Goal: Task Accomplishment & Management: Use online tool/utility

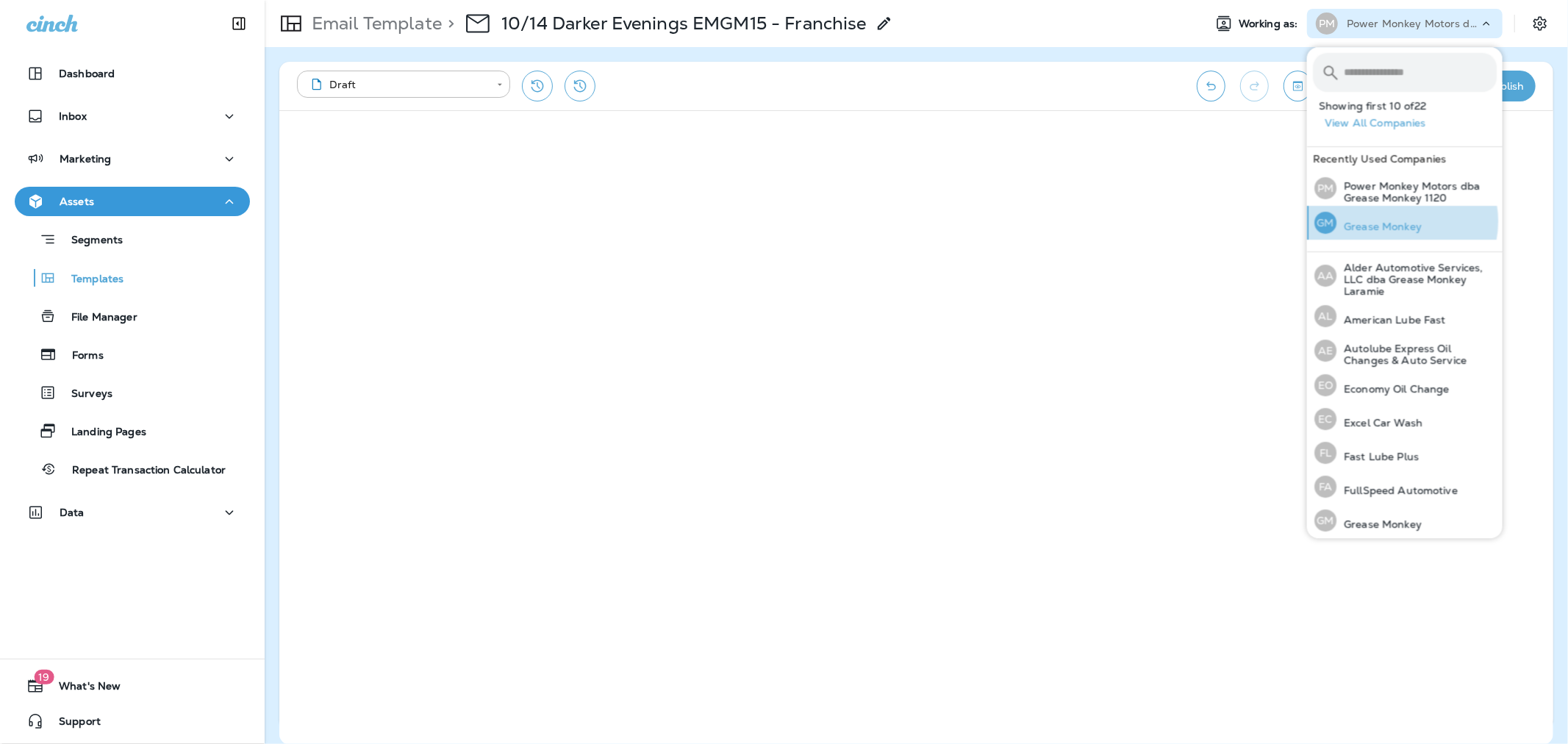
click at [1400, 221] on p "Grease Monkey" at bounding box center [1379, 226] width 85 height 12
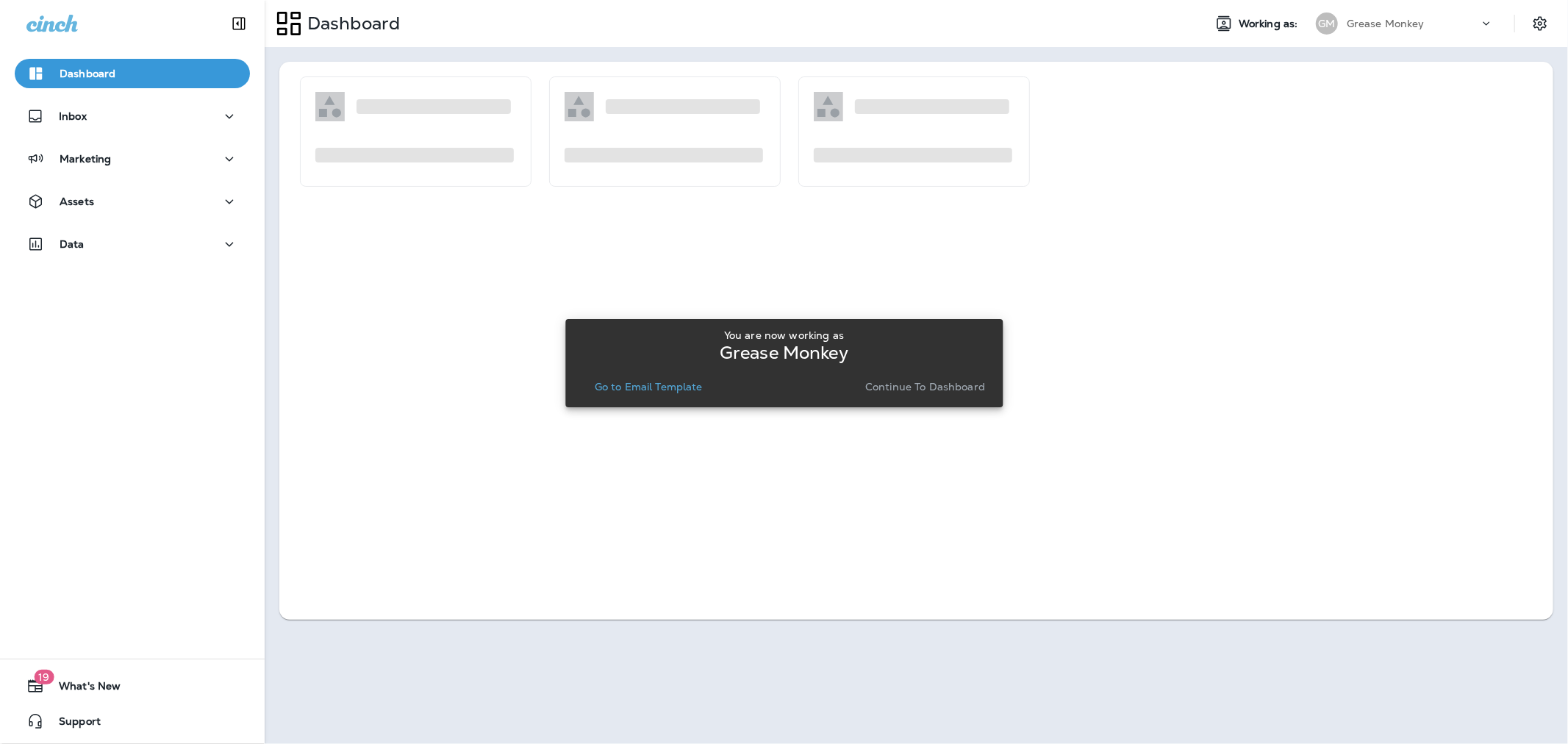
click at [899, 378] on button "Continue to Dashboard" at bounding box center [925, 387] width 132 height 21
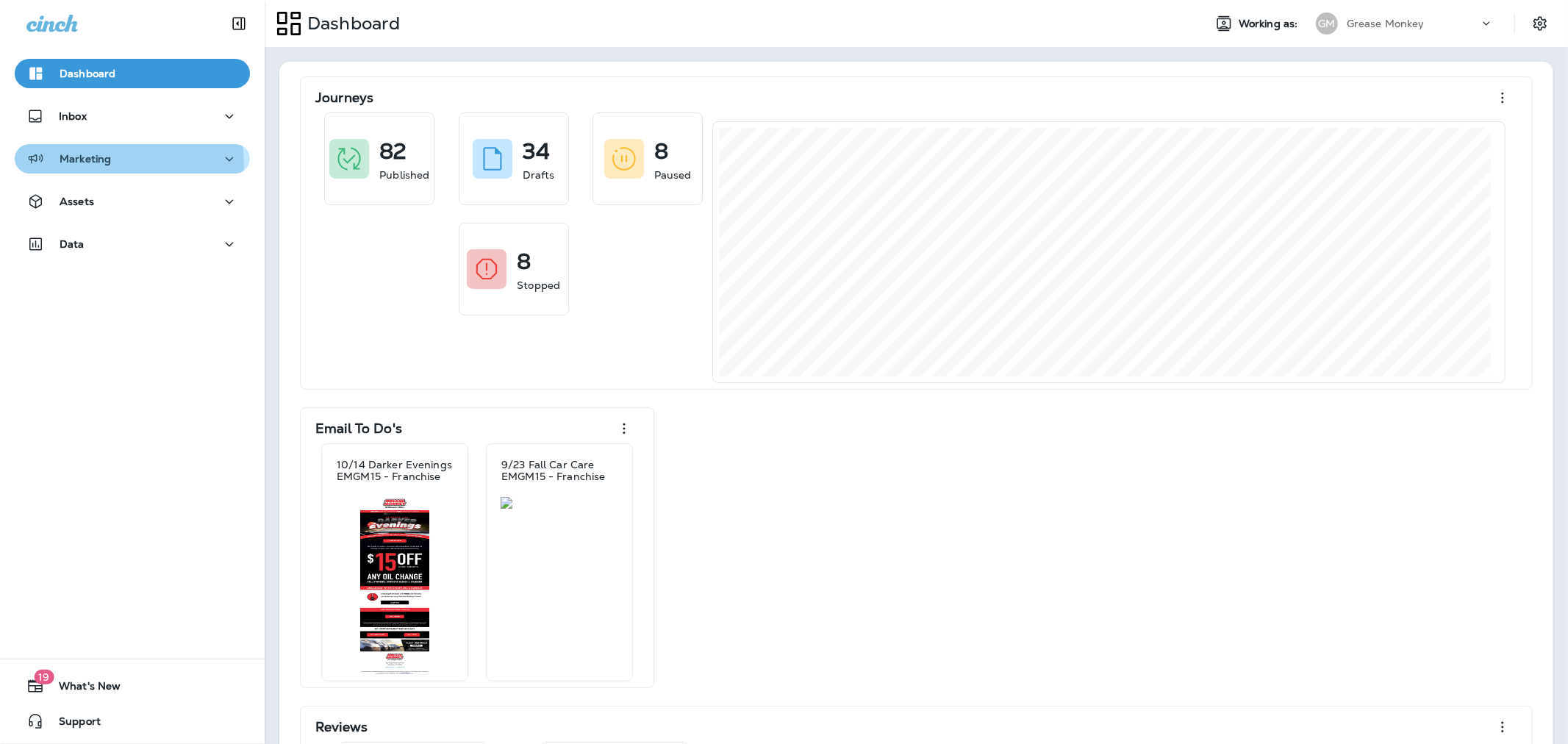
click at [114, 165] on div "Marketing" at bounding box center [133, 159] width 212 height 19
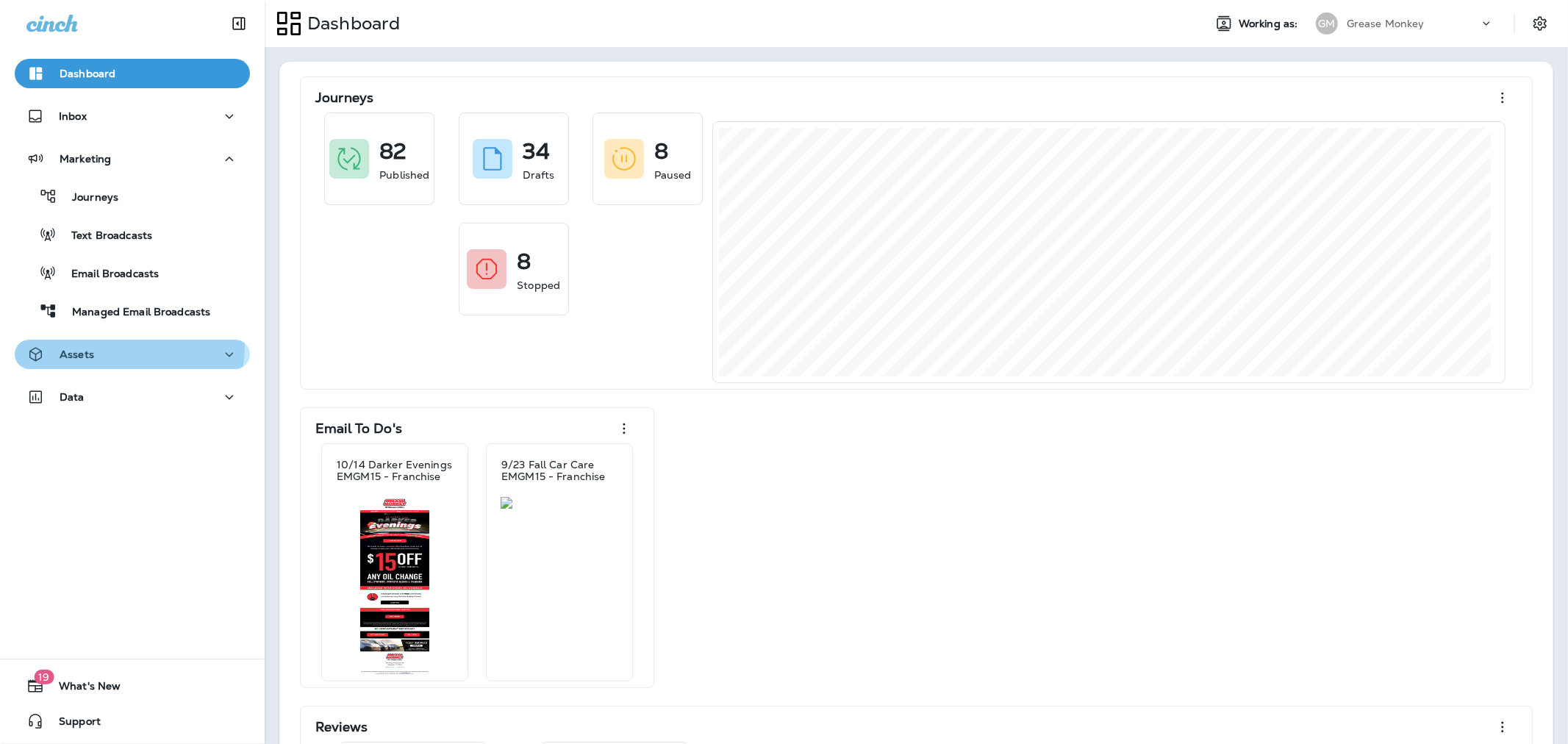
click at [105, 346] on div "Assets" at bounding box center [133, 354] width 212 height 19
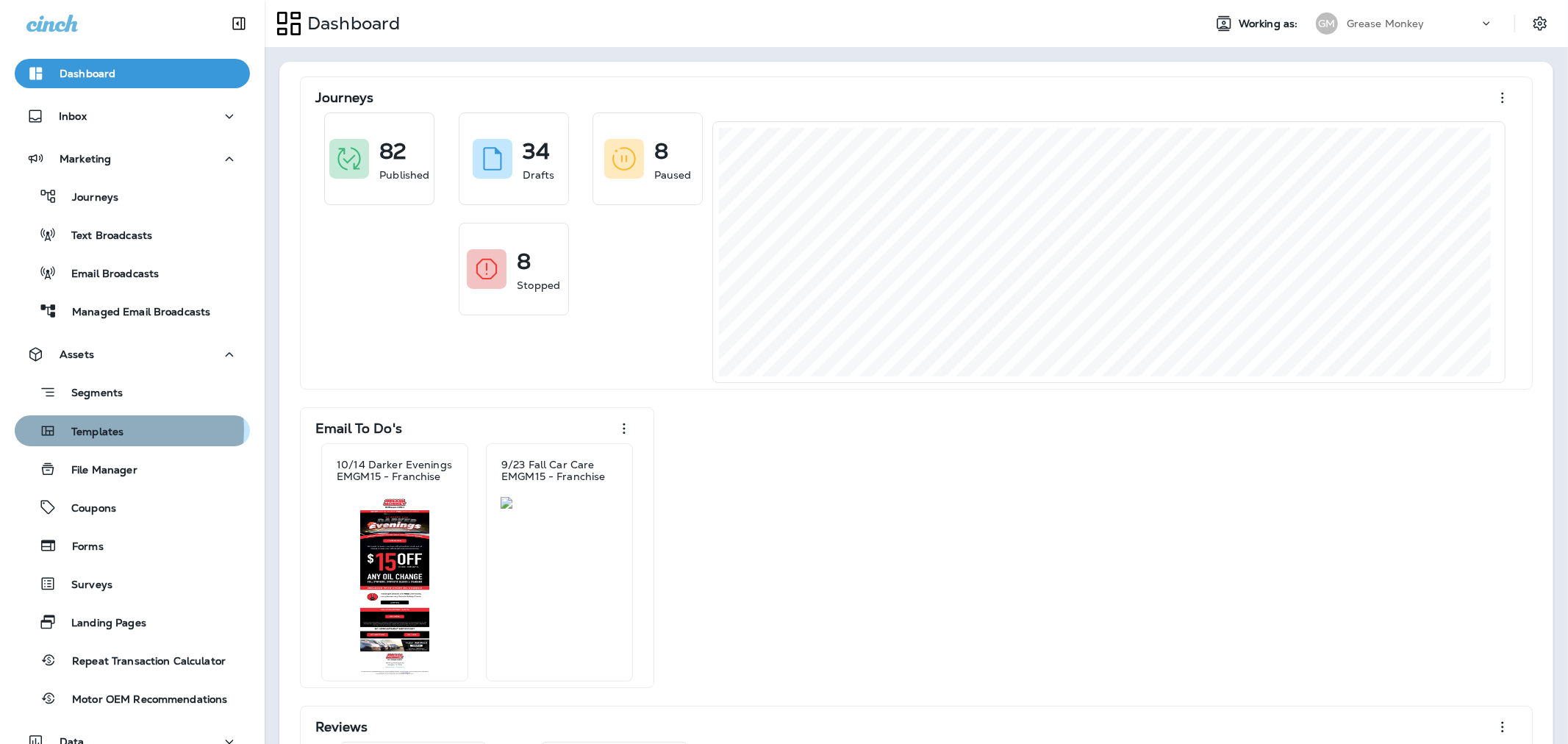
click at [116, 430] on p "Templates" at bounding box center [90, 432] width 67 height 14
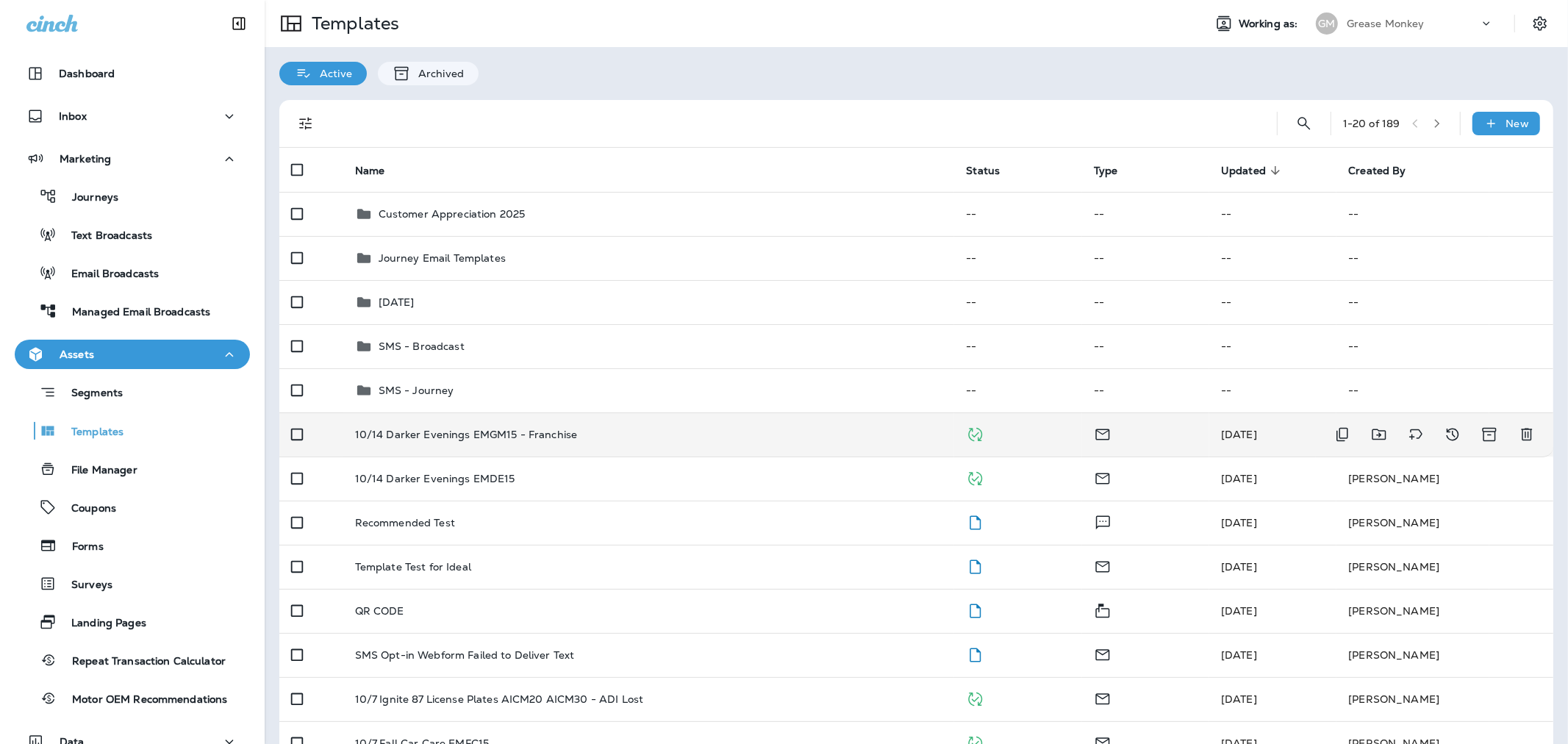
click at [486, 434] on p "10/14 Darker Evenings EMGM15 - Franchise" at bounding box center [466, 434] width 223 height 12
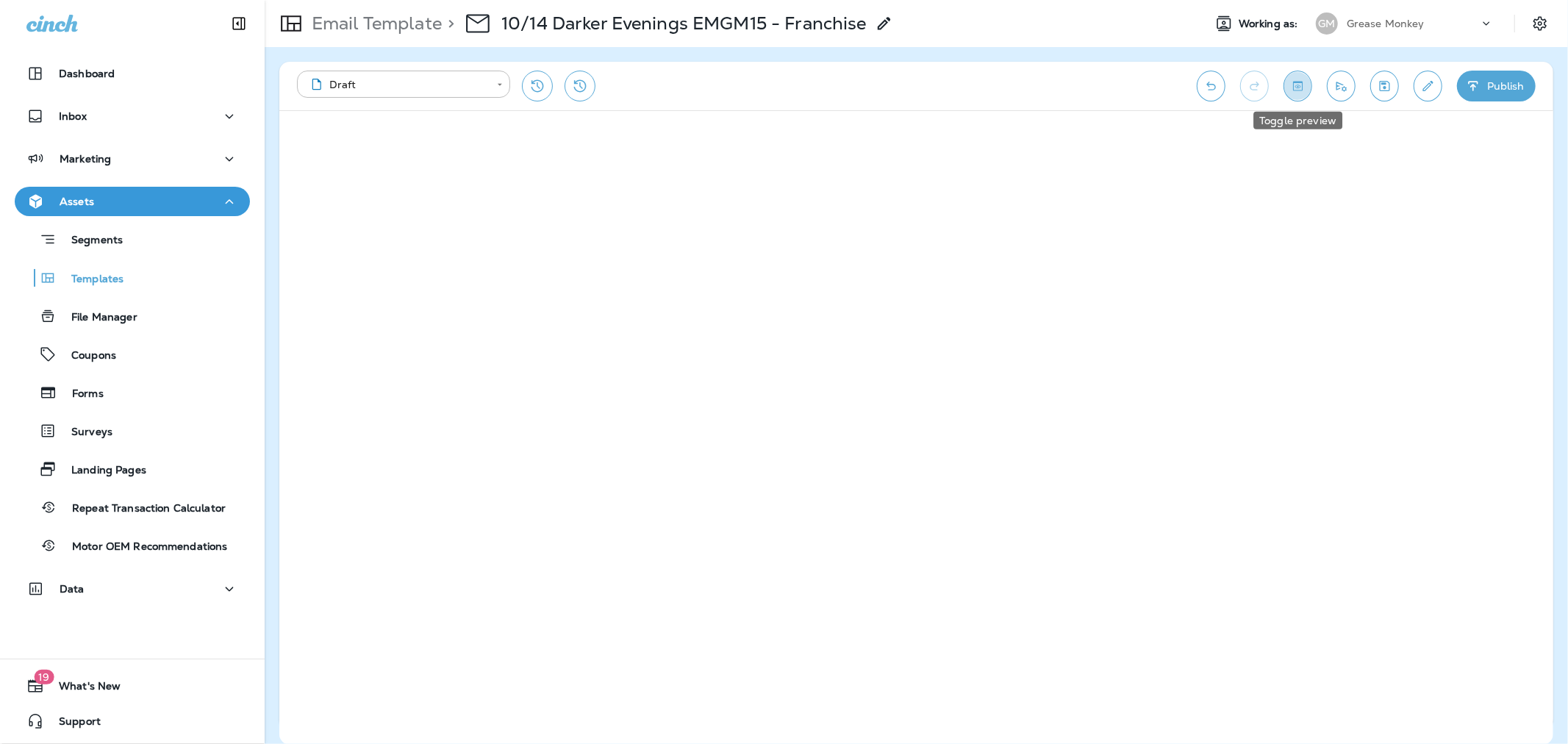
click at [1291, 89] on icon "Toggle preview" at bounding box center [1298, 86] width 16 height 15
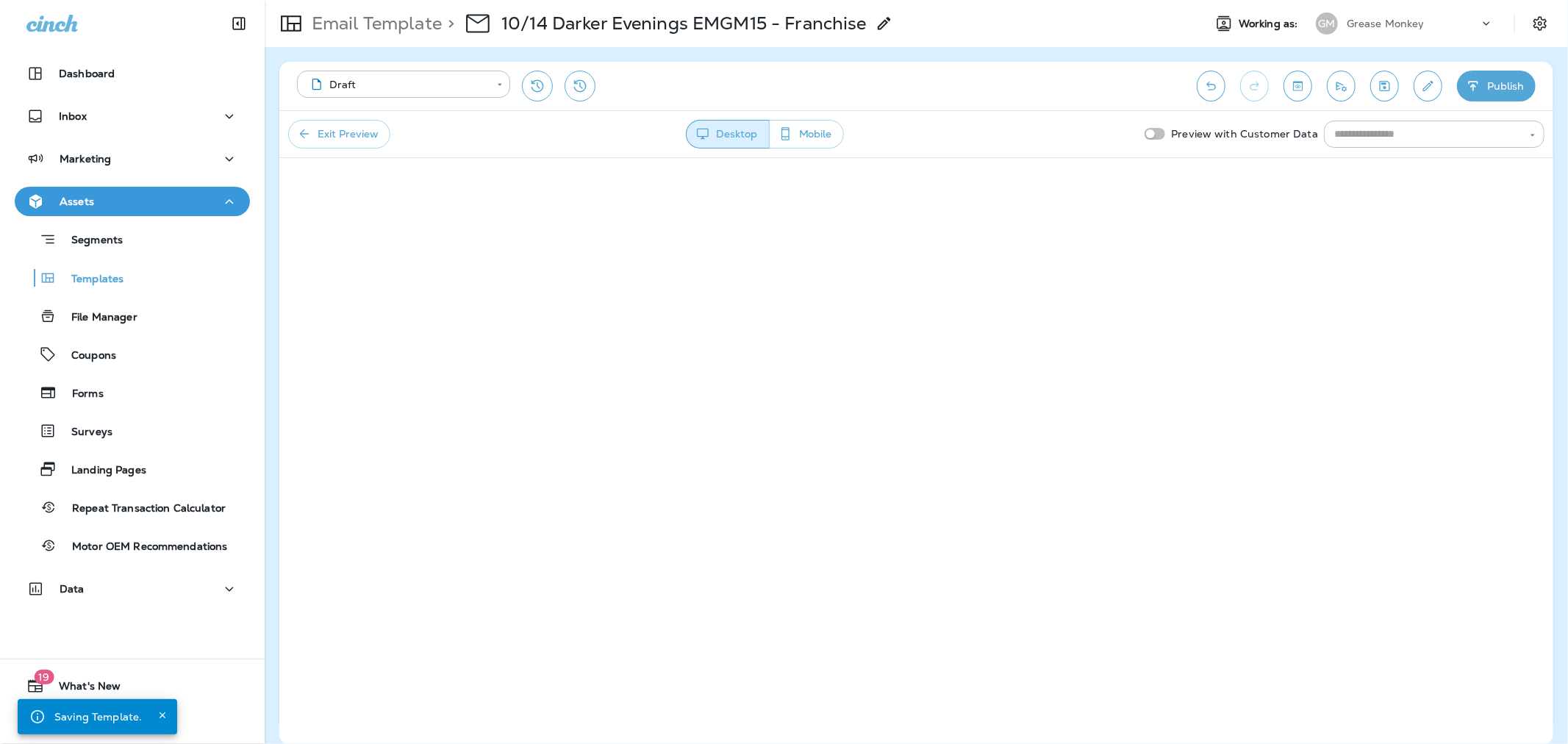
click at [340, 140] on button "Exit Preview" at bounding box center [339, 134] width 102 height 28
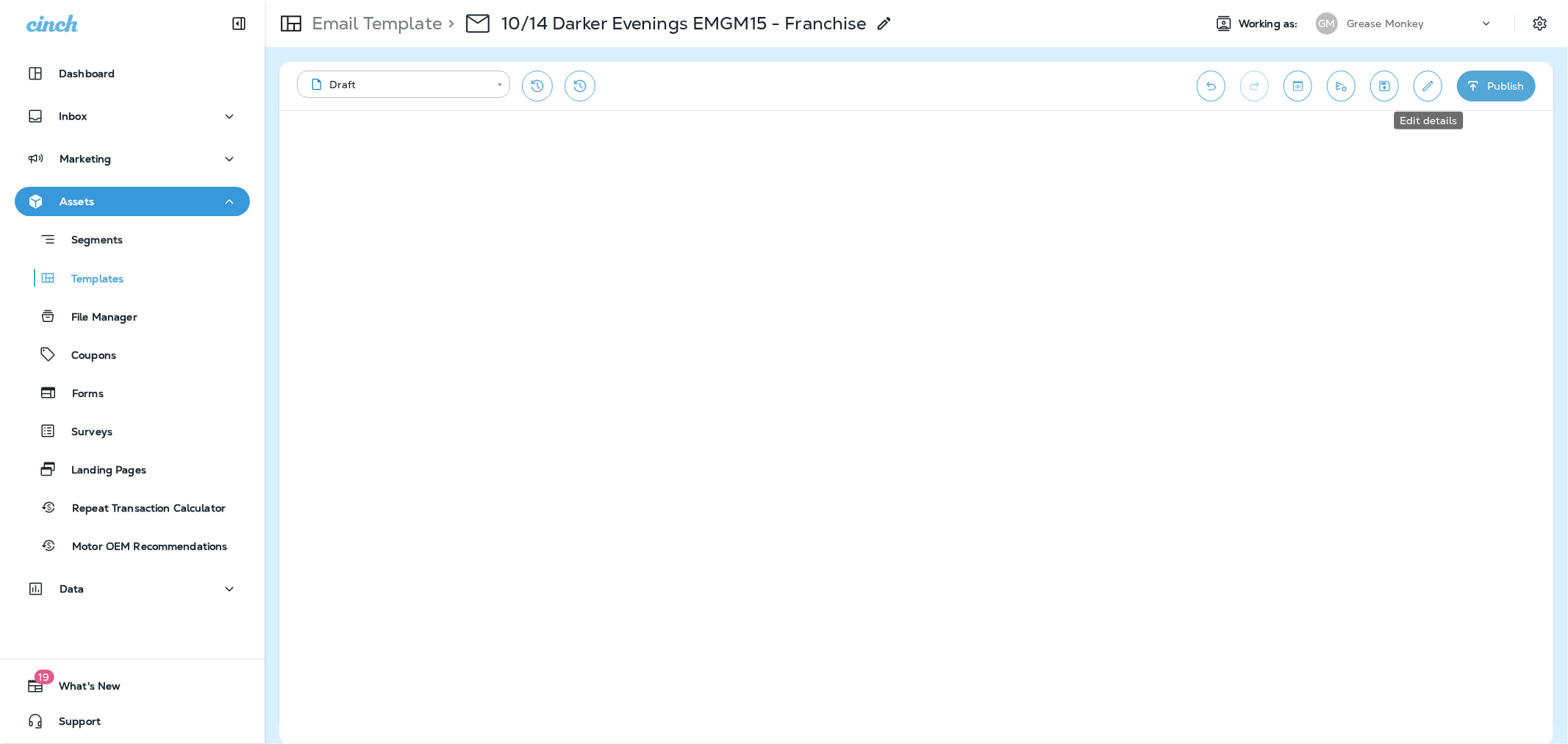
click at [1426, 83] on icon "Edit details" at bounding box center [1427, 86] width 16 height 15
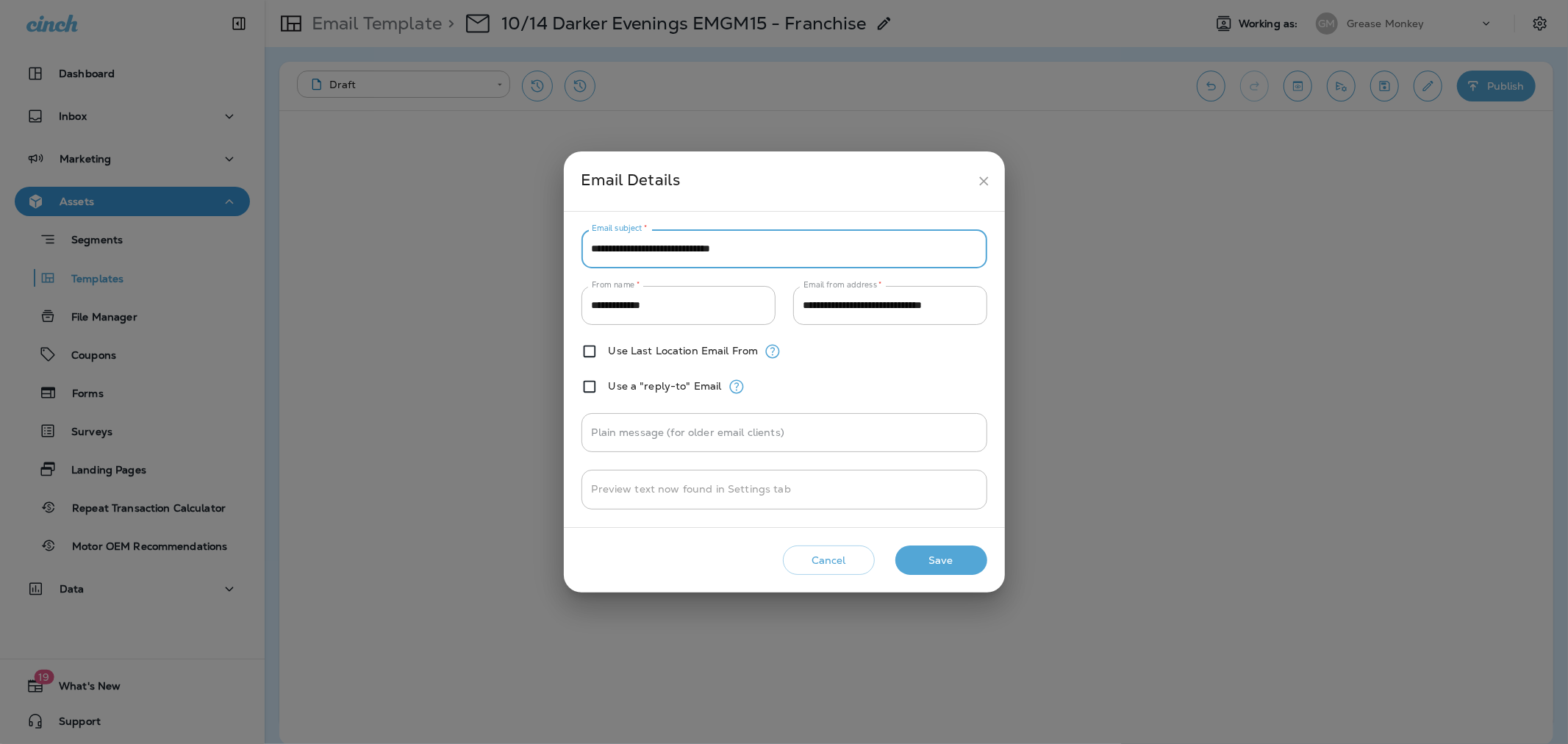
click at [758, 245] on input "**********" at bounding box center [784, 249] width 406 height 39
click at [758, 246] on input "**********" at bounding box center [784, 249] width 406 height 39
paste input "**"
type input "**********"
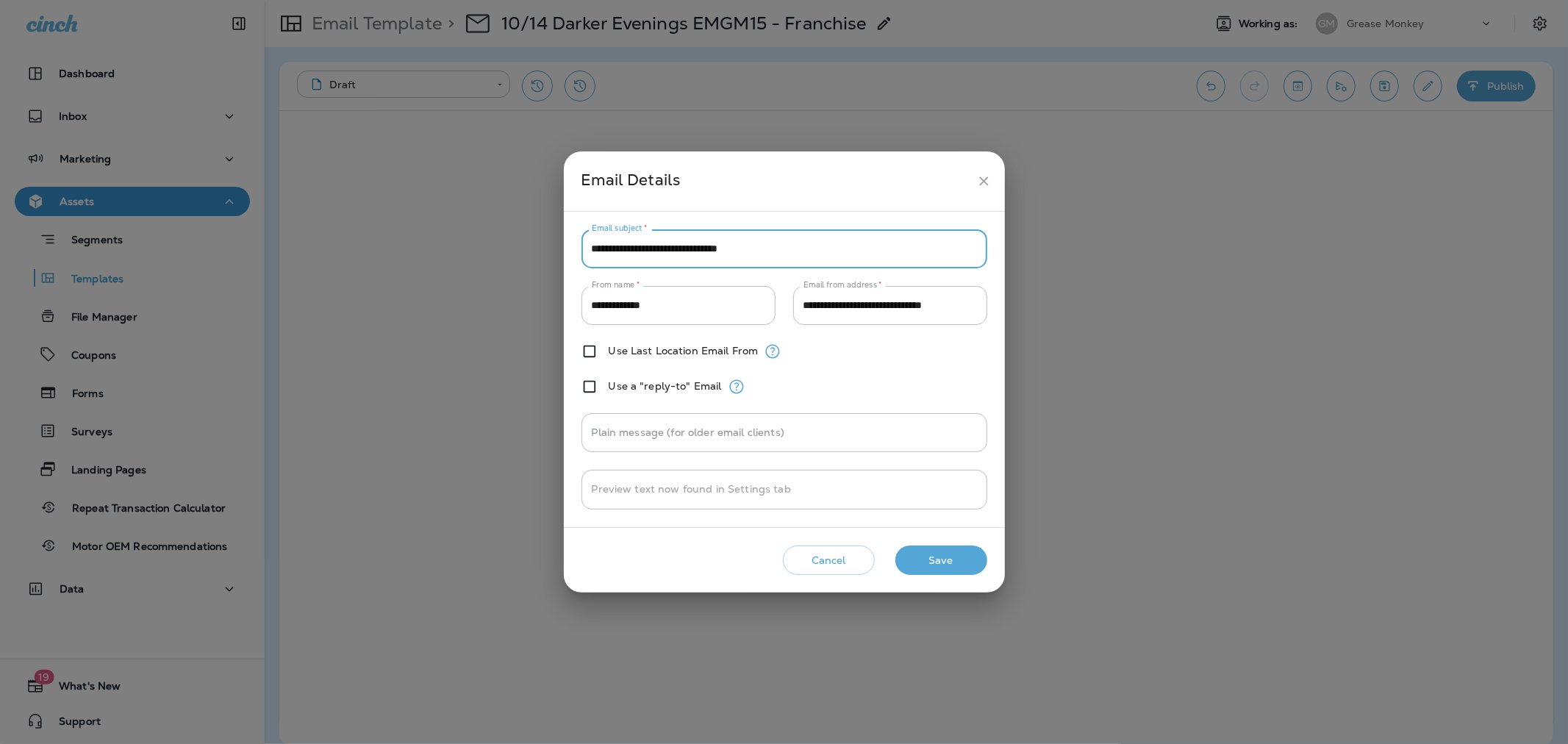
click at [935, 557] on button "Save" at bounding box center [941, 560] width 92 height 30
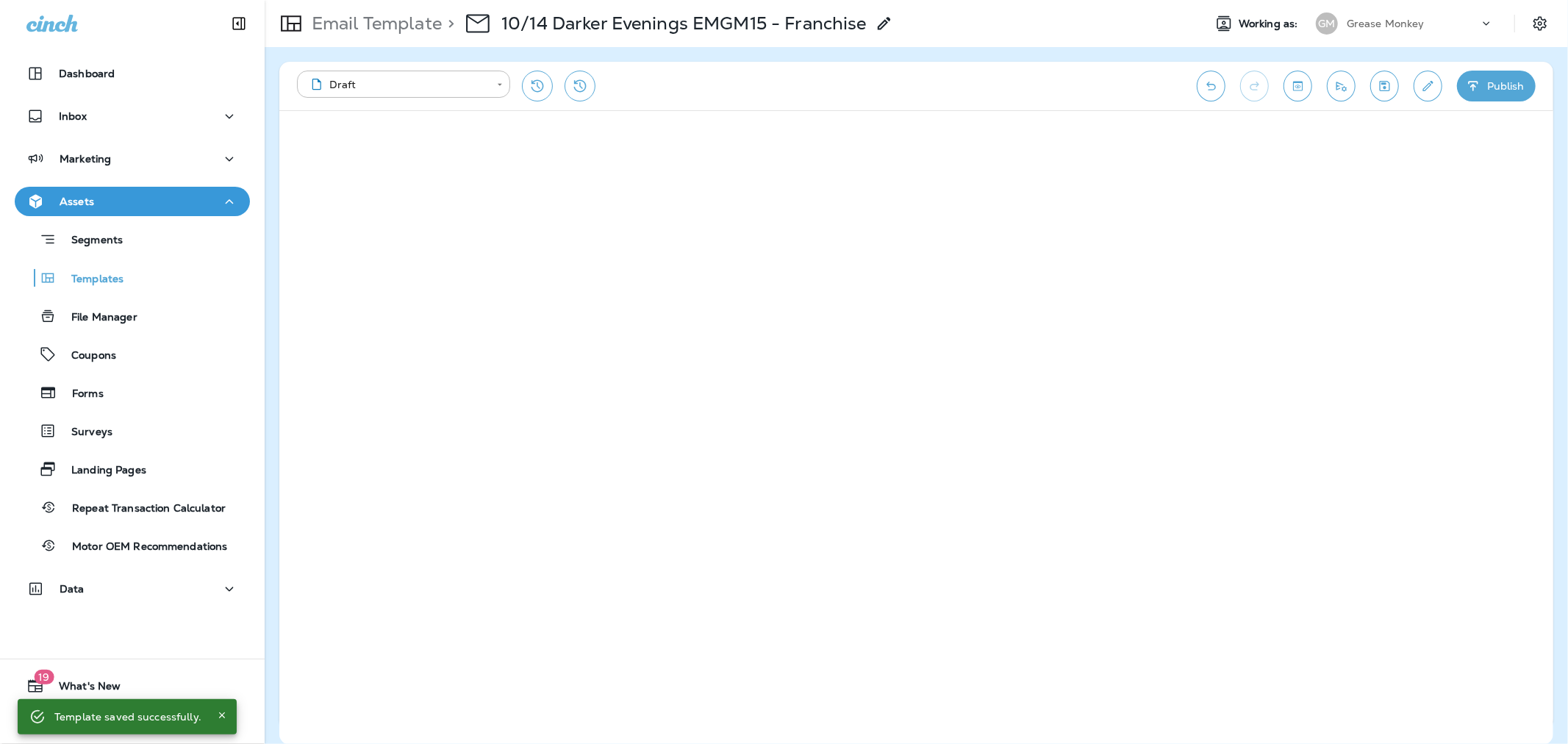
click at [1353, 32] on div "Grease Monkey" at bounding box center [1413, 24] width 133 height 22
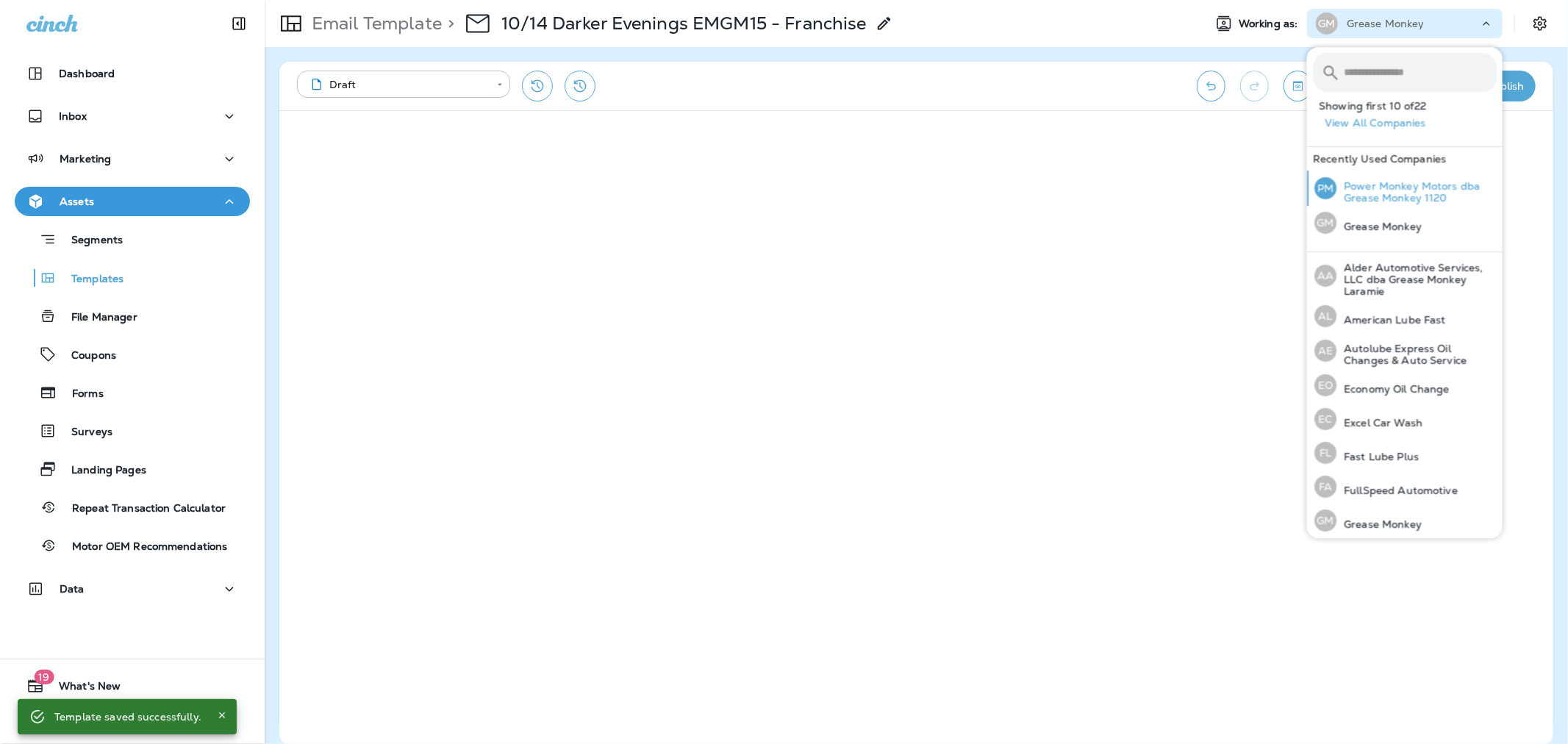
click at [1365, 192] on p "Power Monkey Motors dba Grease Monkey 1120" at bounding box center [1416, 192] width 160 height 24
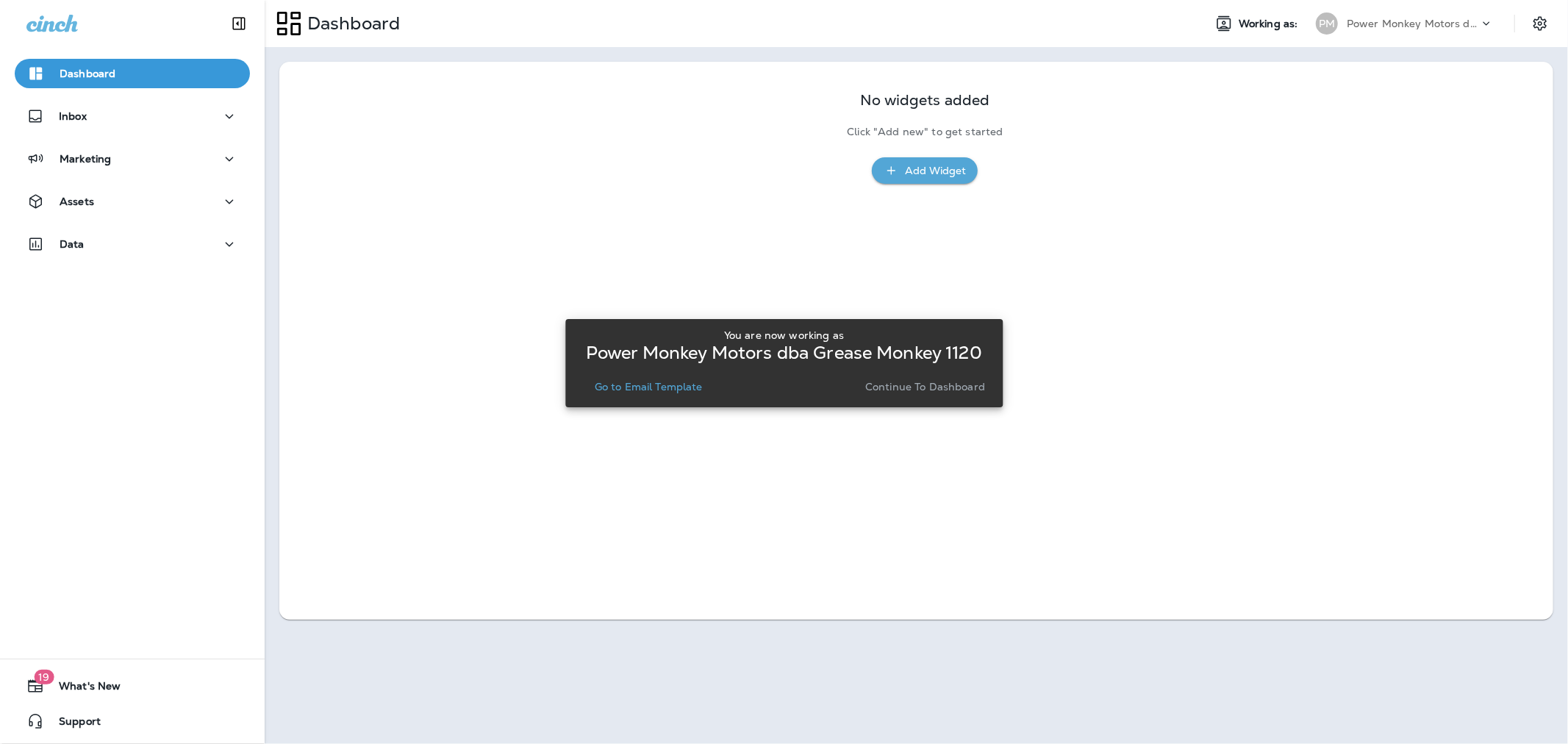
click at [924, 386] on p "Continue to Dashboard" at bounding box center [924, 387] width 120 height 12
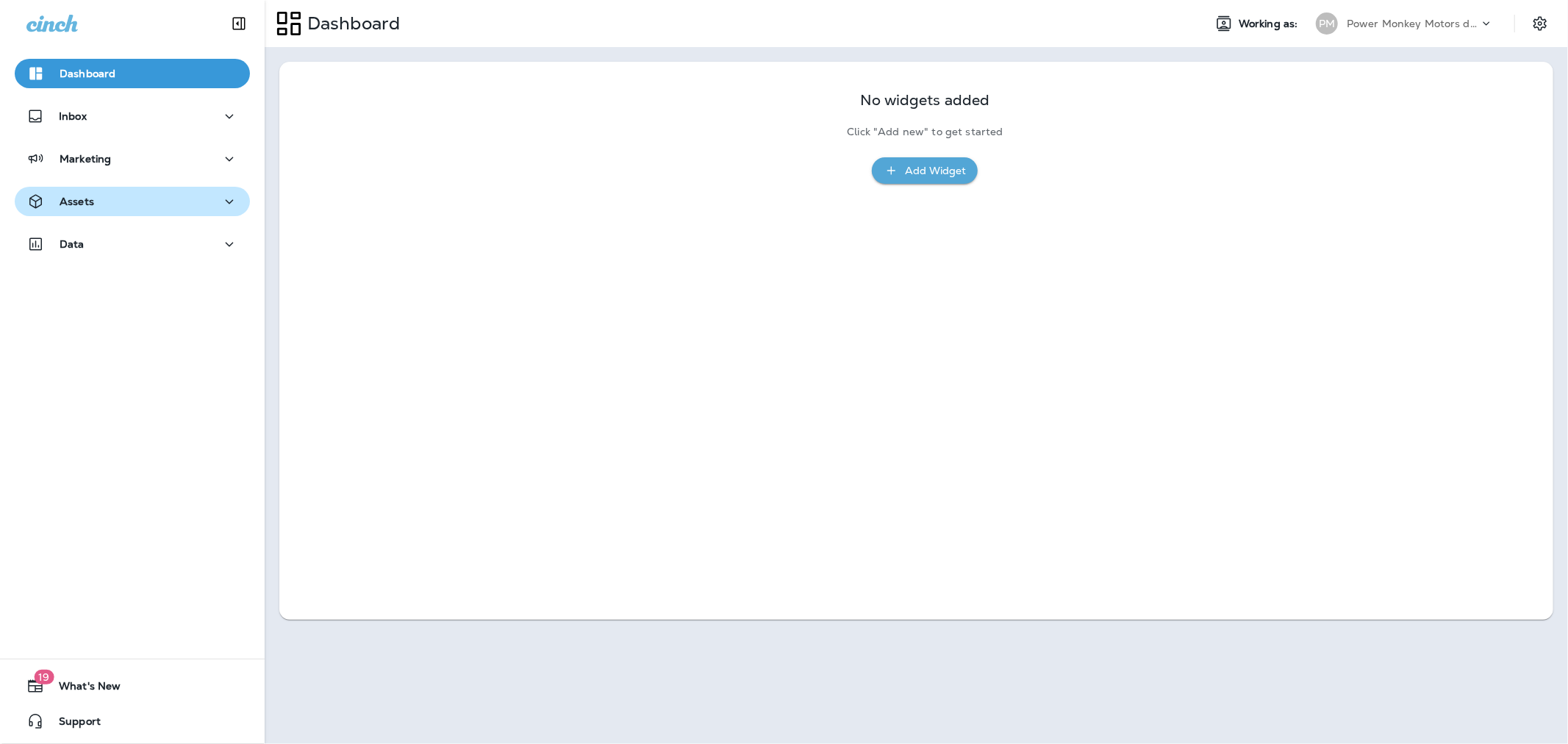
click at [138, 209] on div "Assets" at bounding box center [133, 202] width 212 height 19
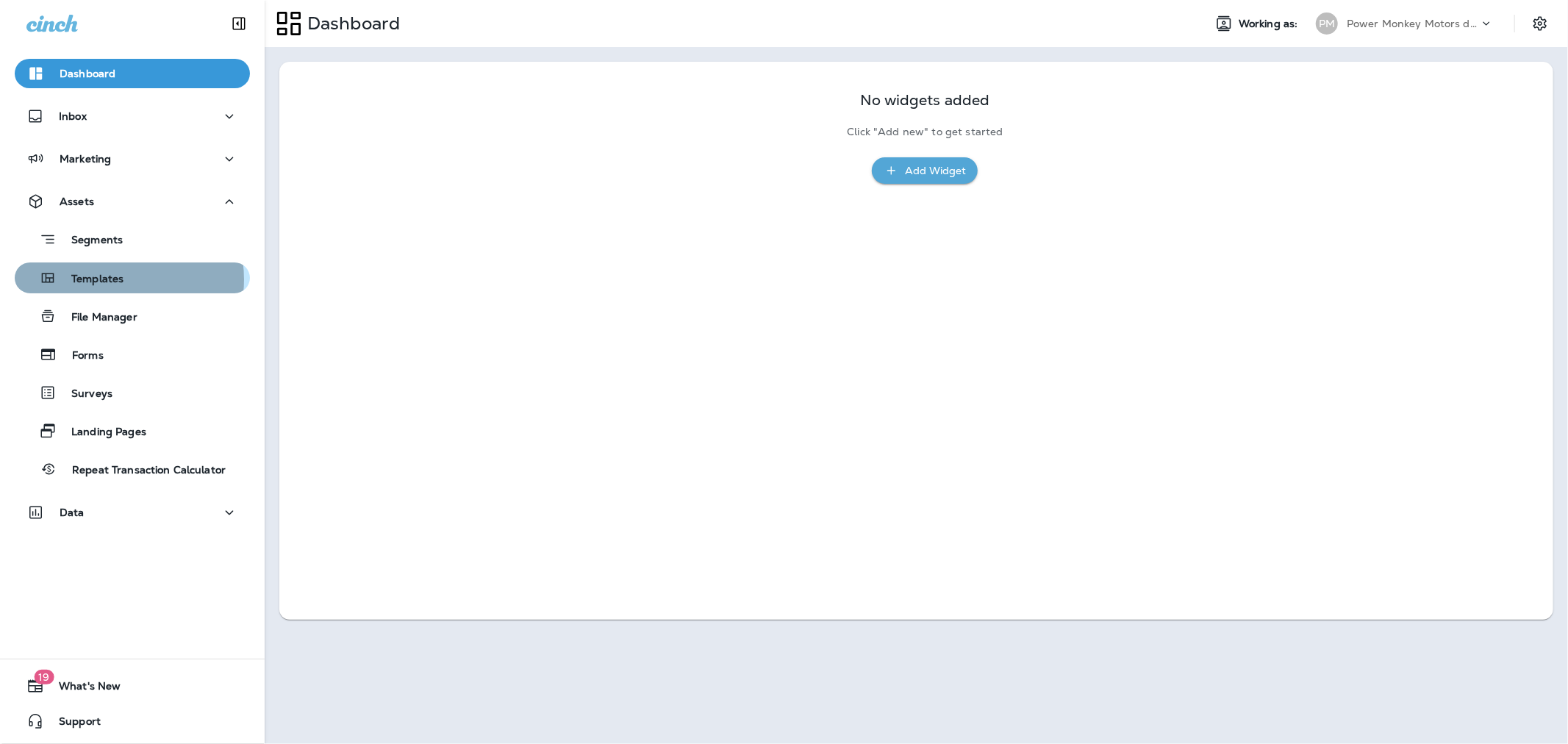
click at [118, 279] on p "Templates" at bounding box center [90, 279] width 67 height 14
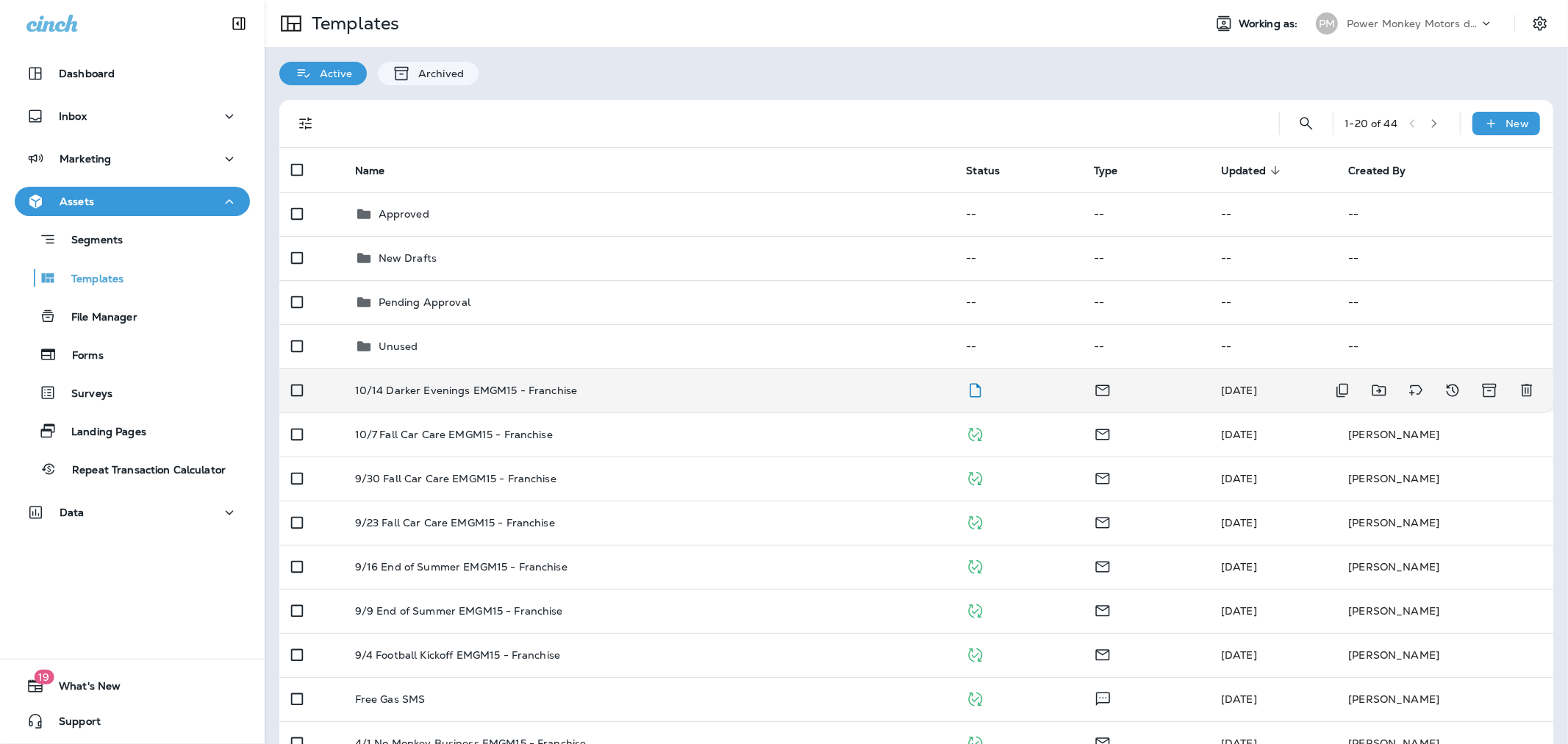
click at [538, 387] on p "10/14 Darker Evenings EMGM15 - Franchise" at bounding box center [466, 390] width 223 height 12
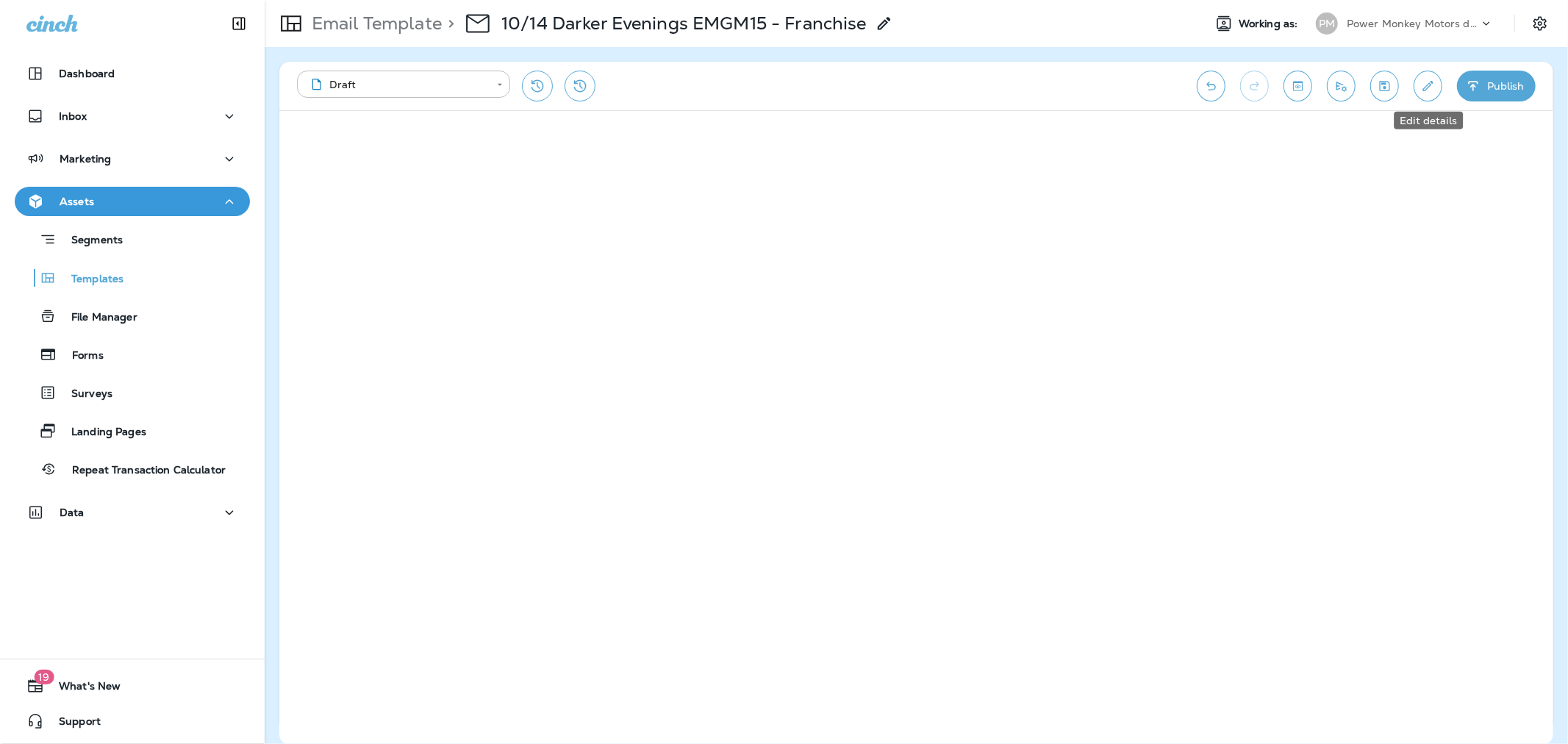
click at [1423, 83] on icon "Edit details" at bounding box center [1427, 86] width 16 height 15
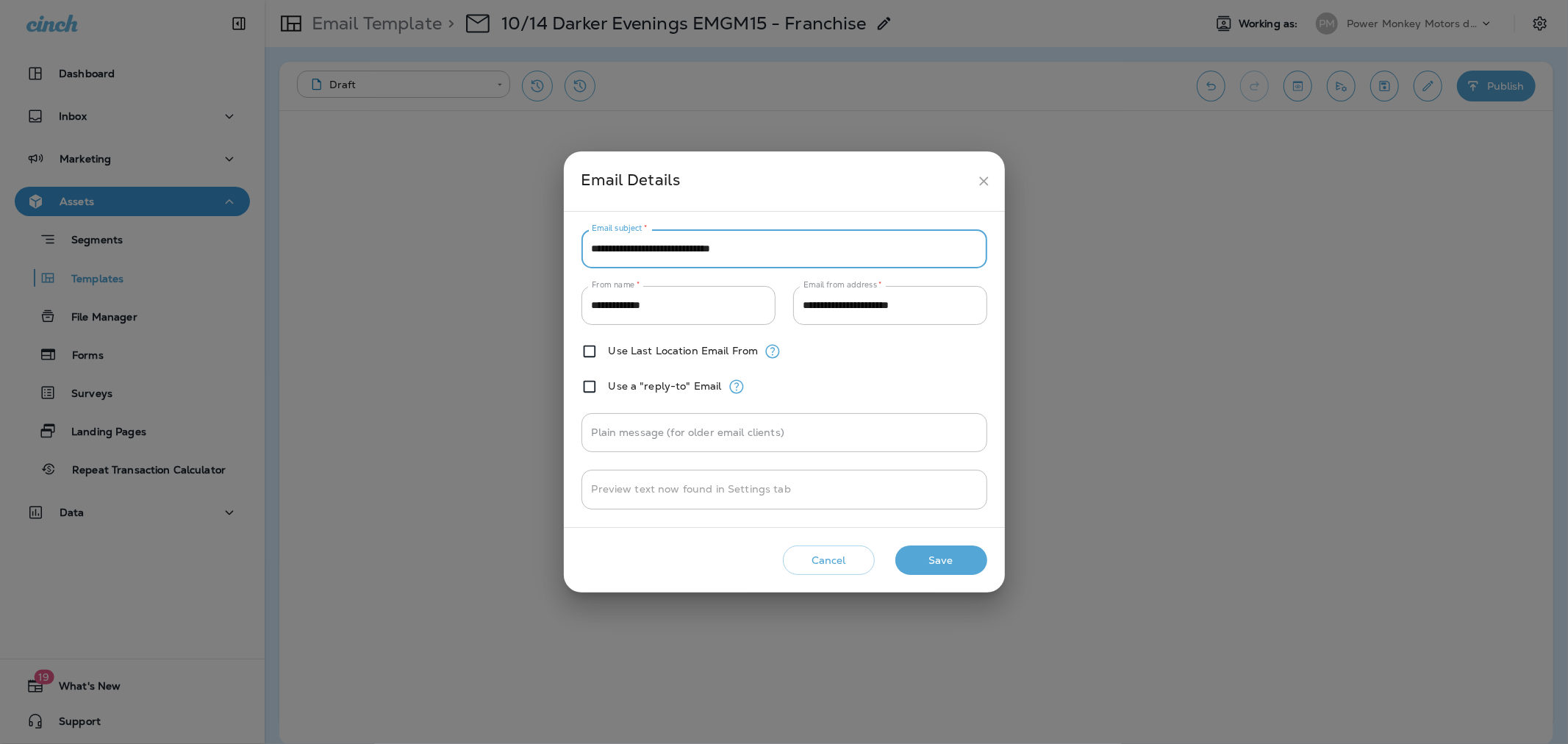
click at [797, 247] on input "**********" at bounding box center [784, 249] width 406 height 39
click at [796, 247] on input "**********" at bounding box center [784, 249] width 406 height 39
paste input "**"
type input "**********"
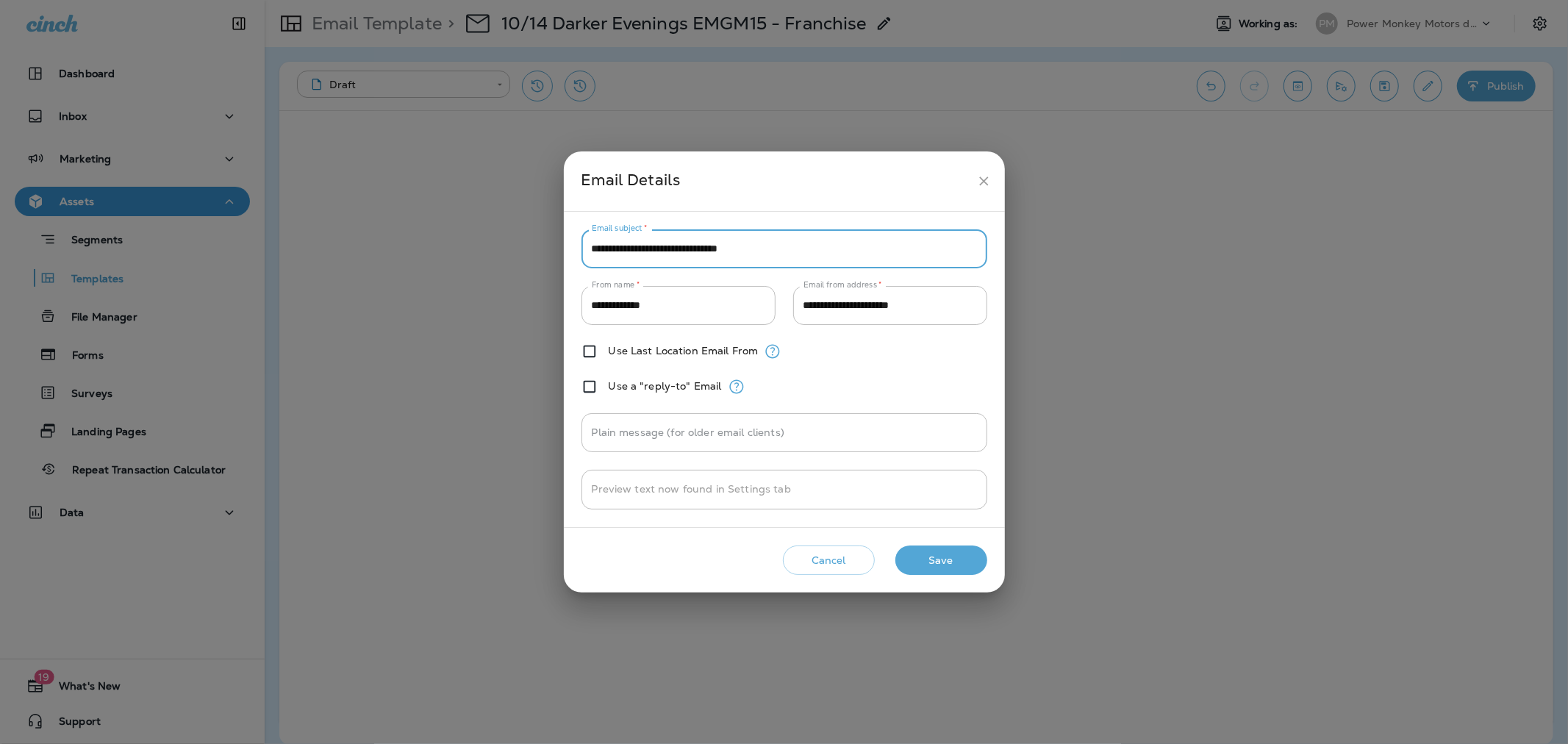
click at [946, 565] on button "Save" at bounding box center [941, 560] width 92 height 30
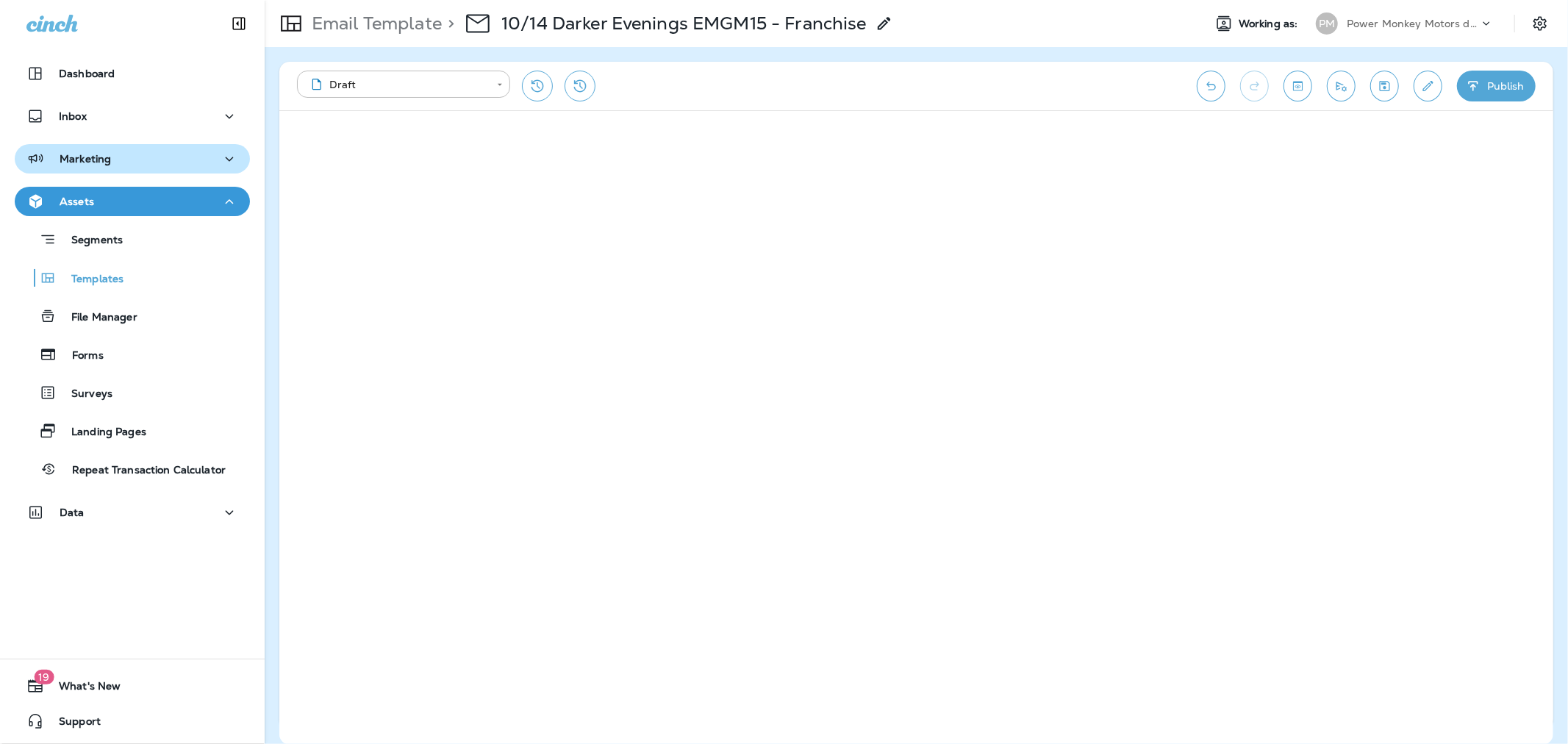
click at [109, 155] on p "Marketing" at bounding box center [85, 159] width 51 height 12
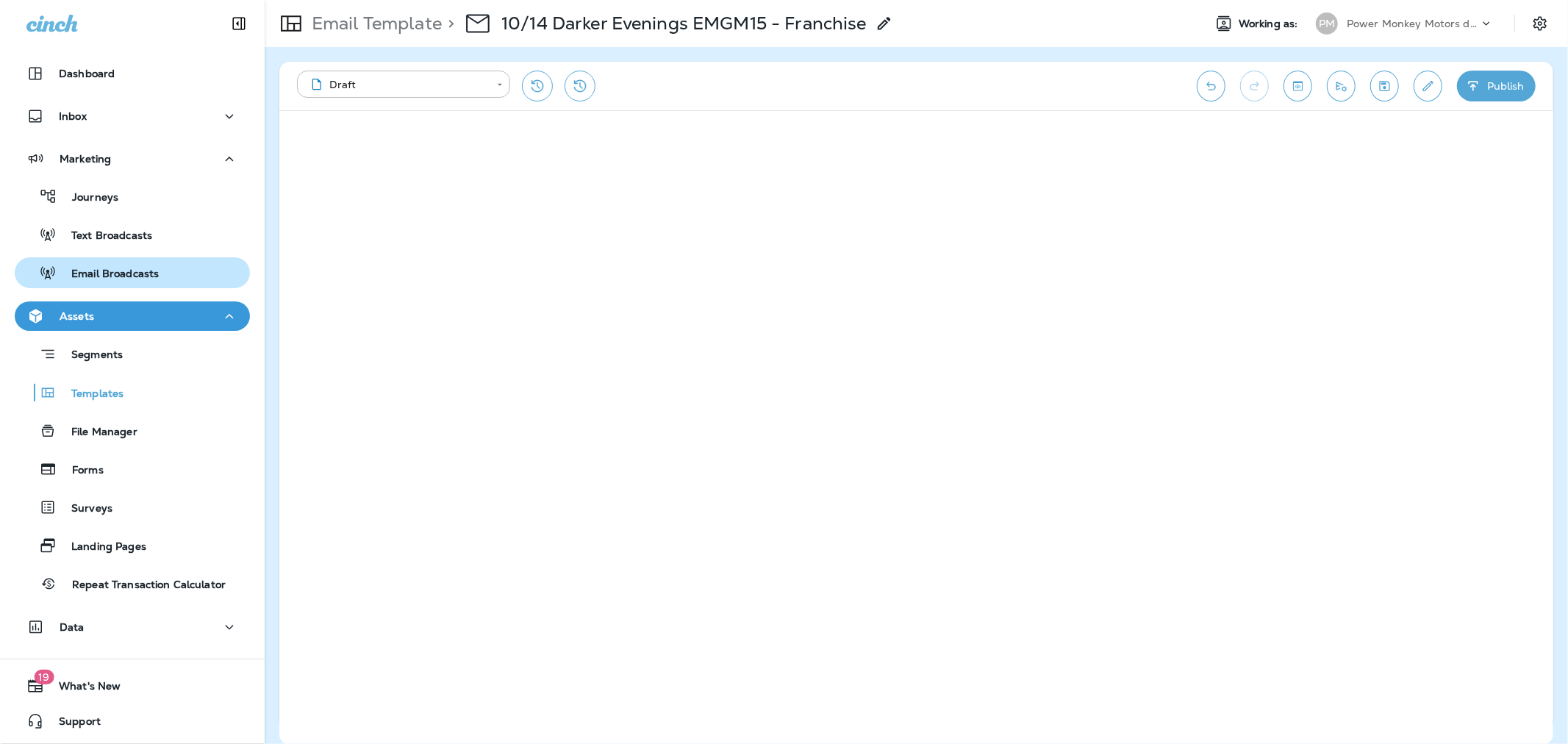
click at [106, 267] on p "Email Broadcasts" at bounding box center [107, 274] width 102 height 14
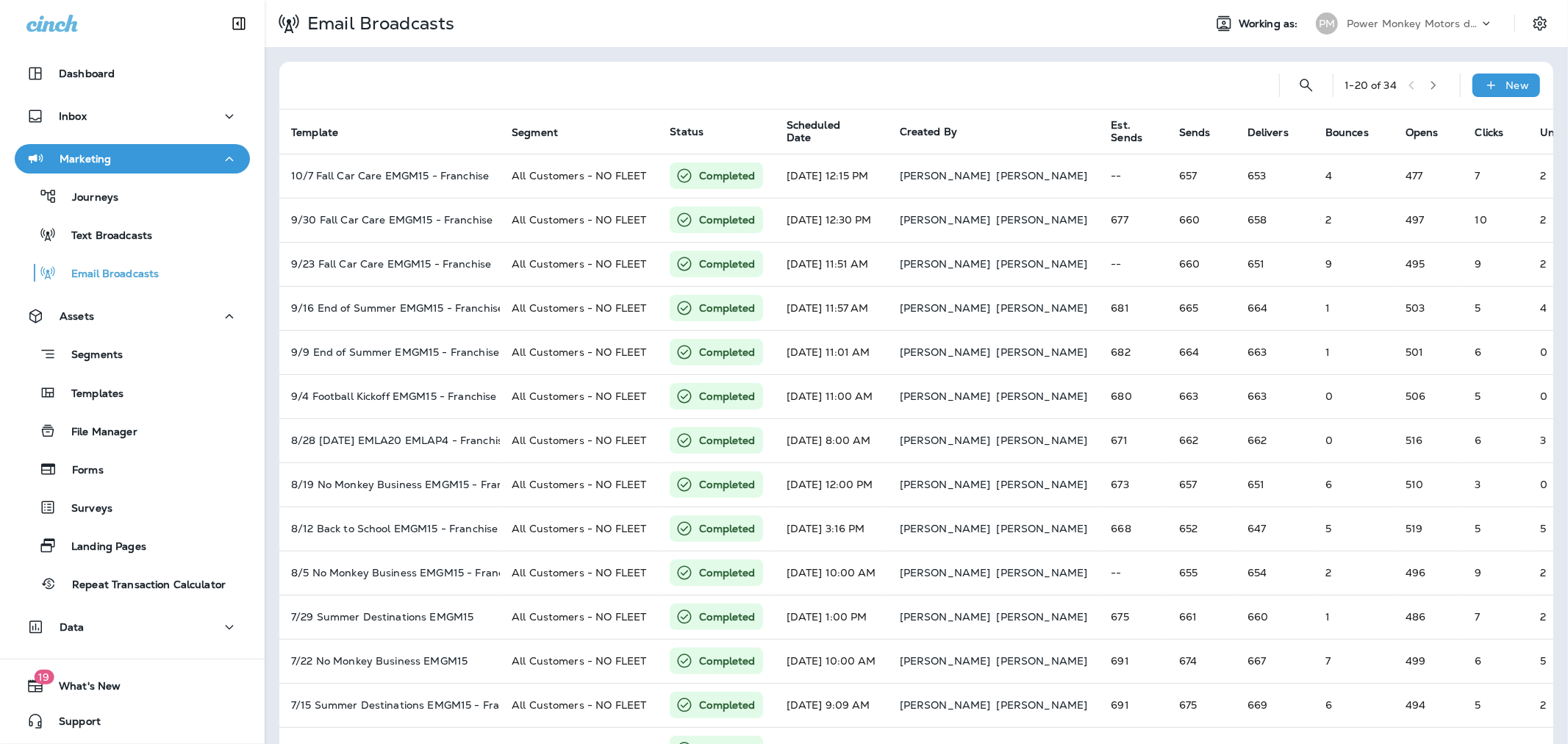
click at [1368, 25] on p "Power Monkey Motors dba Grease Monkey 1120" at bounding box center [1413, 24] width 133 height 12
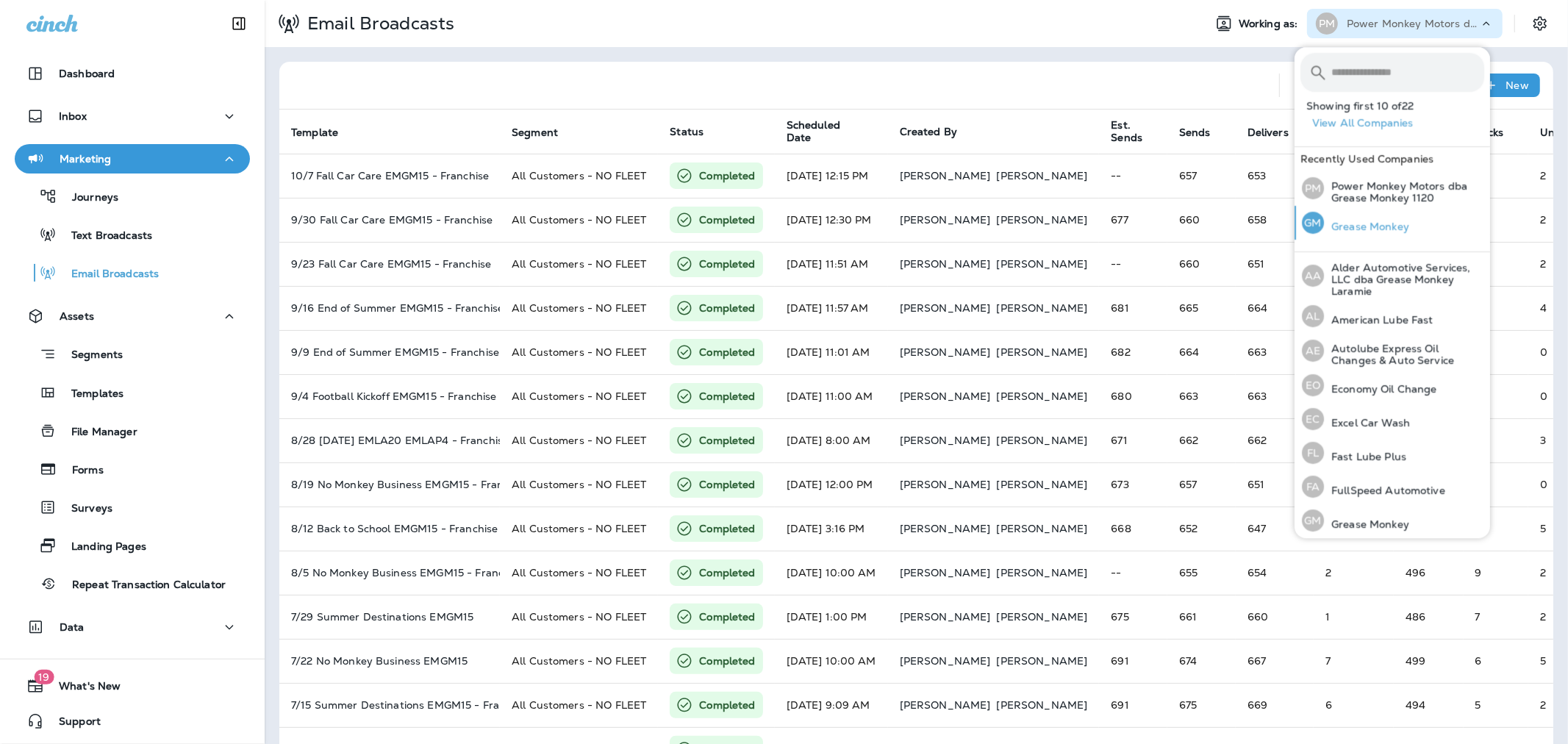
click at [1376, 225] on p "Grease Monkey" at bounding box center [1366, 226] width 85 height 12
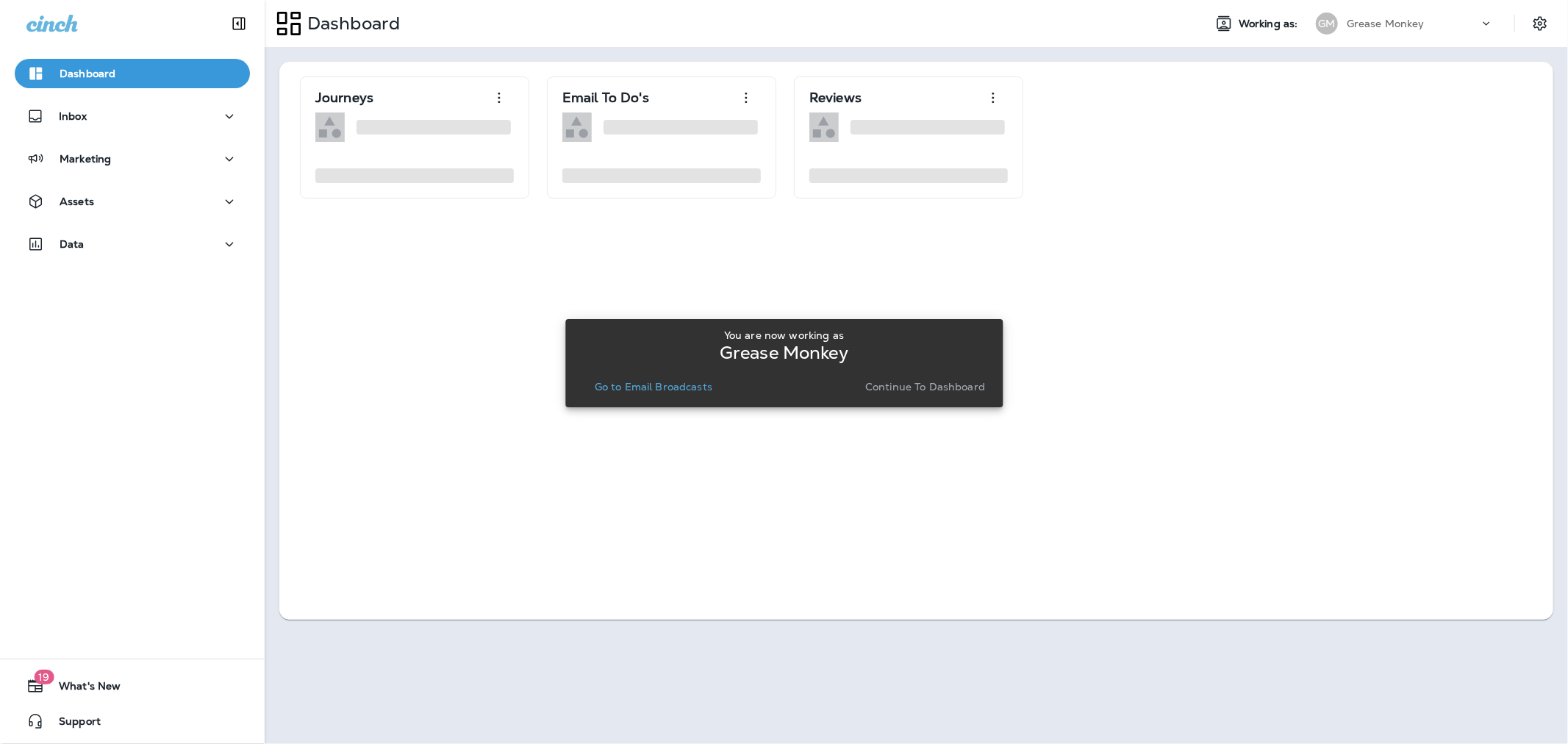
click at [890, 387] on p "Continue to Dashboard" at bounding box center [924, 387] width 120 height 12
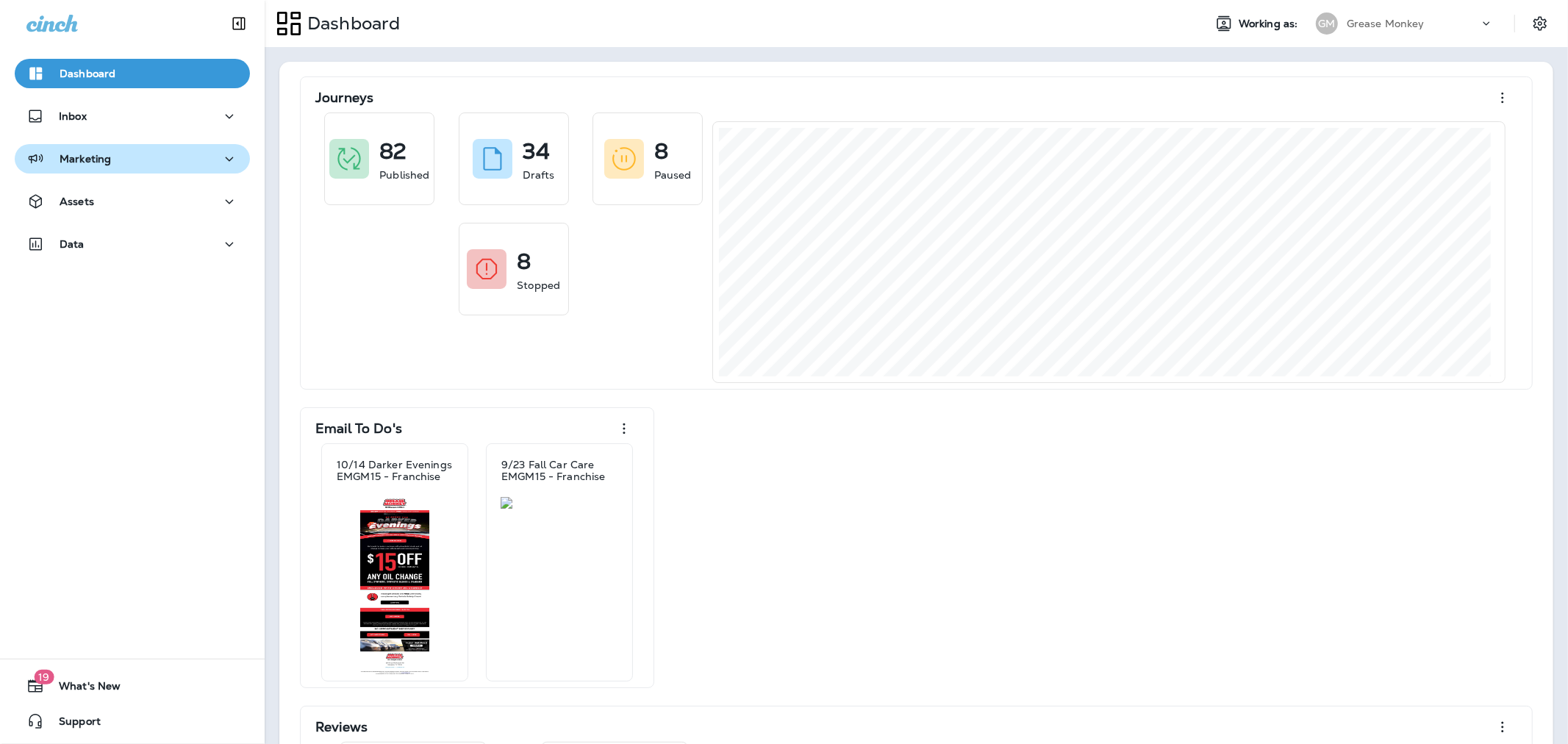
click at [82, 158] on p "Marketing" at bounding box center [85, 159] width 51 height 12
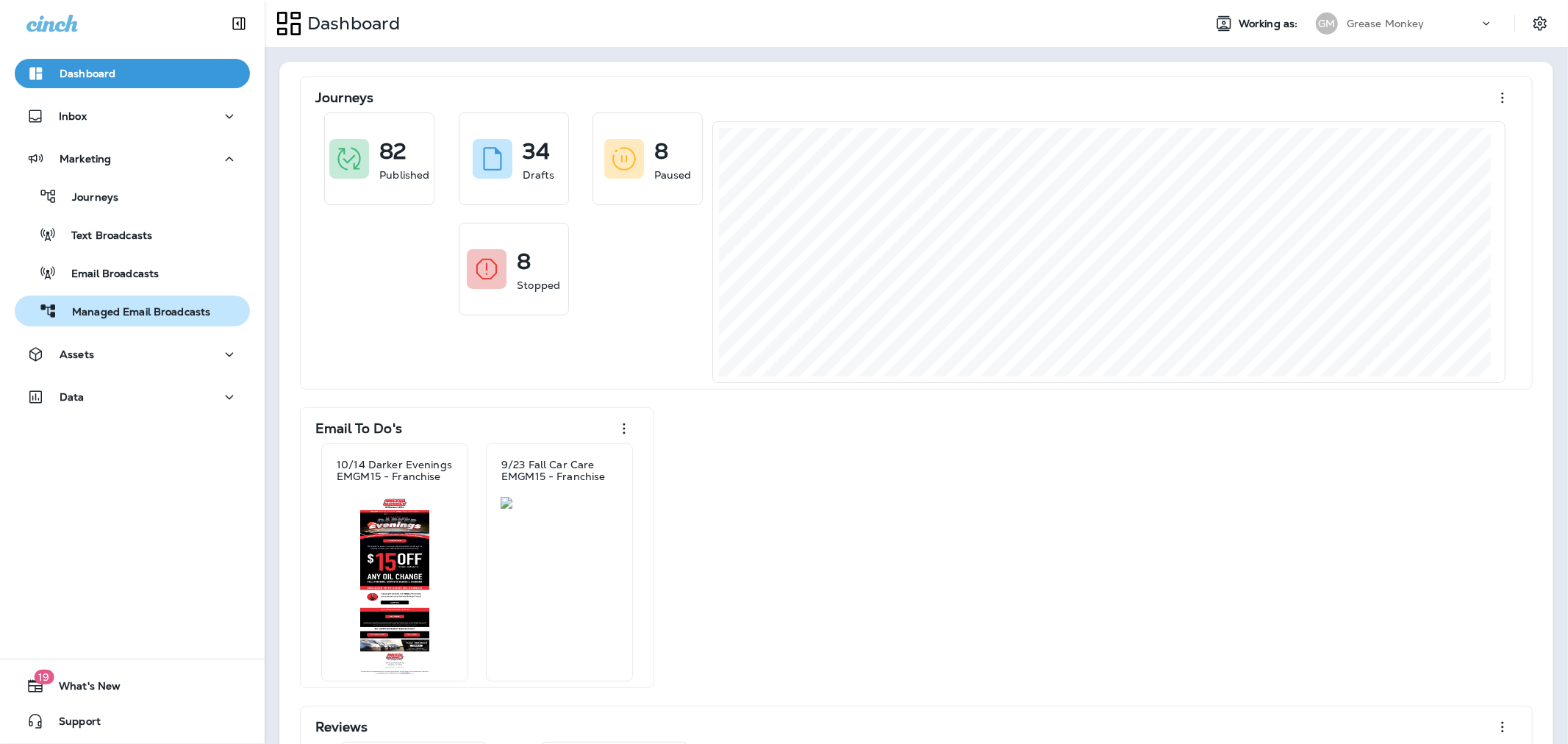
click at [88, 302] on div "Managed Email Broadcasts" at bounding box center [115, 311] width 190 height 22
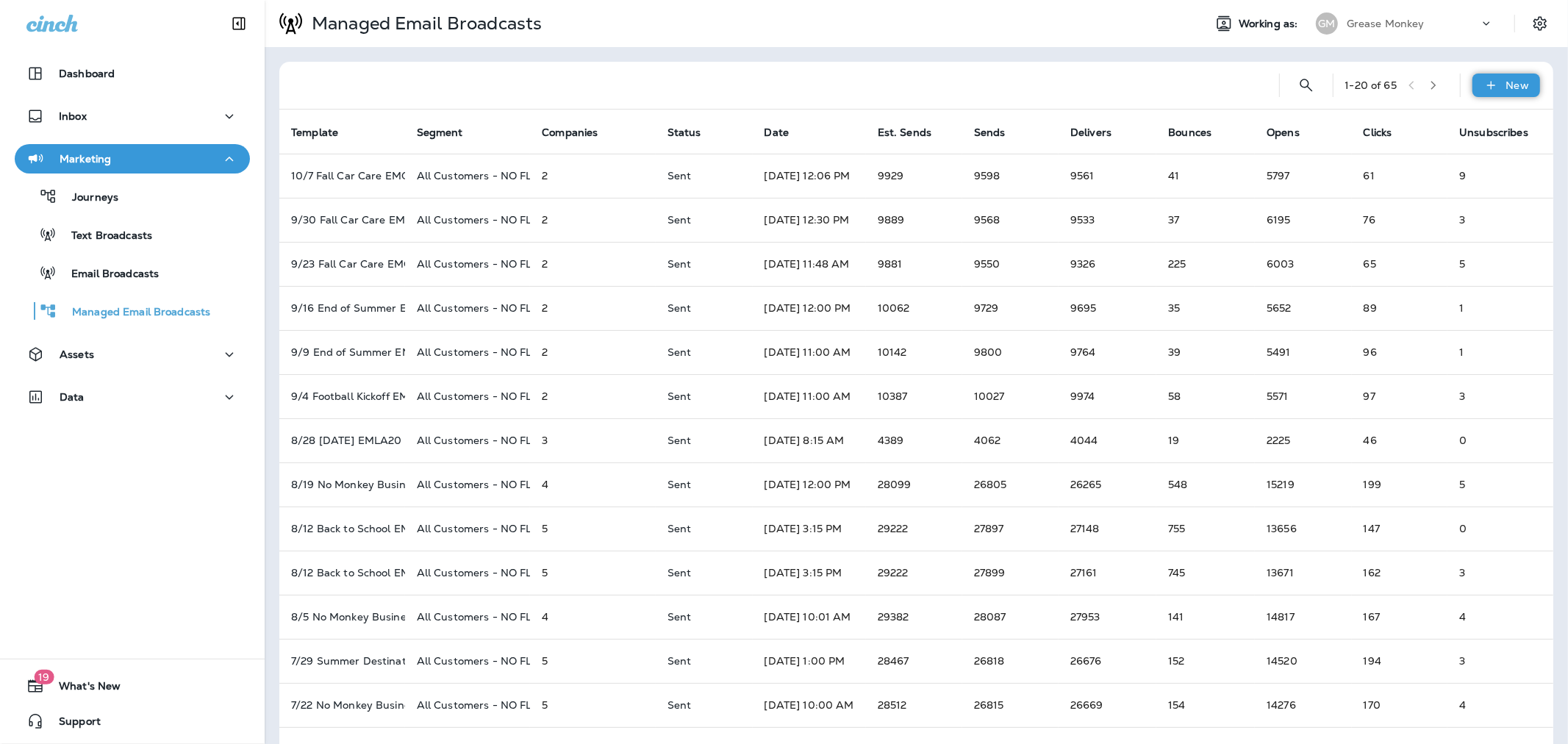
click at [1506, 83] on p "New" at bounding box center [1517, 86] width 23 height 12
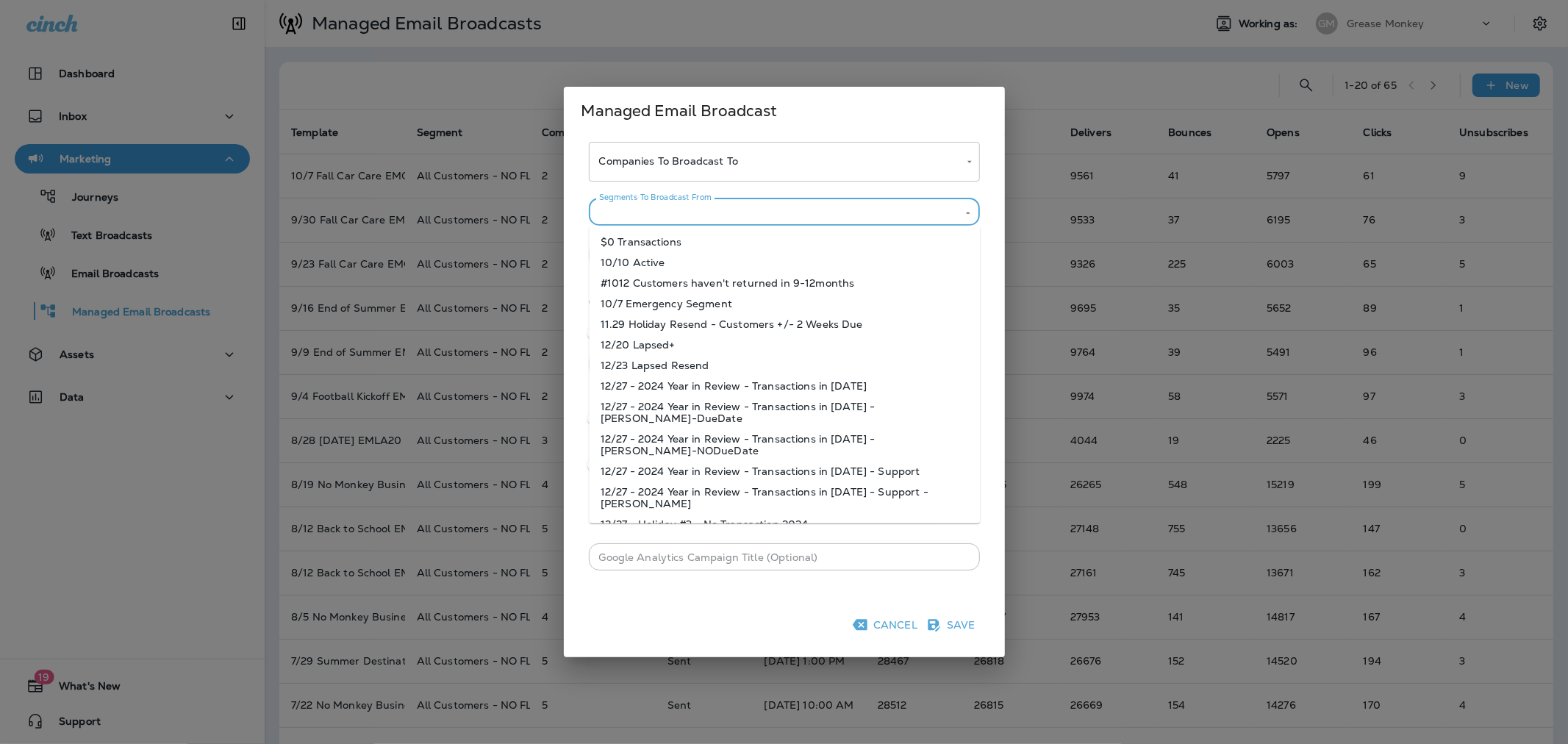
click at [696, 203] on div "Segments To Broadcast From Segments To Broadcast From" at bounding box center [784, 212] width 391 height 28
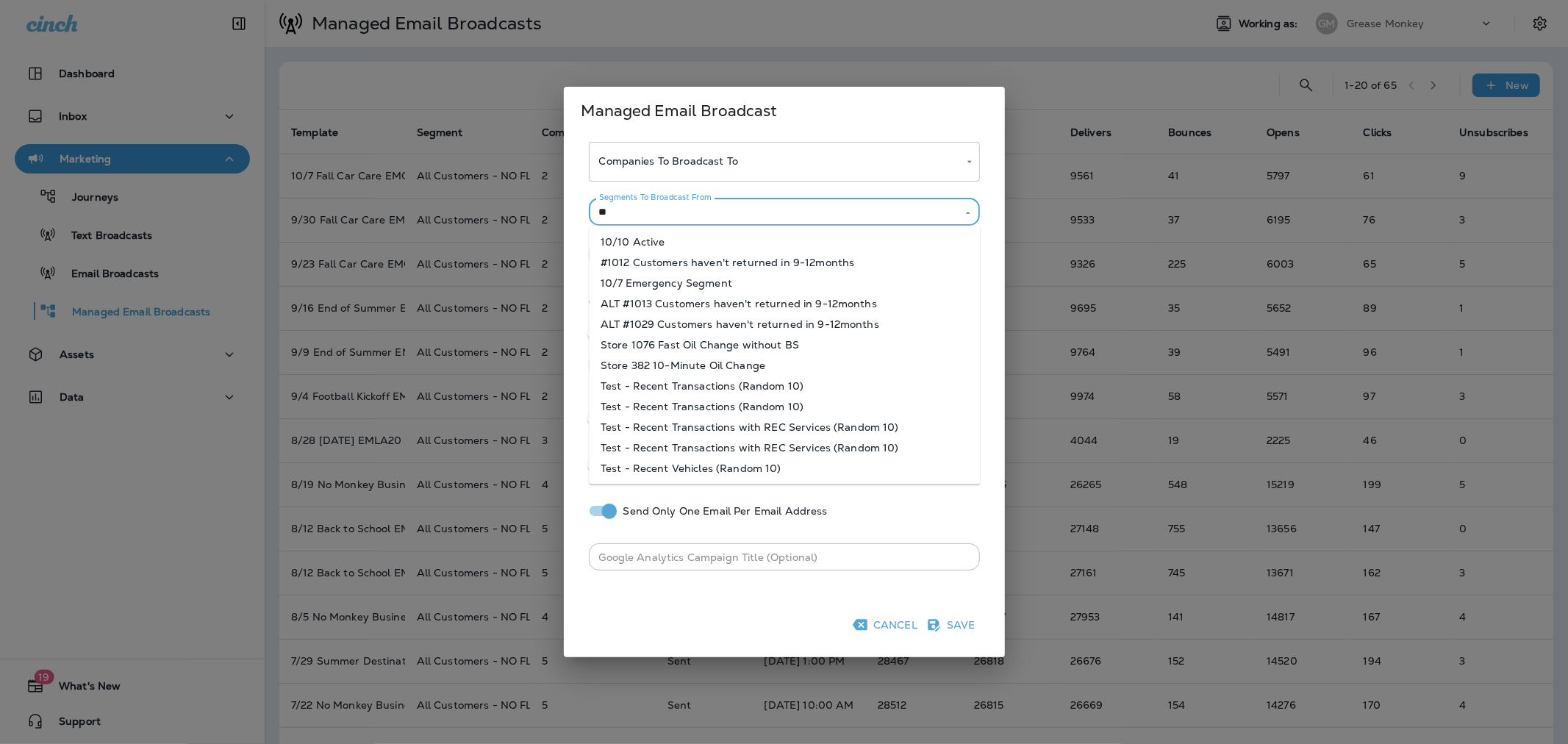
type input "*"
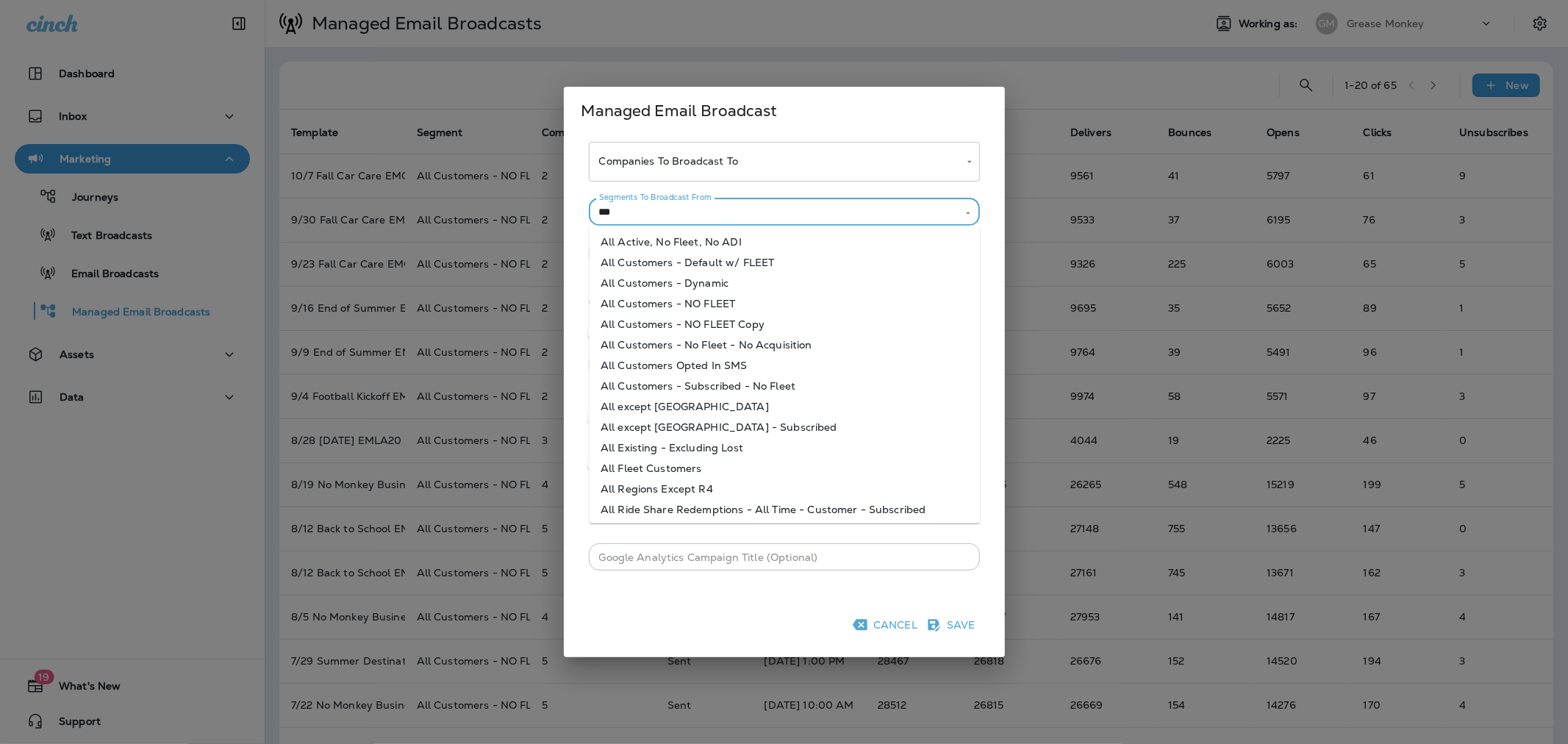
click at [770, 300] on li "All Customers - NO FLEET" at bounding box center [784, 304] width 391 height 21
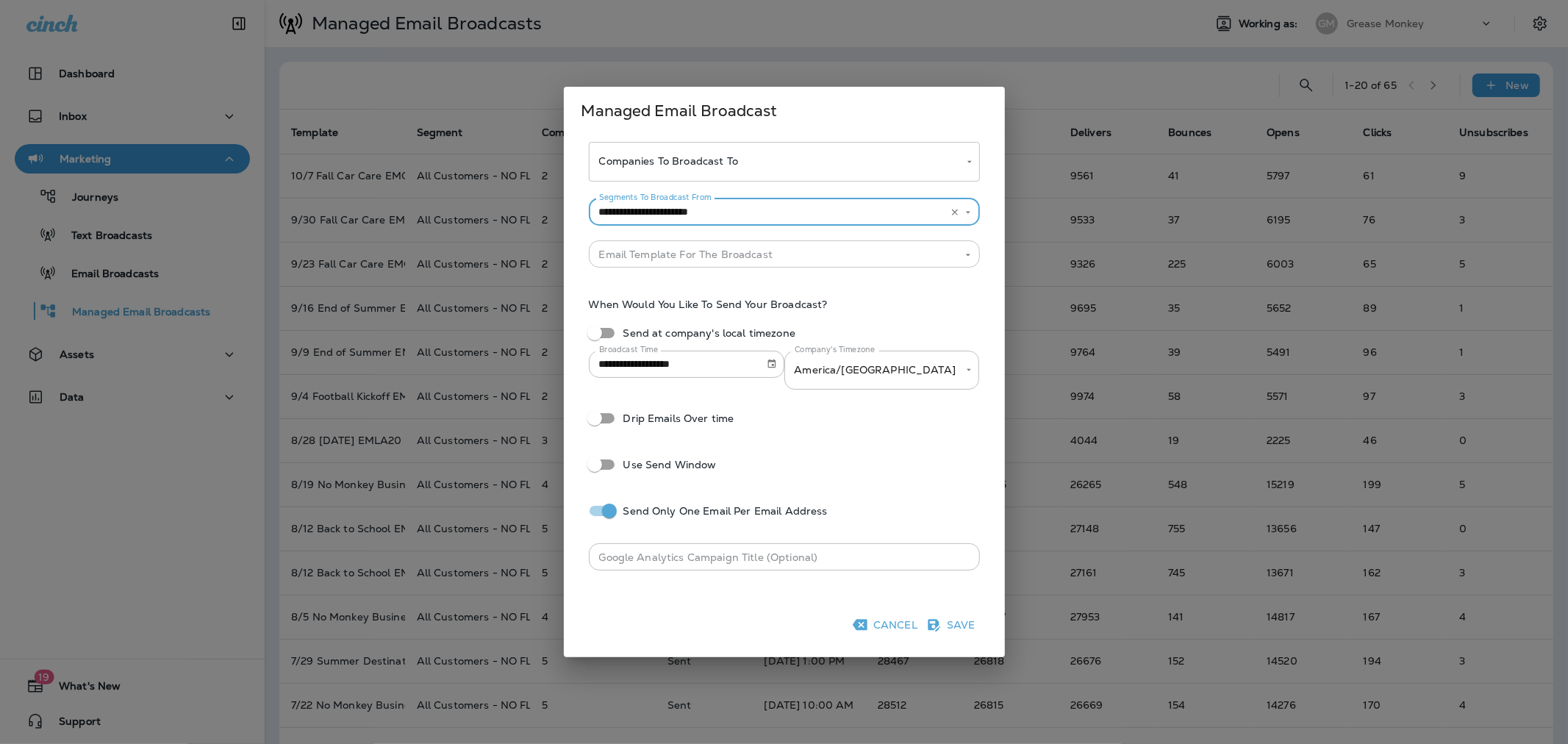
type input "**********"
click at [772, 257] on input "Segments To Broadcast From" at bounding box center [772, 254] width 358 height 19
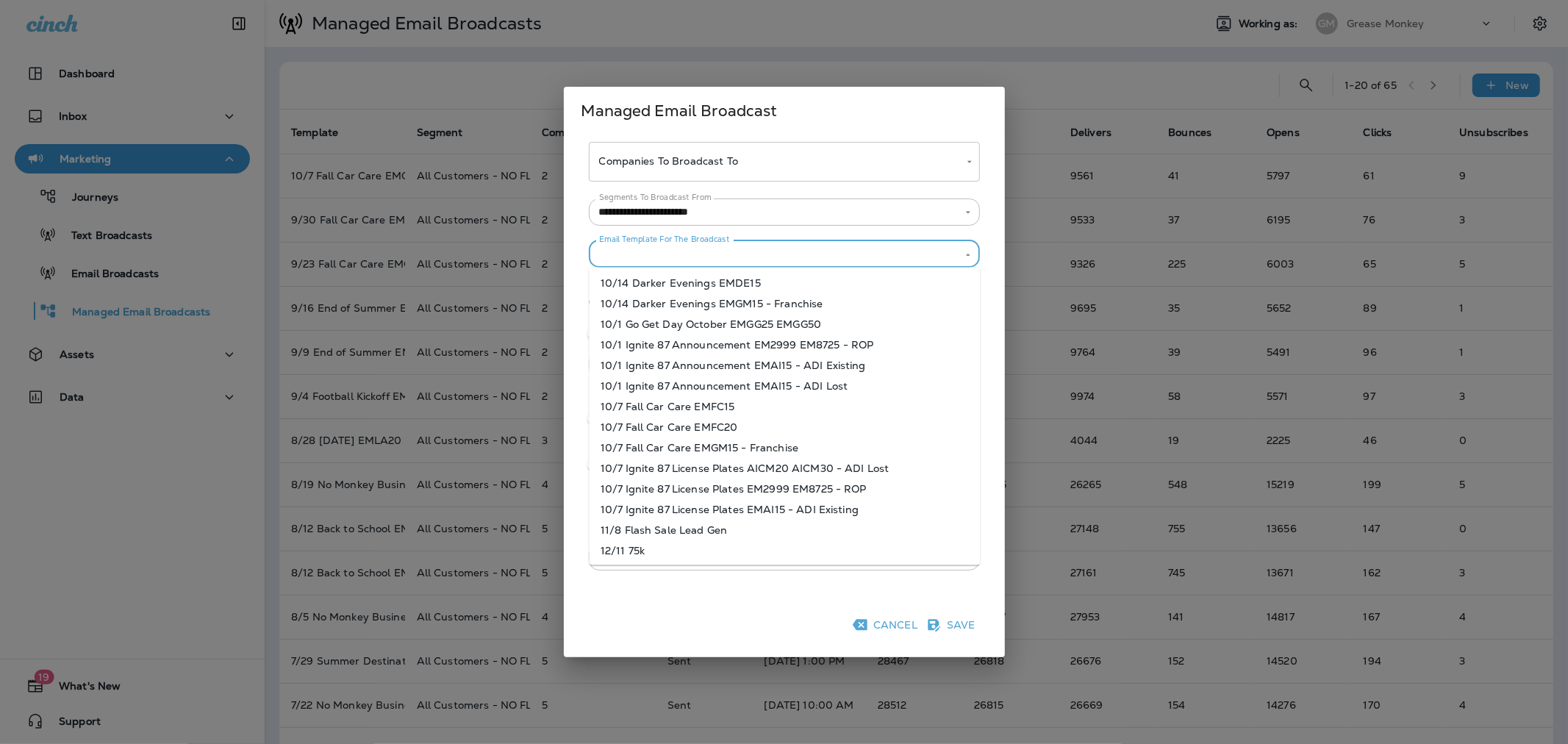
click at [772, 300] on li "10/14 Darker Evenings EMGM15 - Franchise" at bounding box center [784, 304] width 391 height 21
type input "**********"
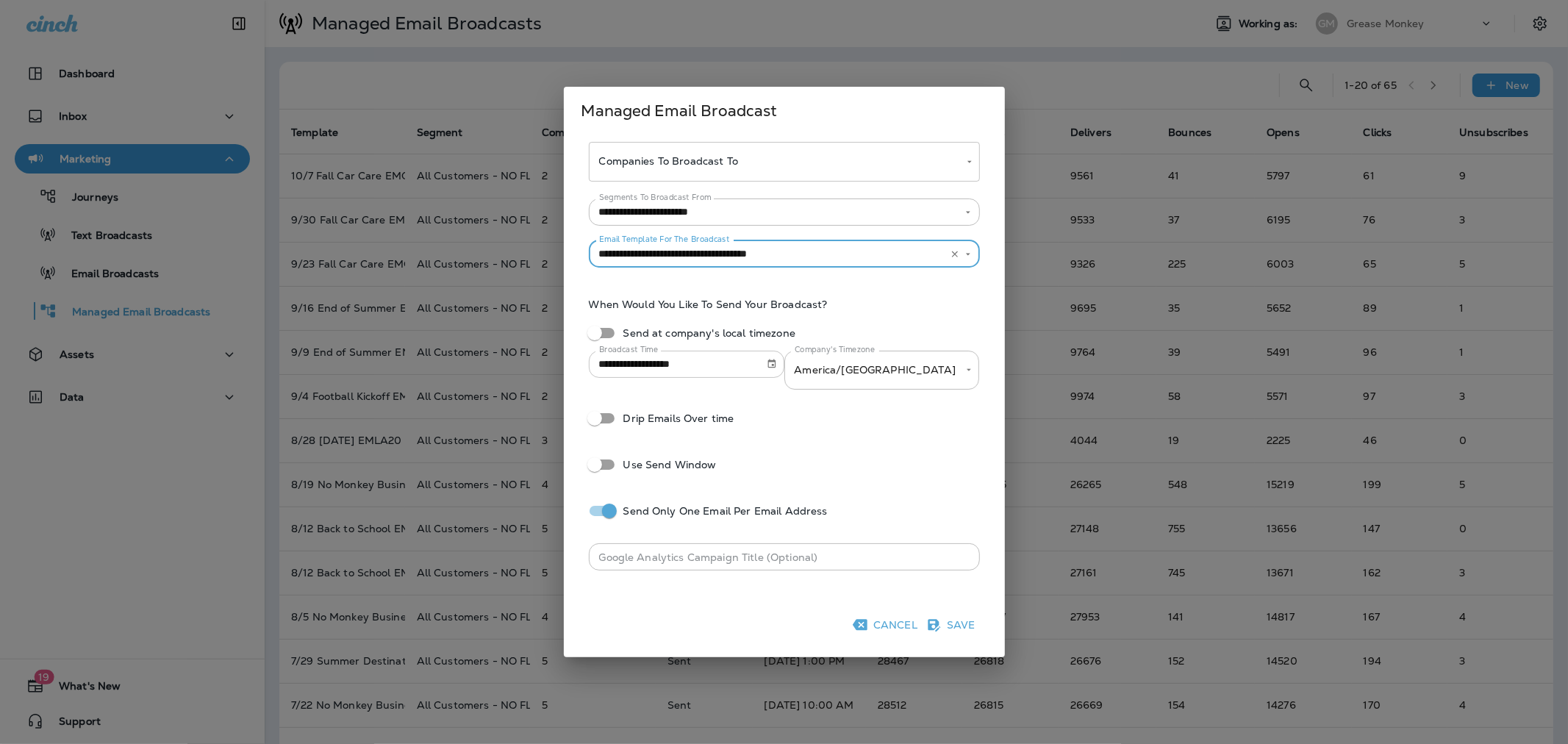
click at [773, 363] on icon "Choose date, selected date is Oct 14, 2025" at bounding box center [772, 364] width 10 height 10
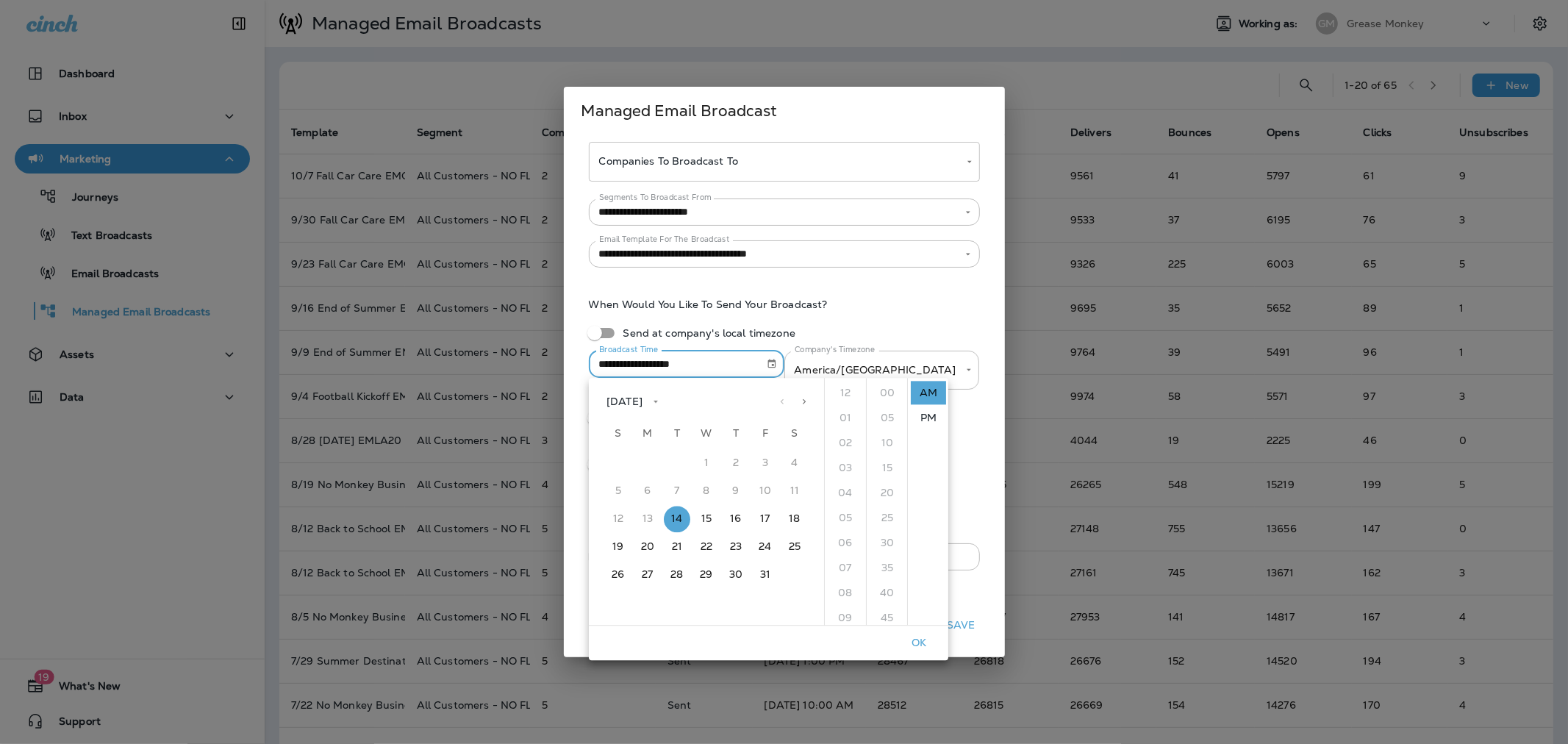
scroll to position [269, 0]
click at [921, 413] on li "PM" at bounding box center [928, 418] width 35 height 24
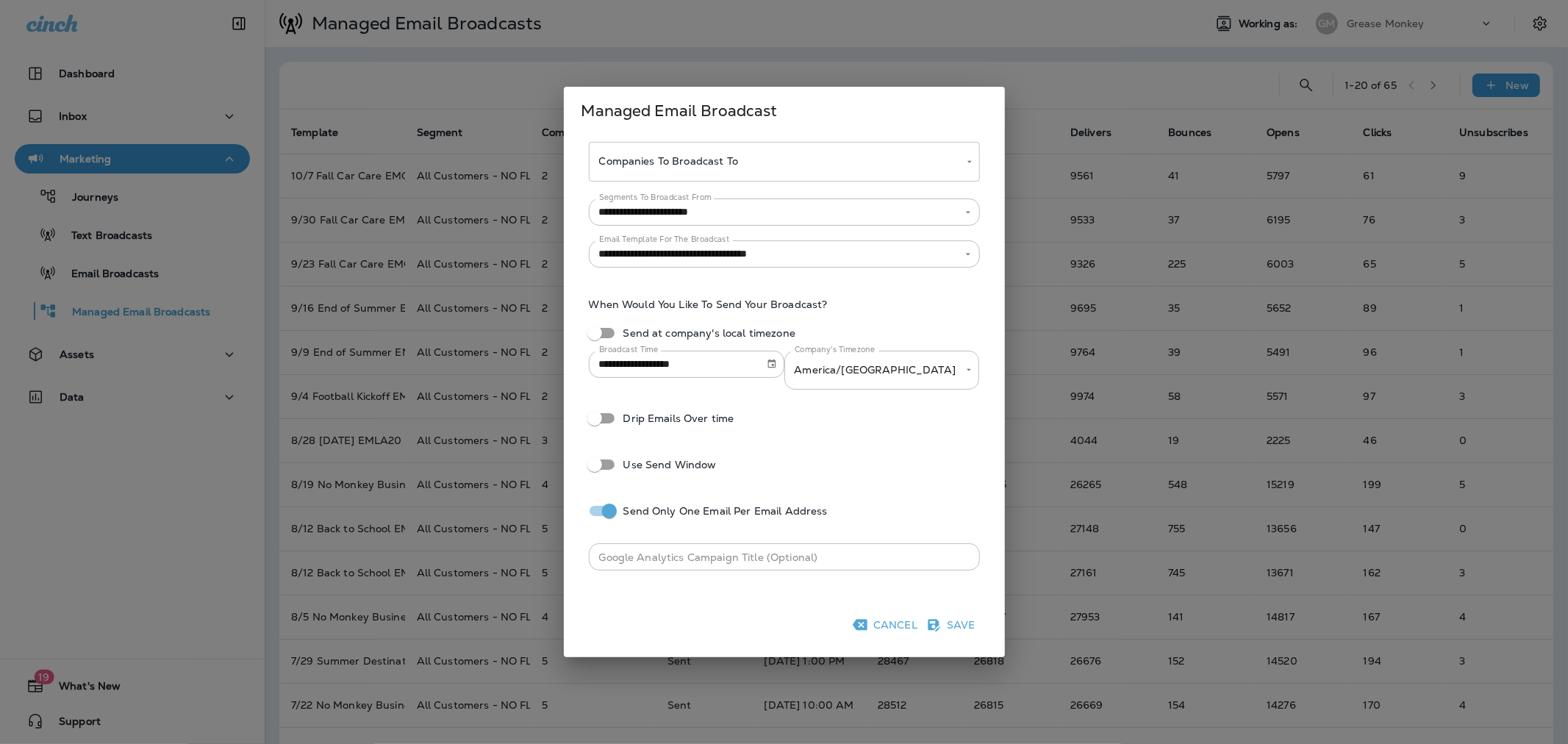
scroll to position [19, 0]
click at [767, 366] on icon "Choose date, selected date is Oct 14, 2025" at bounding box center [771, 364] width 8 height 9
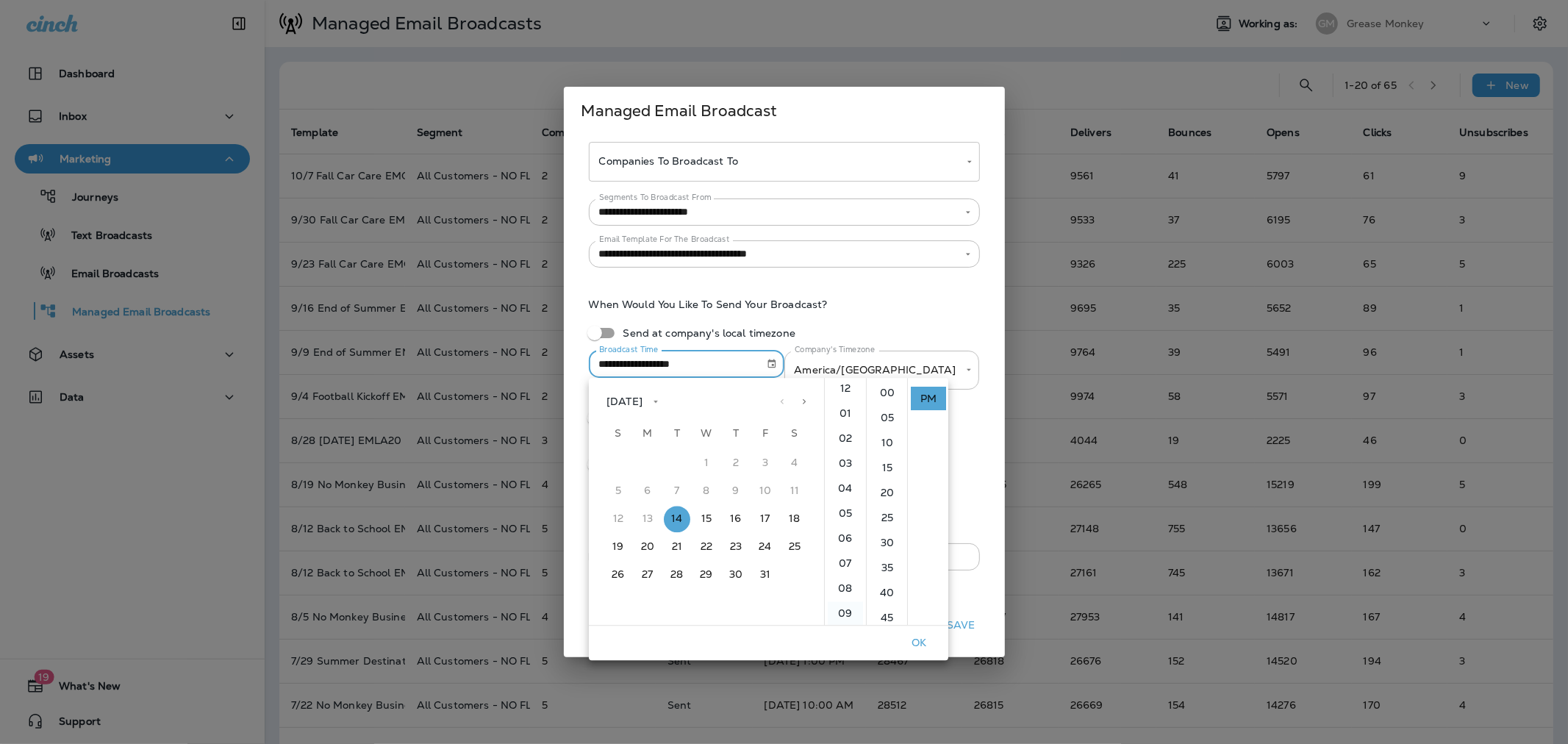
scroll to position [0, 0]
click at [842, 390] on li "12" at bounding box center [845, 392] width 35 height 24
click at [884, 472] on li "15" at bounding box center [886, 468] width 35 height 24
type input "**********"
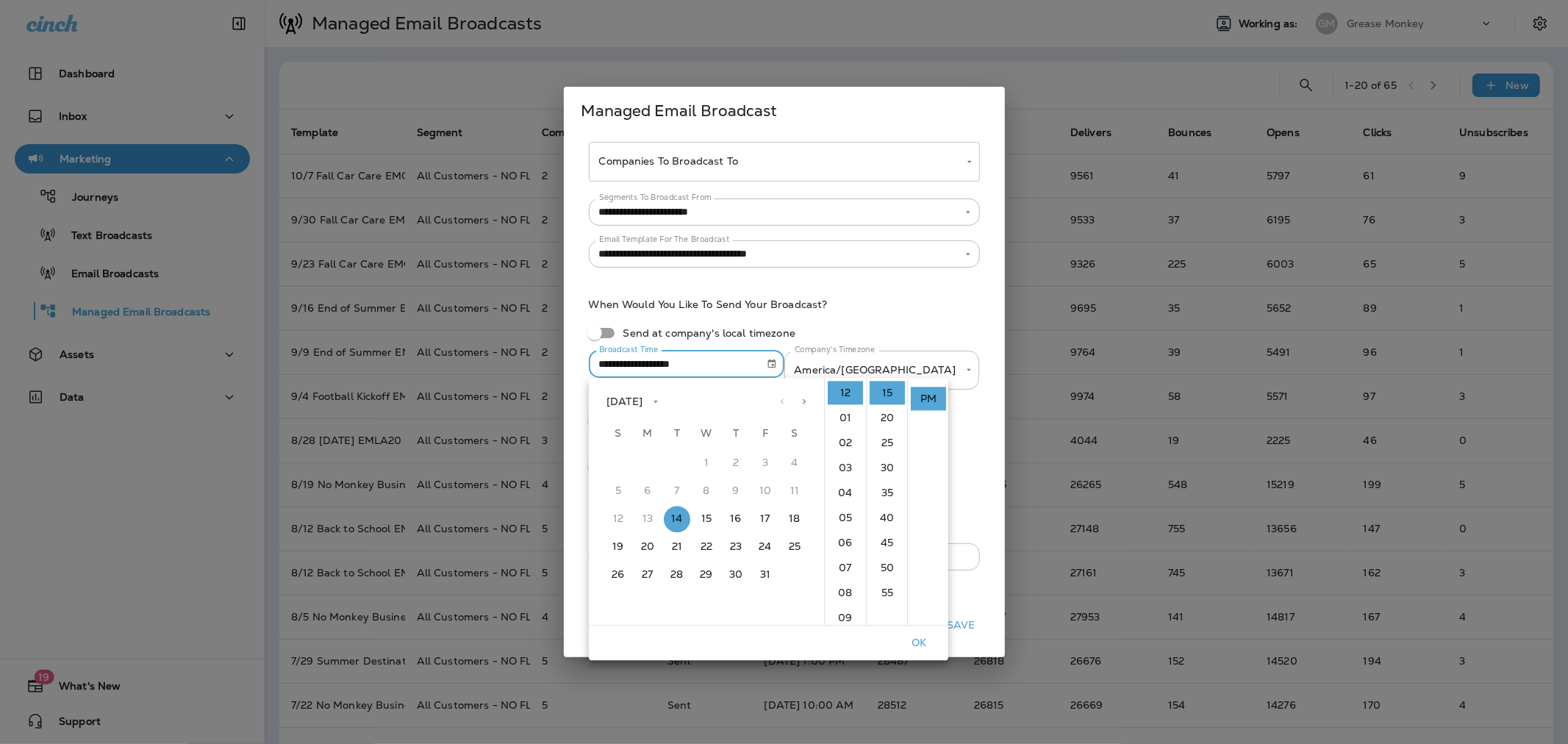
click at [932, 349] on div "**********" at bounding box center [784, 343] width 406 height 107
click at [923, 321] on div "**********" at bounding box center [784, 343] width 406 height 107
click at [915, 637] on button "OK" at bounding box center [918, 643] width 47 height 23
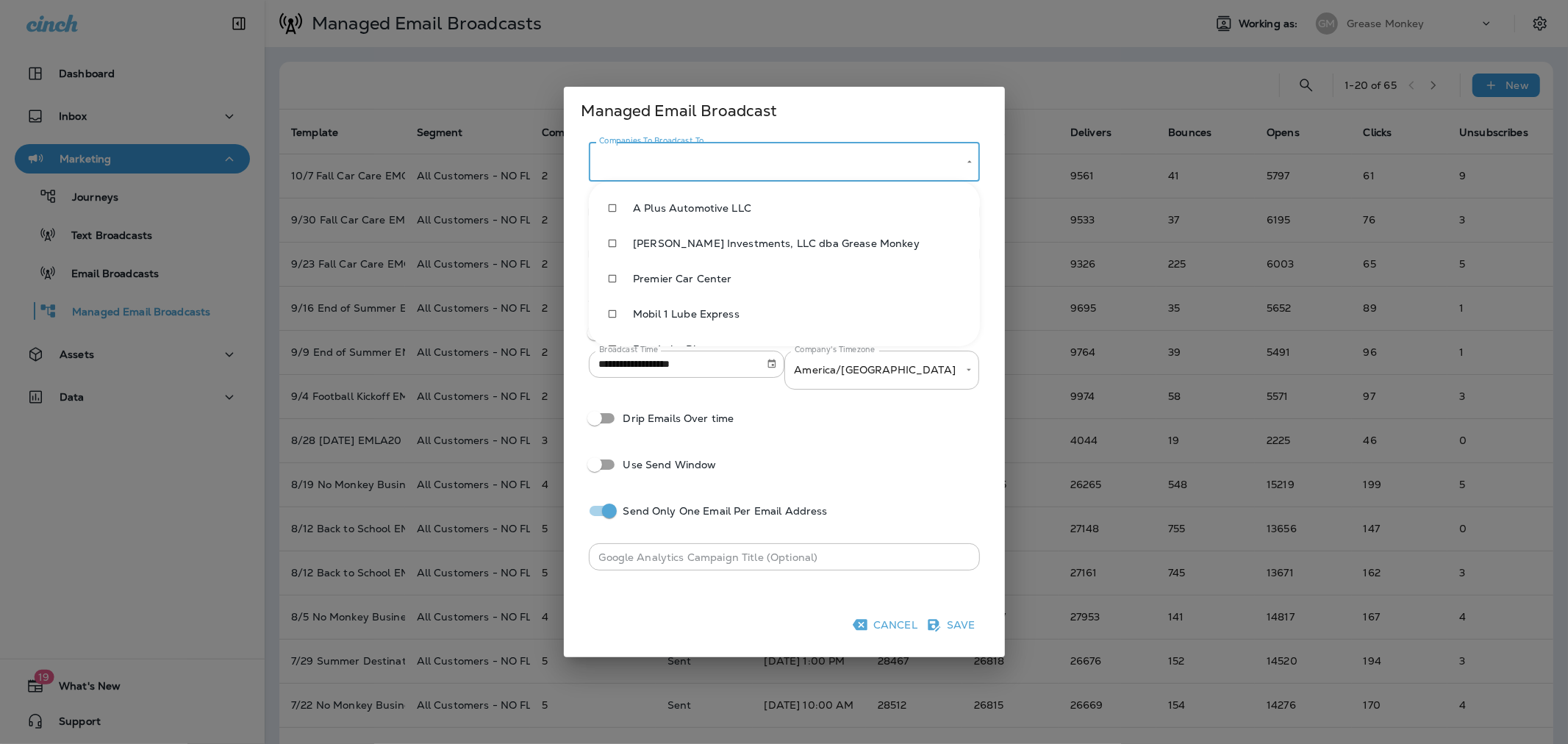
click at [734, 0] on body "Dashboard Inbox Marketing Journeys Text Broadcasts Email Broadcasts Managed Ema…" at bounding box center [784, 0] width 1568 height 0
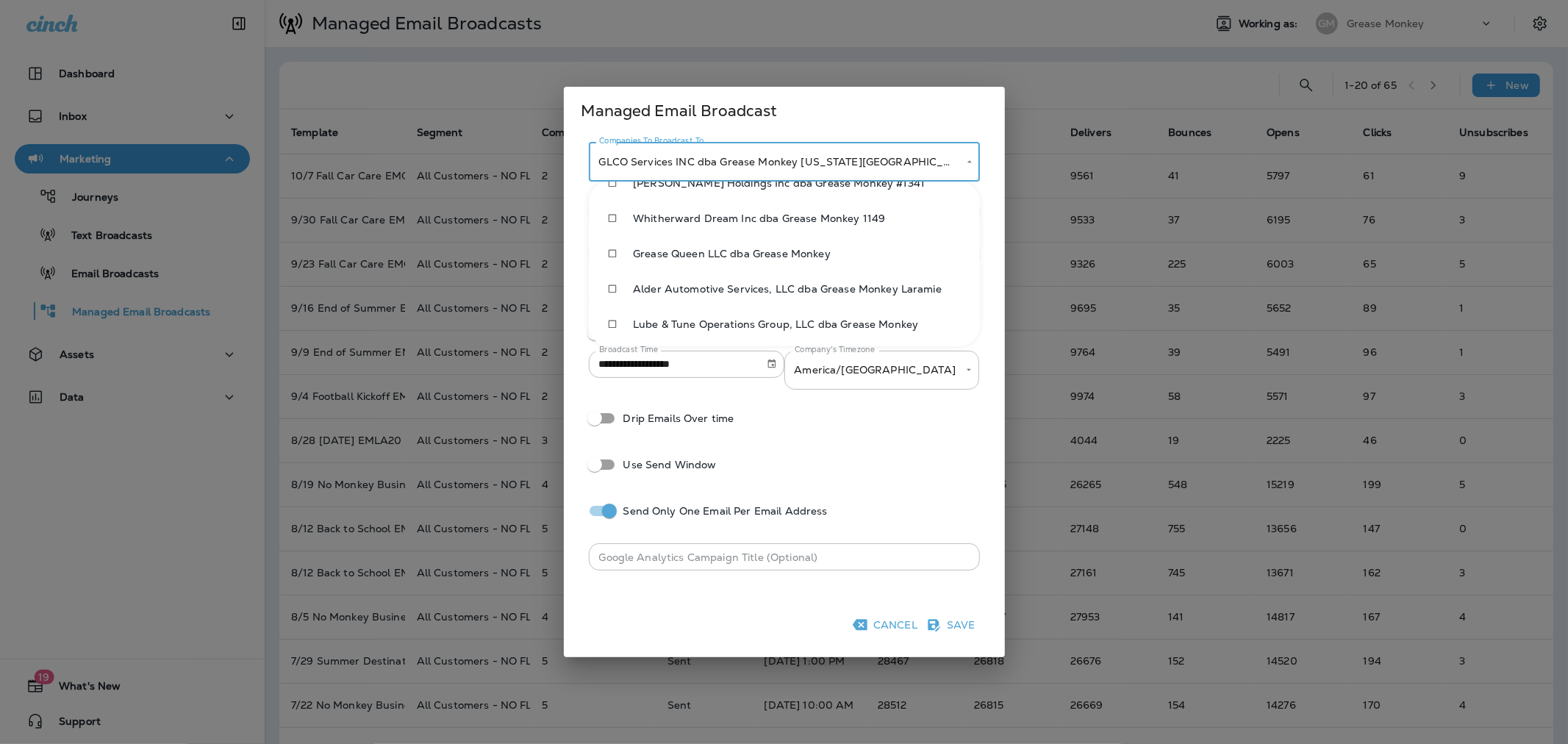
scroll to position [593, 0]
click at [730, 316] on span "Lube & Tune Operations Group, LLC dba Grease Monkey" at bounding box center [801, 320] width 335 height 12
type input "**********"
click at [946, 410] on div at bounding box center [784, 372] width 1568 height 744
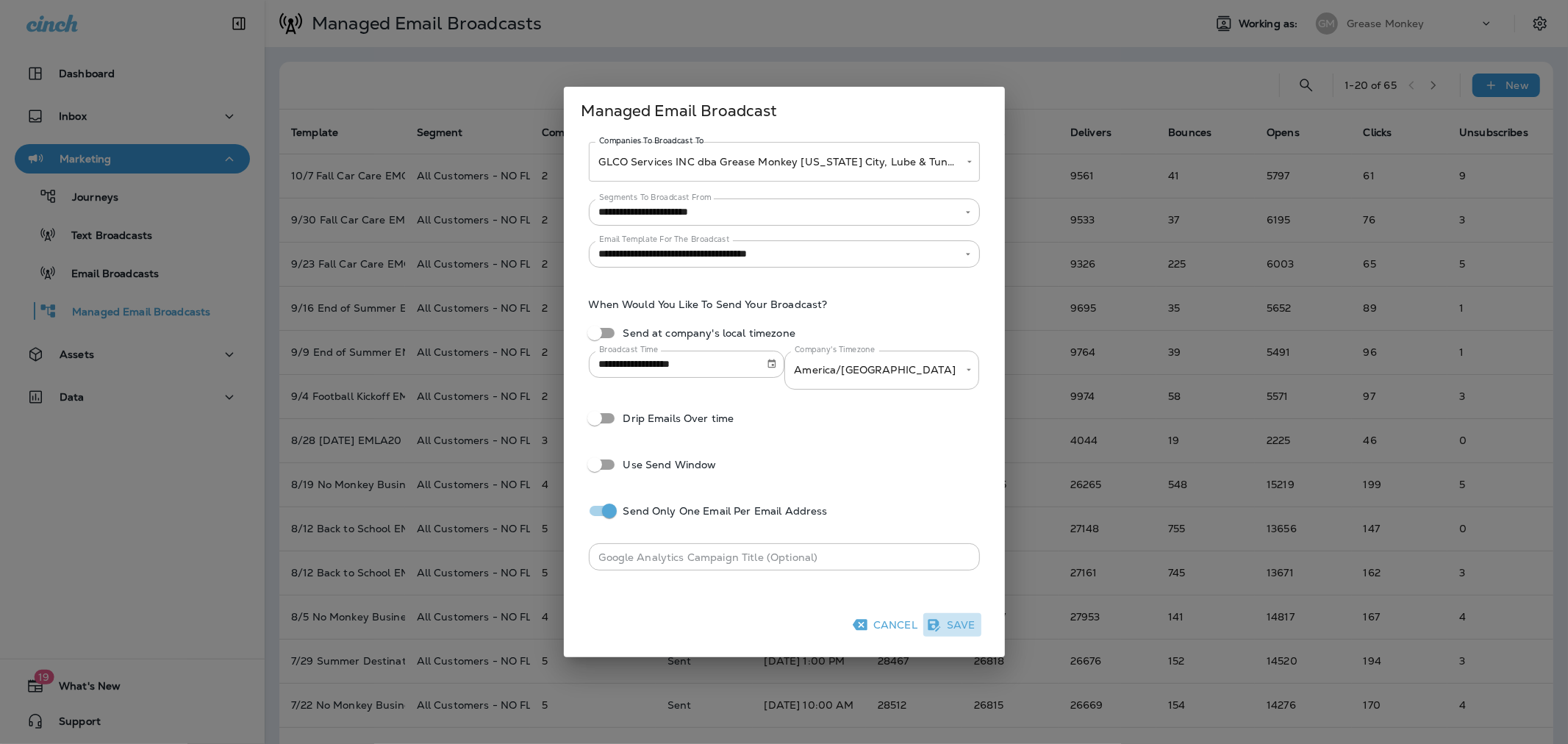
click at [942, 615] on button "Save" at bounding box center [952, 625] width 58 height 24
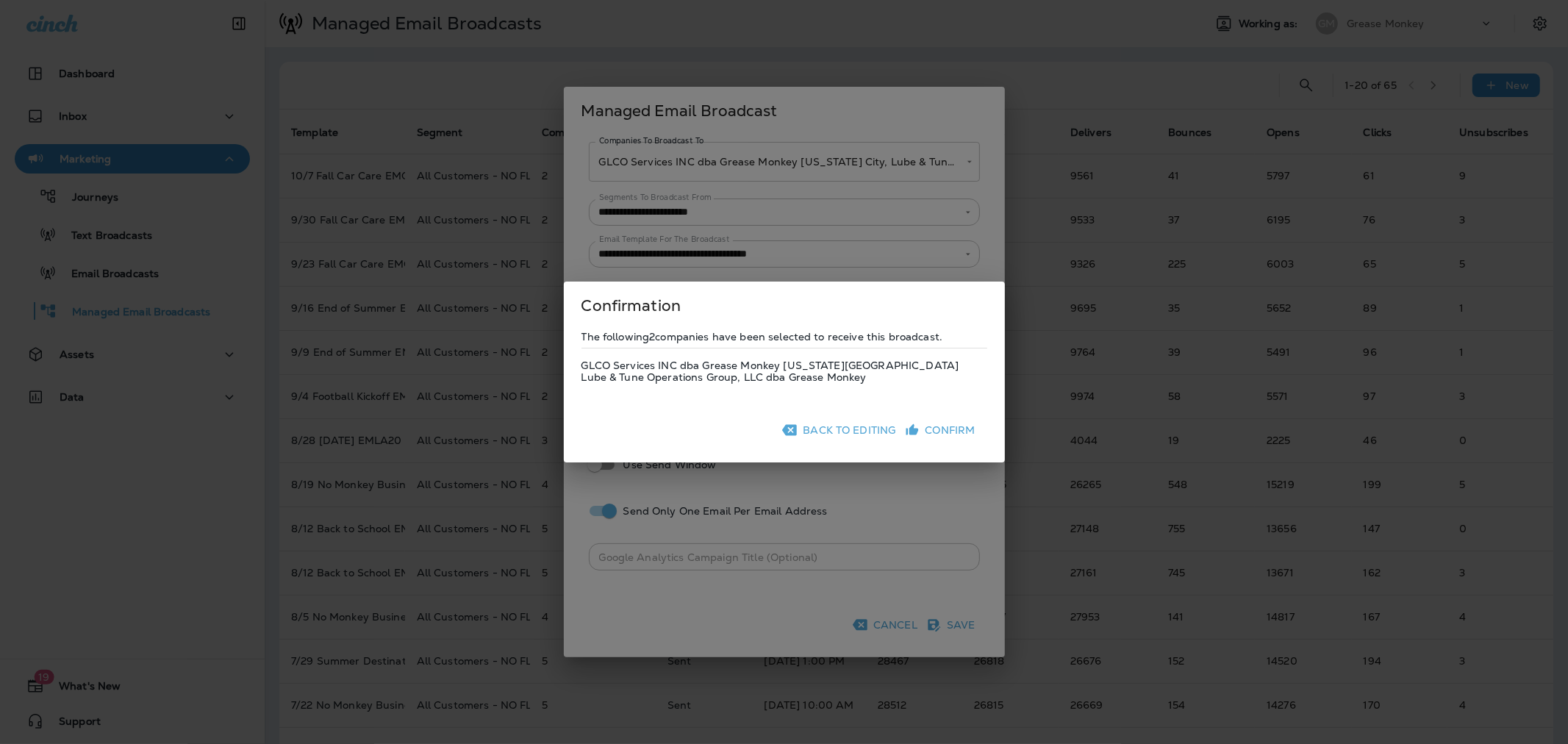
click at [927, 435] on button "Confirm" at bounding box center [942, 430] width 80 height 24
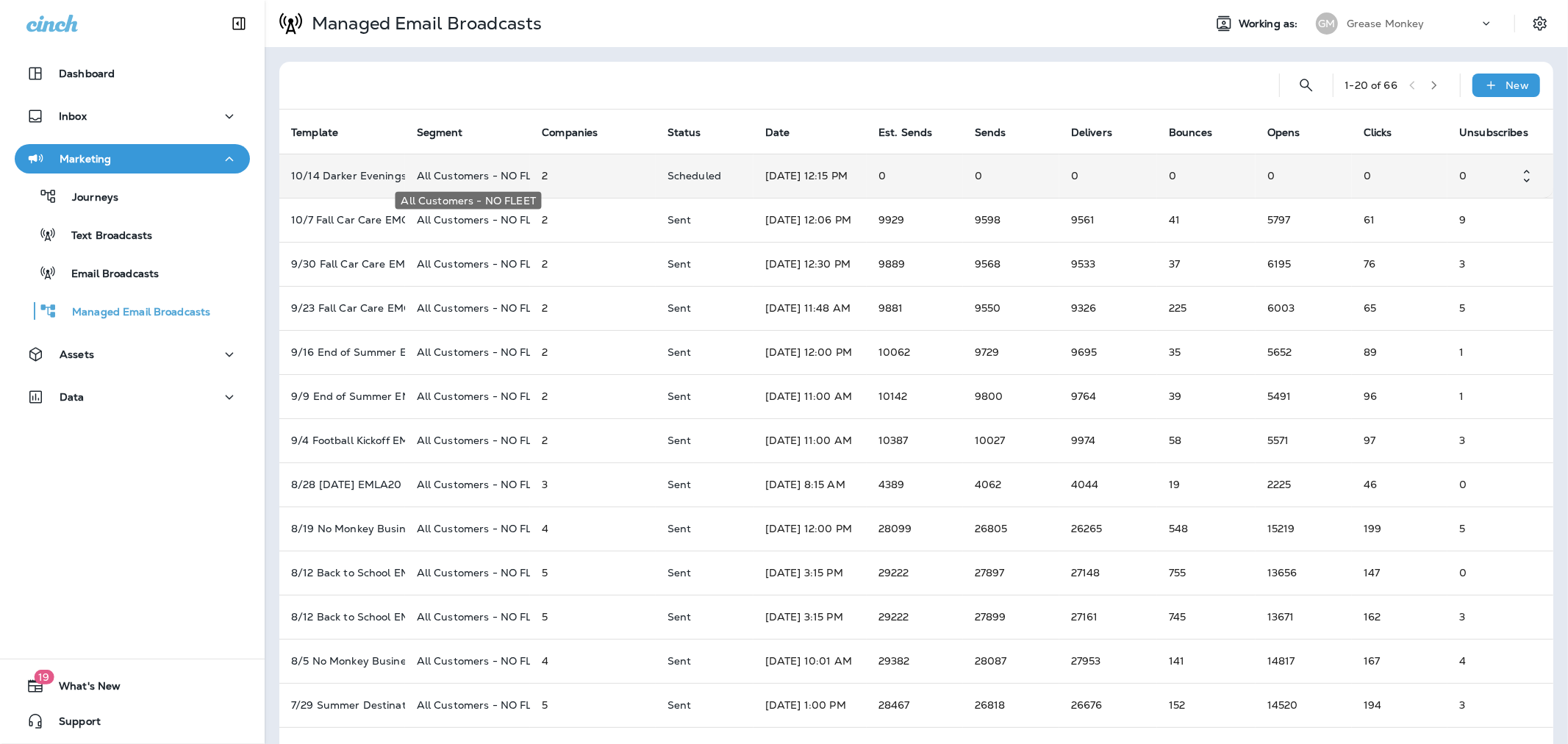
click at [472, 178] on p "All Customers - NO FLEET" at bounding box center [468, 176] width 102 height 12
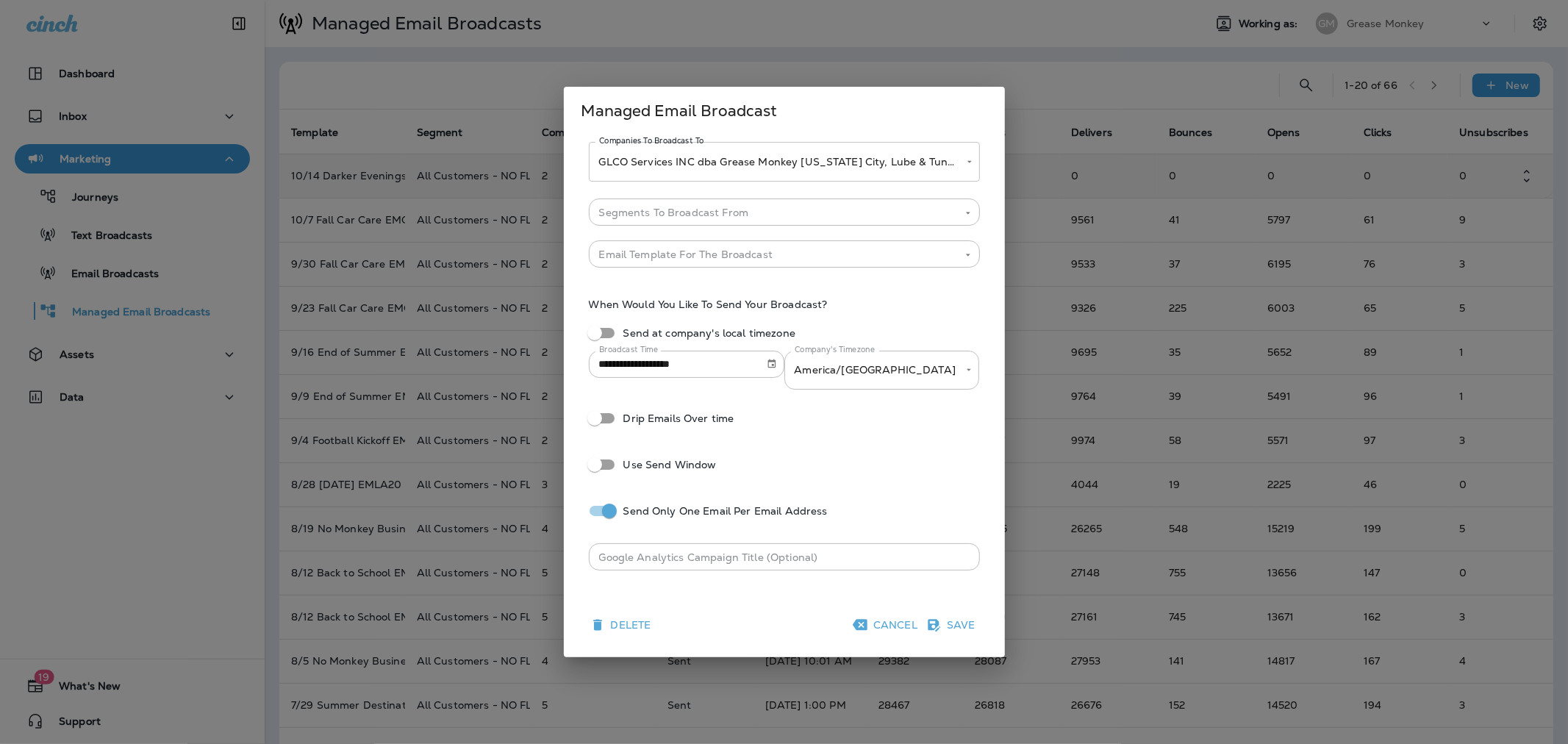
type input "**********"
click at [935, 629] on icon "button" at bounding box center [933, 625] width 15 height 15
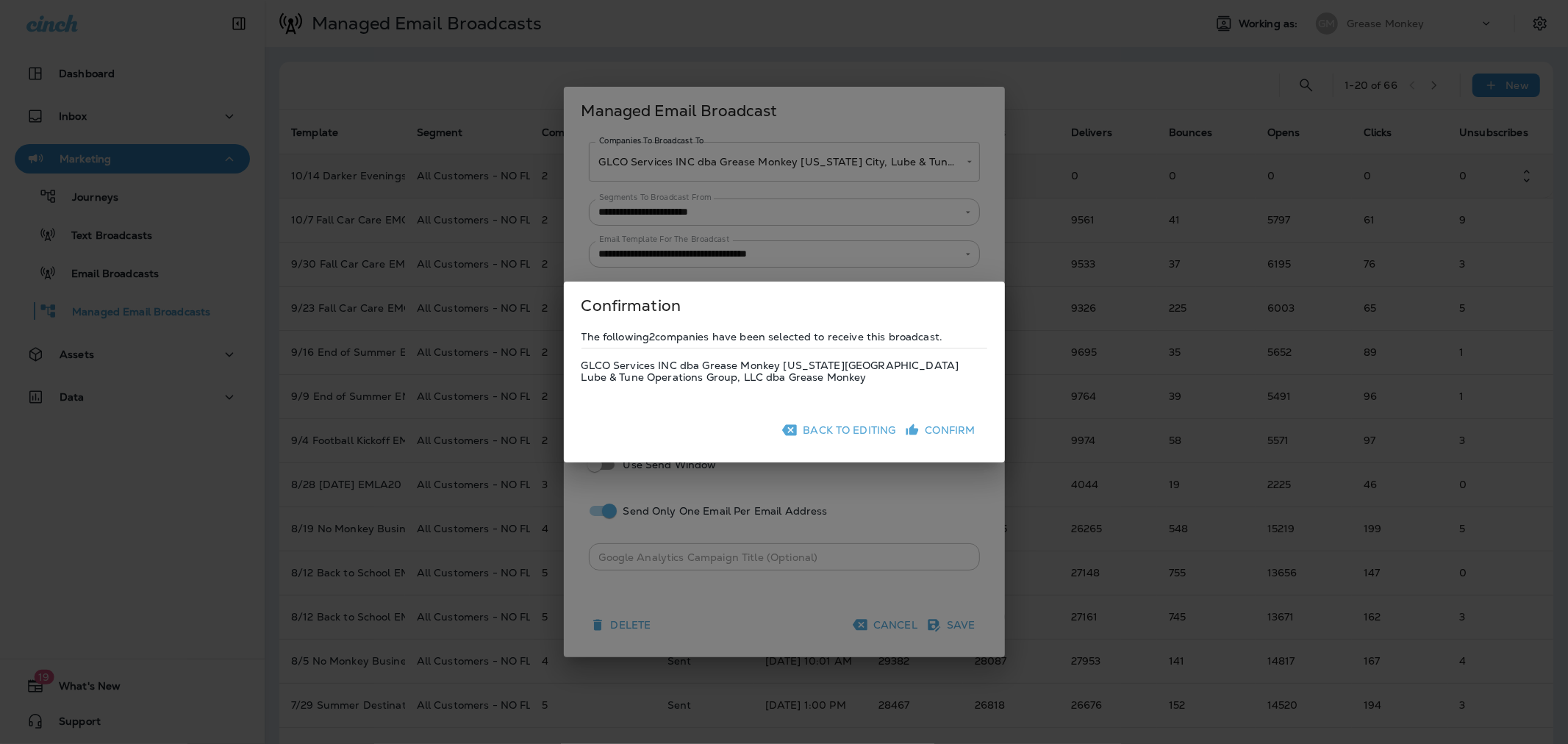
click at [838, 419] on button "Back To Editing" at bounding box center [840, 430] width 122 height 24
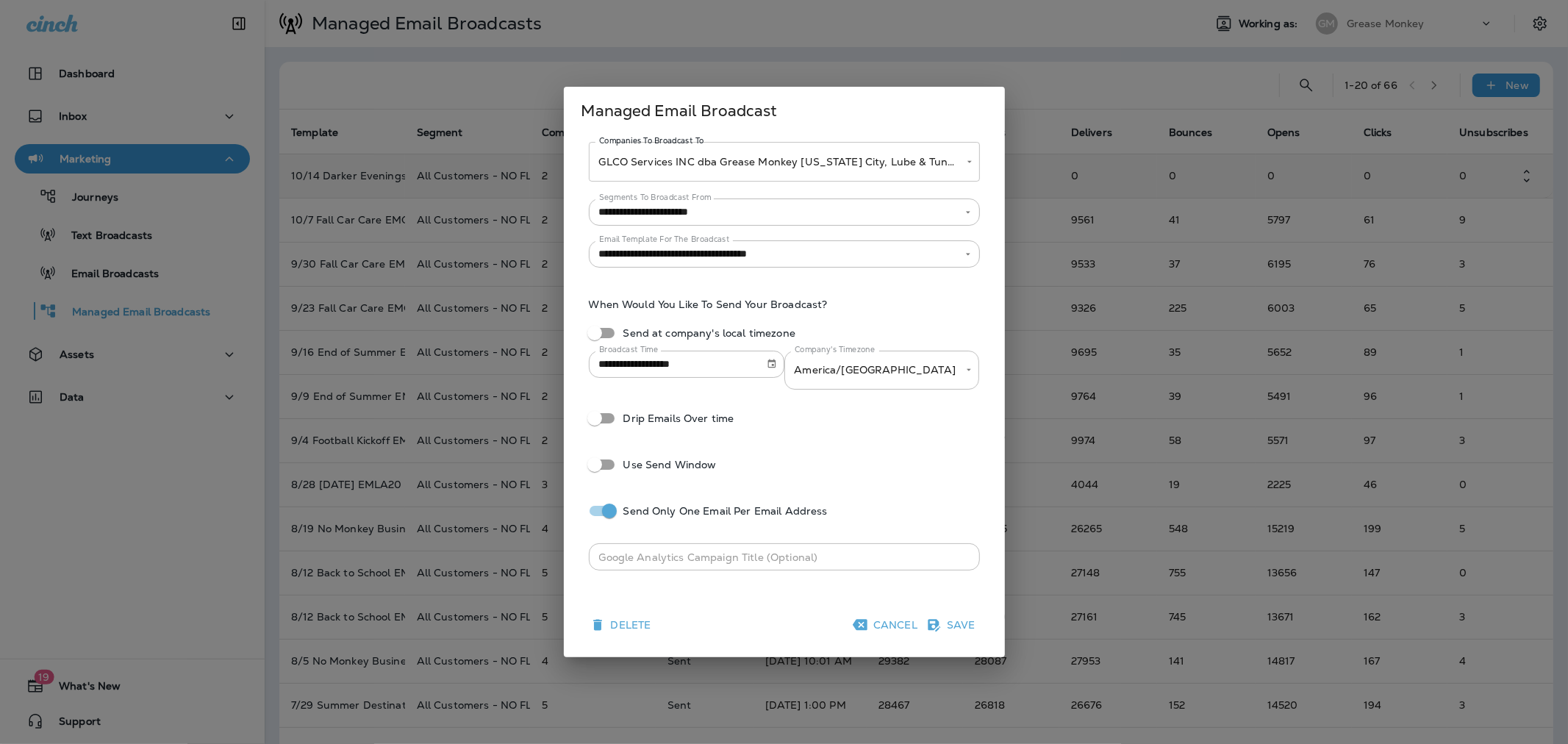
click at [906, 623] on button "Cancel" at bounding box center [886, 625] width 74 height 24
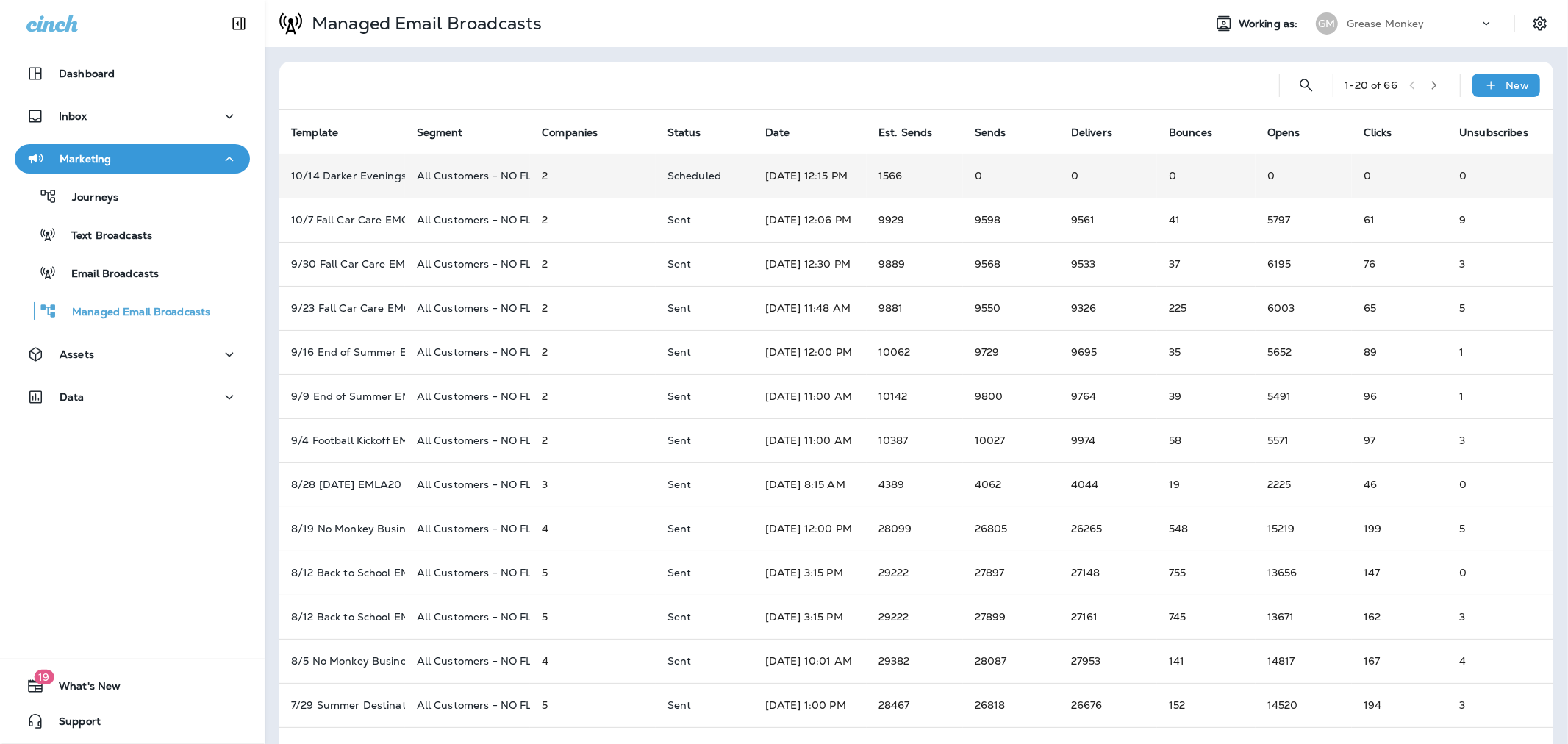
click at [1355, 26] on p "Grease Monkey" at bounding box center [1386, 24] width 78 height 12
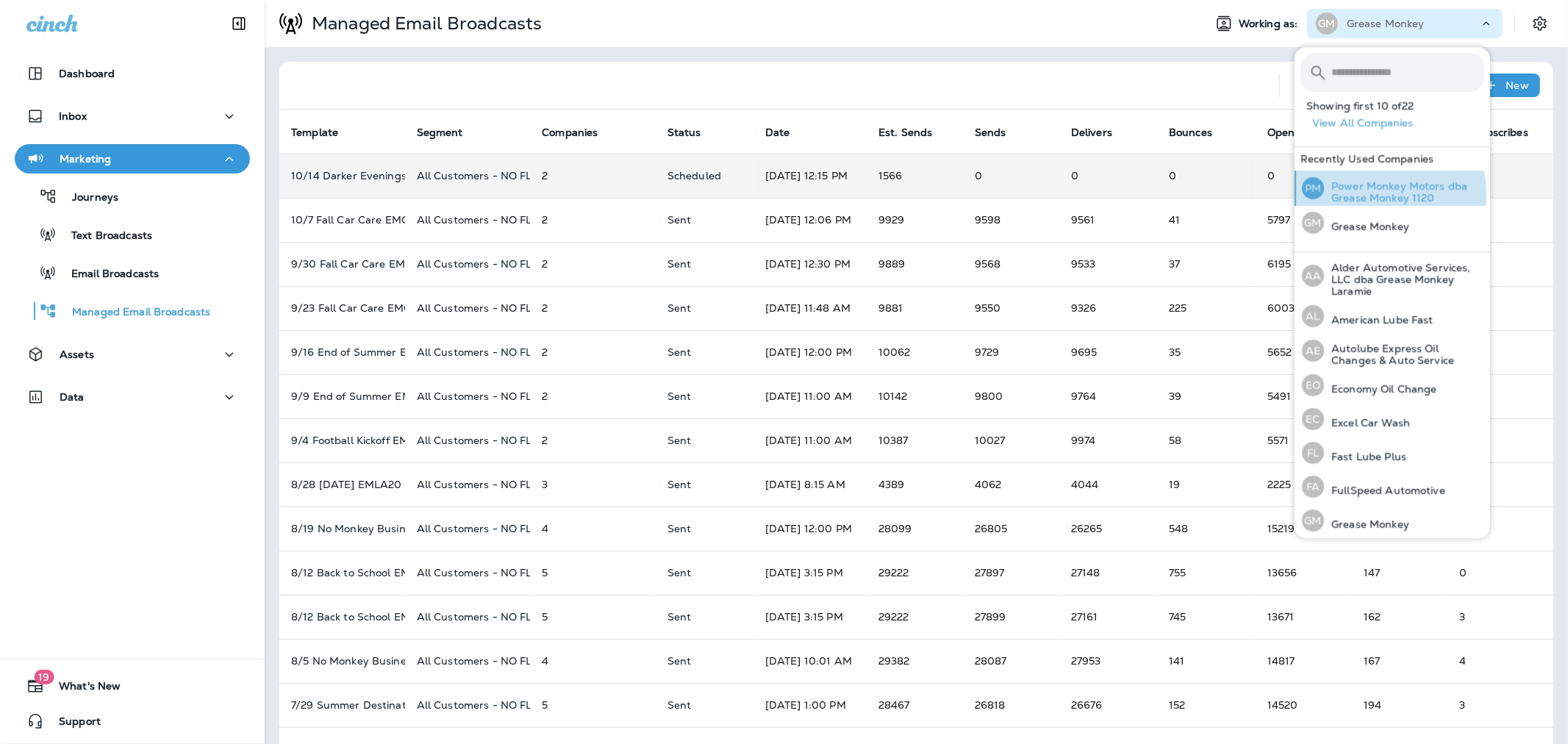
click at [1376, 194] on p "Power Monkey Motors dba Grease Monkey 1120" at bounding box center [1403, 192] width 160 height 24
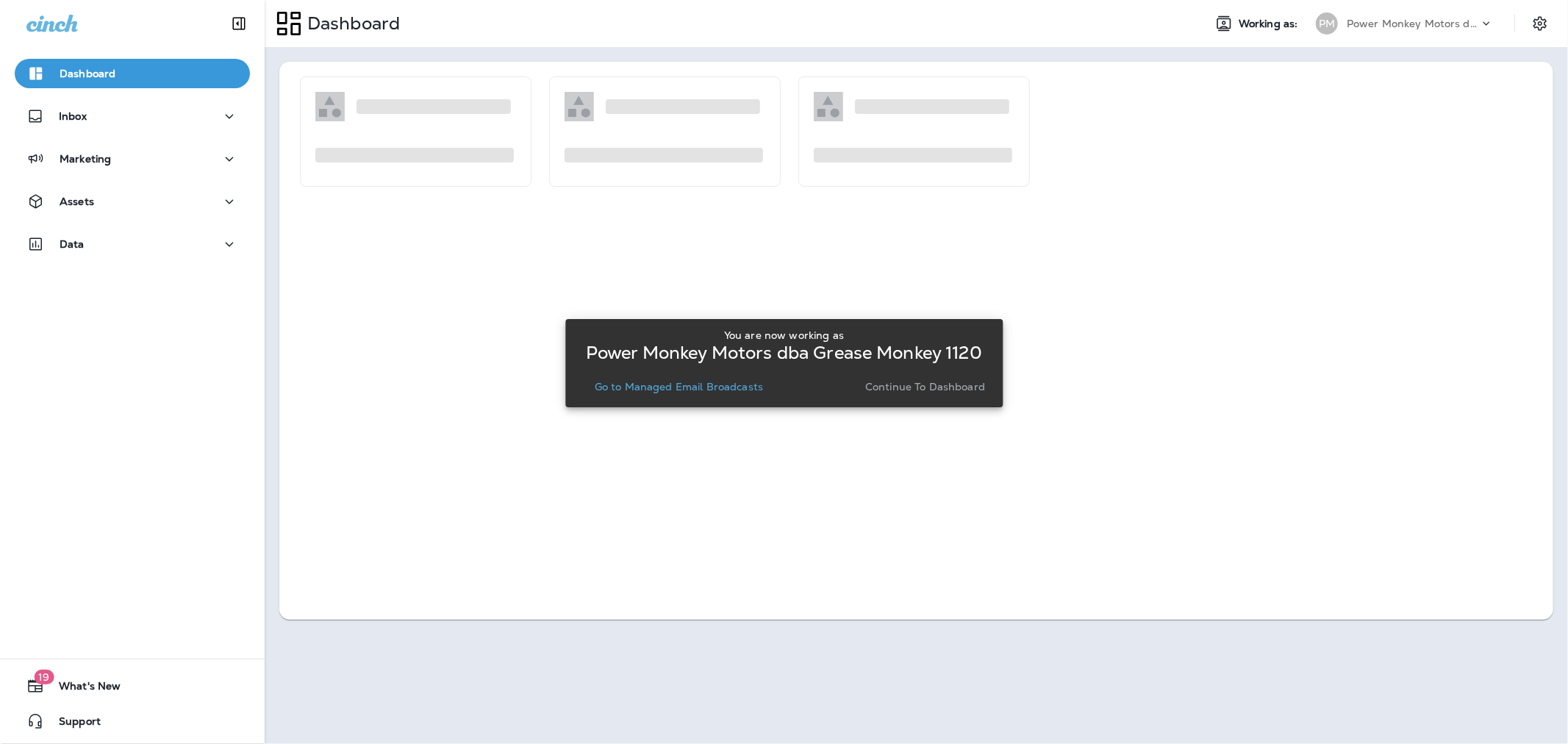
click at [942, 382] on p "Continue to Dashboard" at bounding box center [924, 387] width 120 height 12
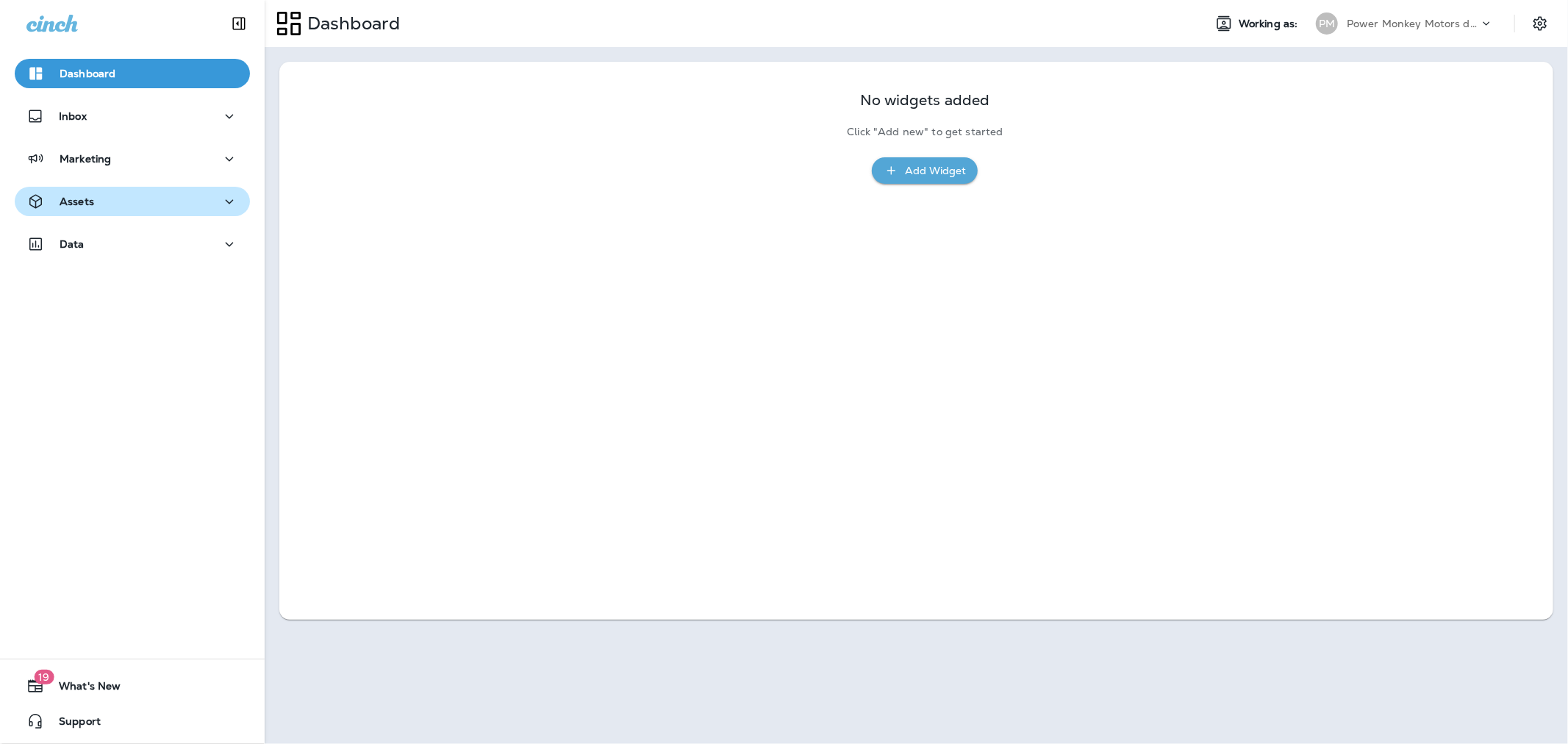
click at [164, 199] on div "Assets" at bounding box center [133, 202] width 212 height 19
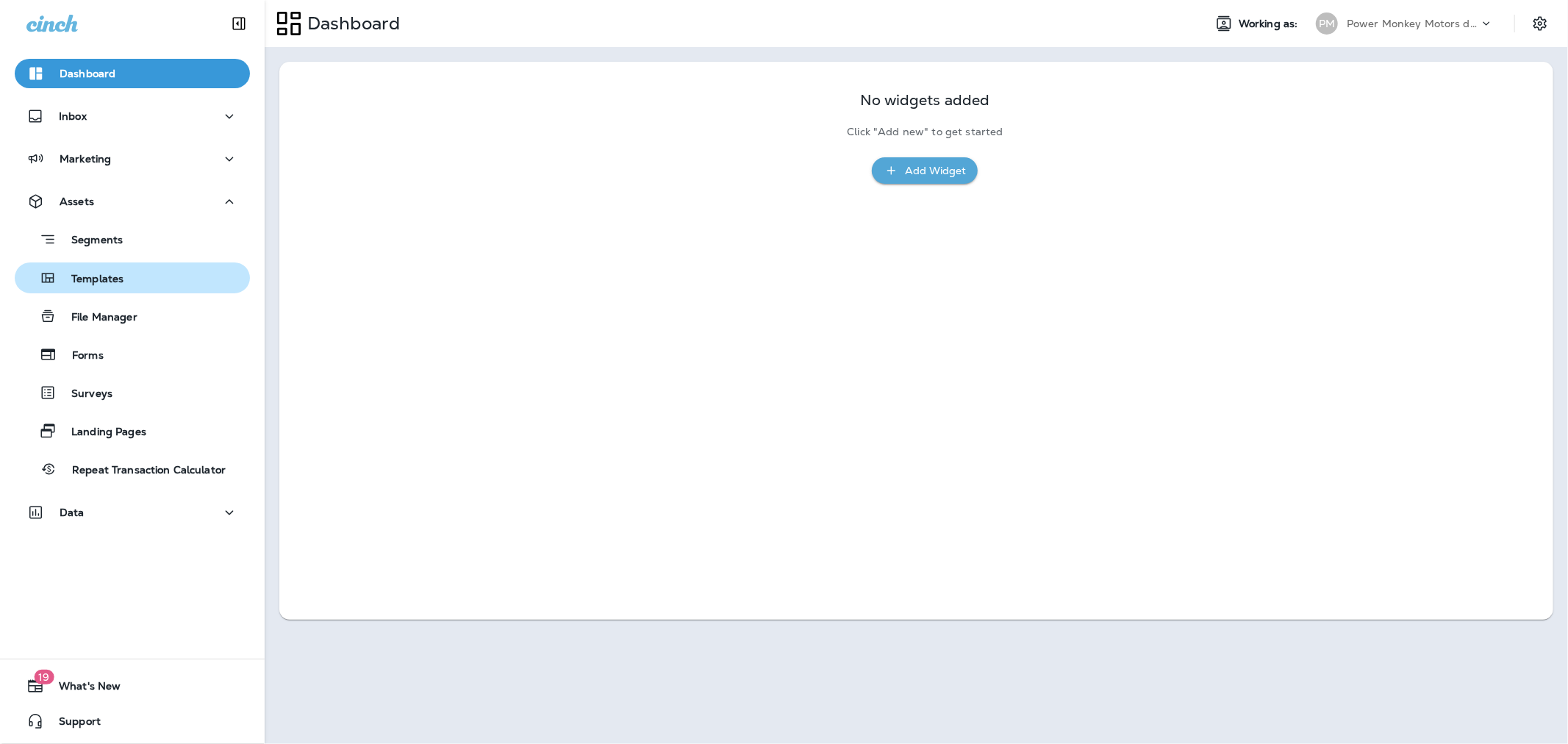
click at [130, 276] on div "Templates" at bounding box center [133, 278] width 223 height 22
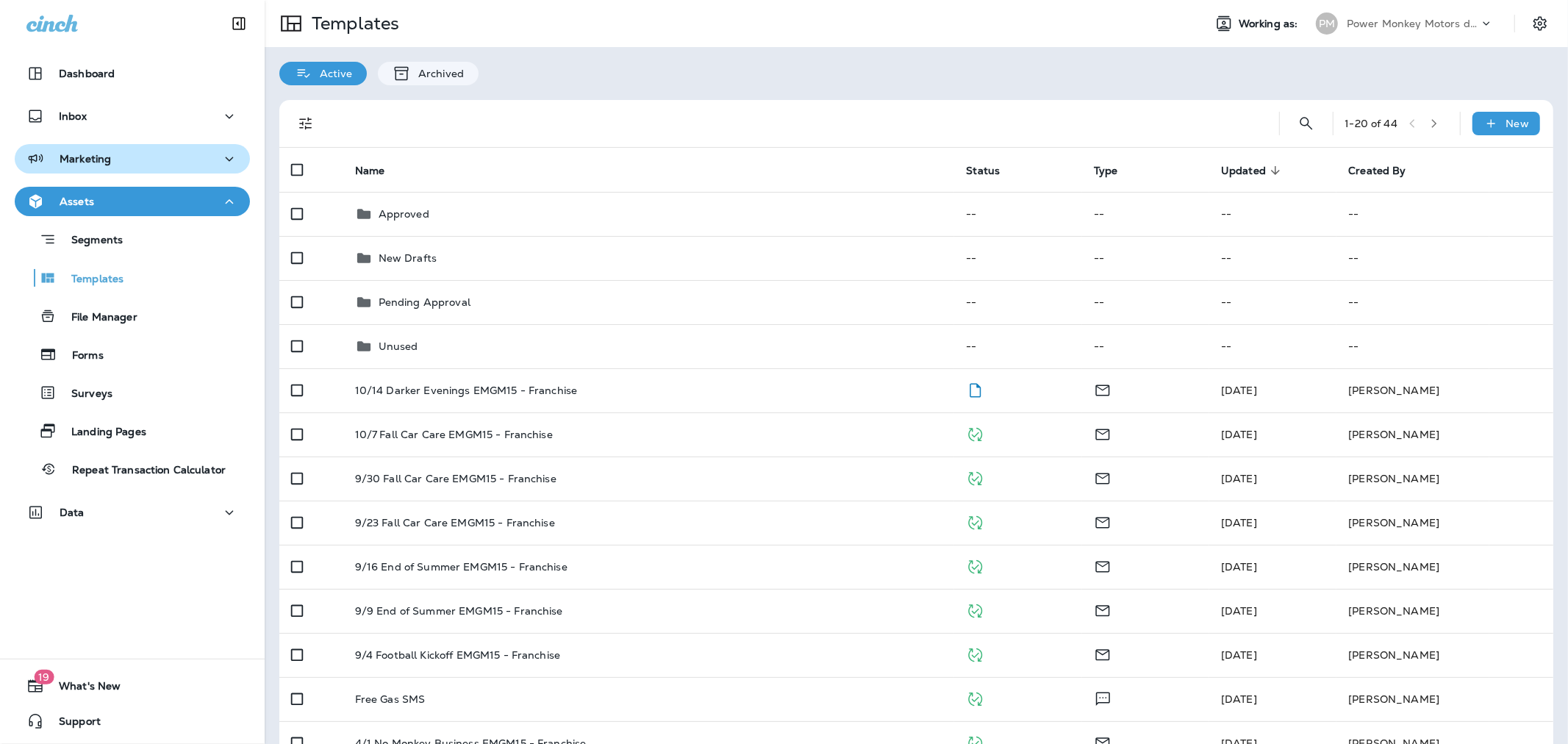
click at [123, 153] on div "Marketing" at bounding box center [133, 159] width 212 height 19
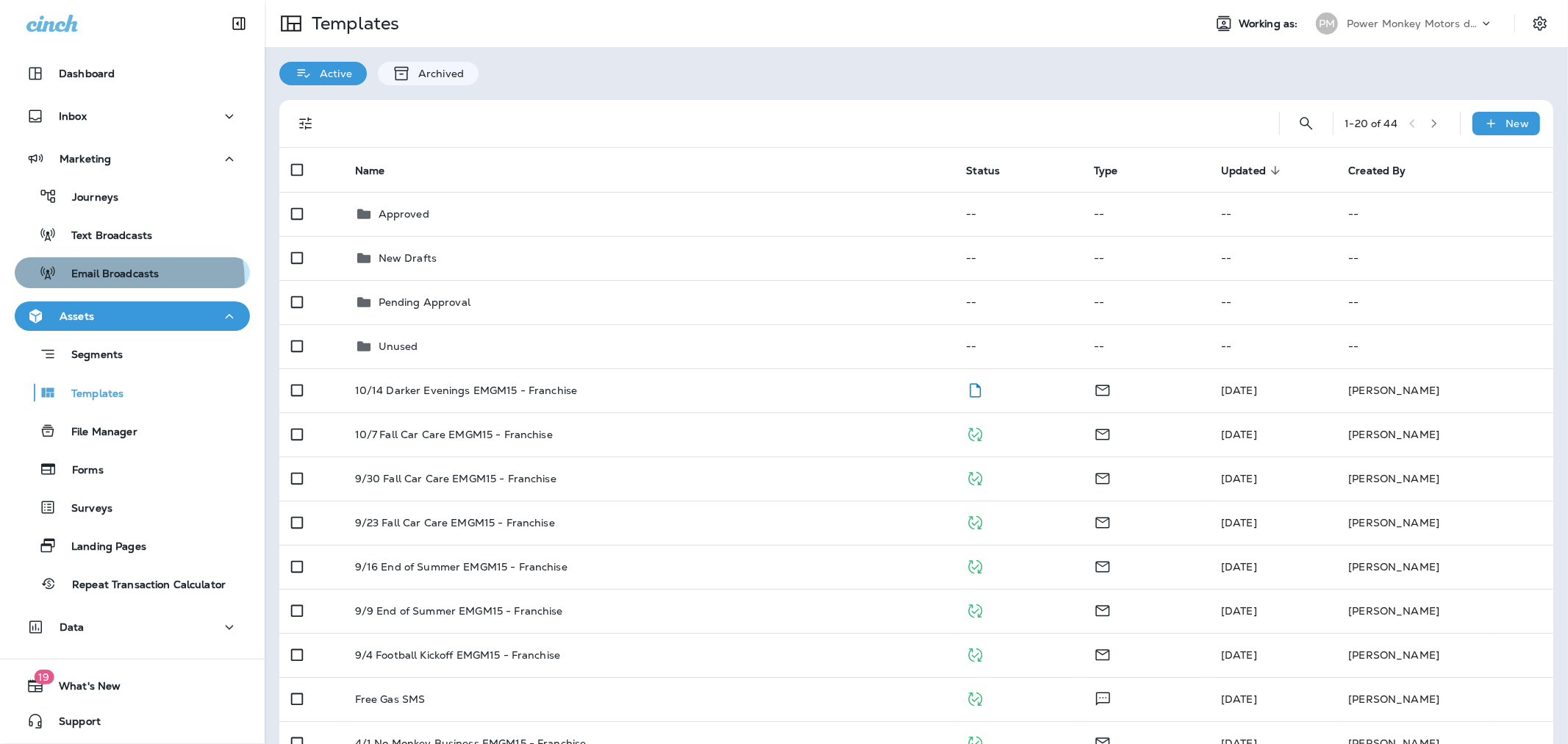
click at [121, 282] on div "Email Broadcasts" at bounding box center [90, 273] width 139 height 22
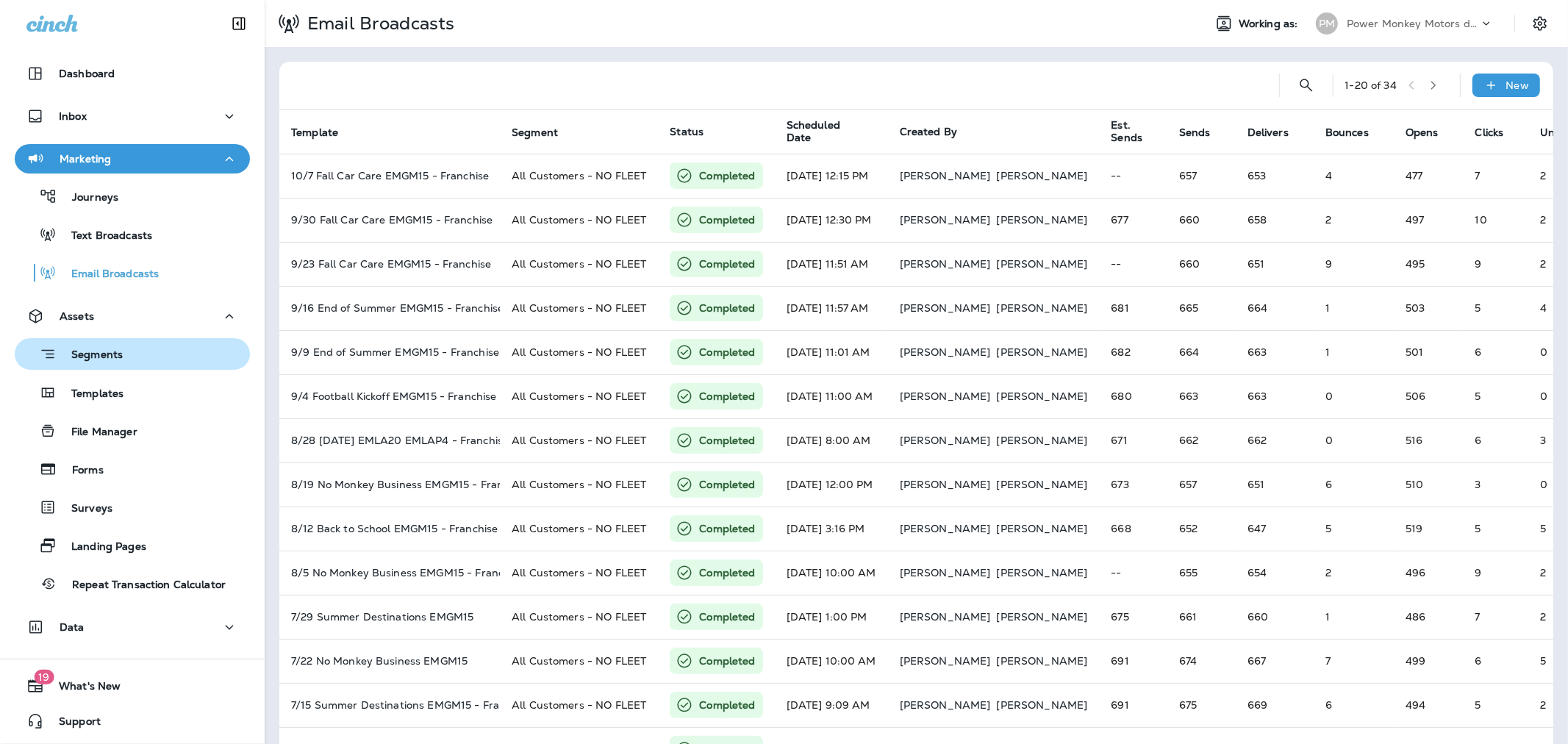
click at [155, 344] on div "Segments" at bounding box center [133, 354] width 223 height 23
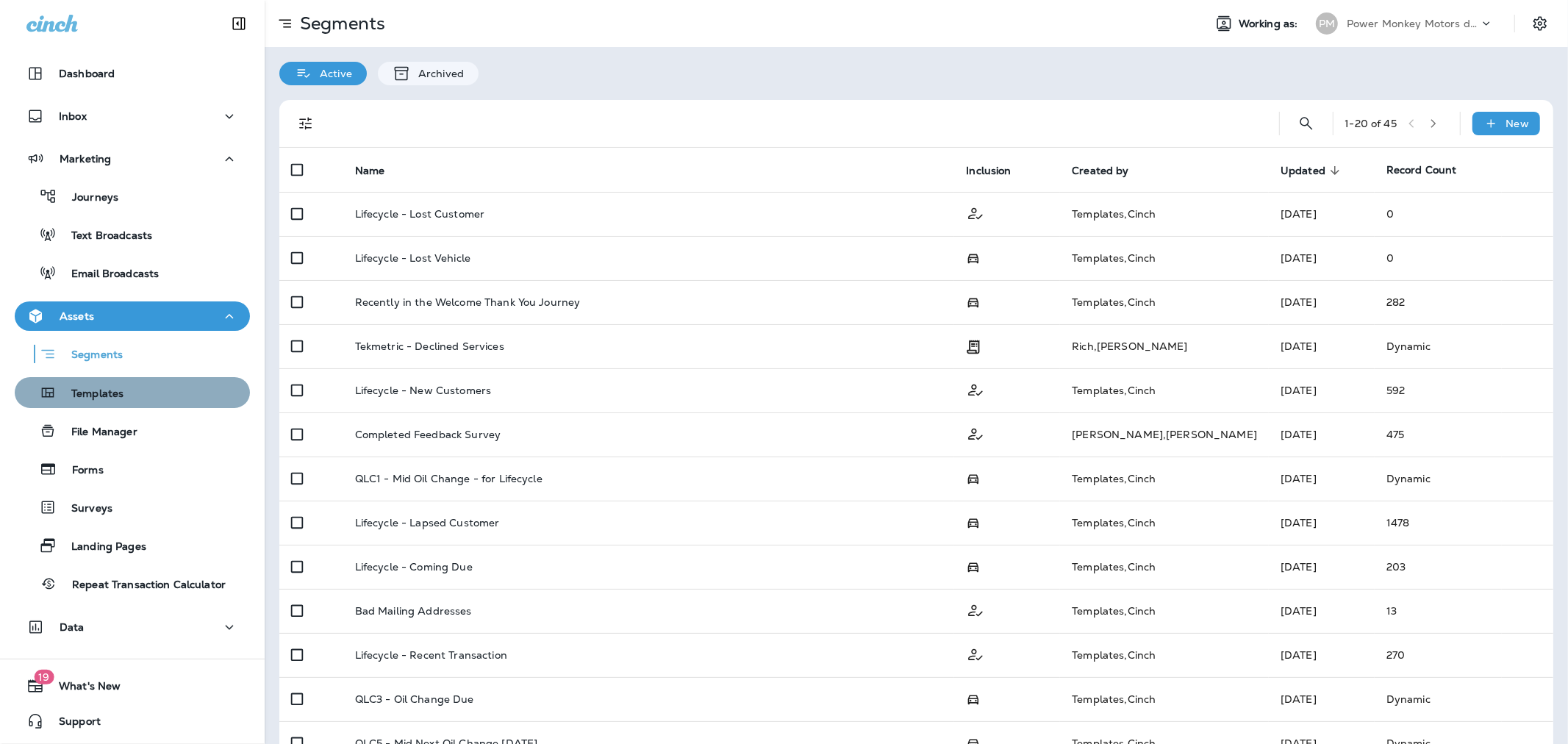
click at [147, 392] on div "Templates" at bounding box center [133, 392] width 223 height 22
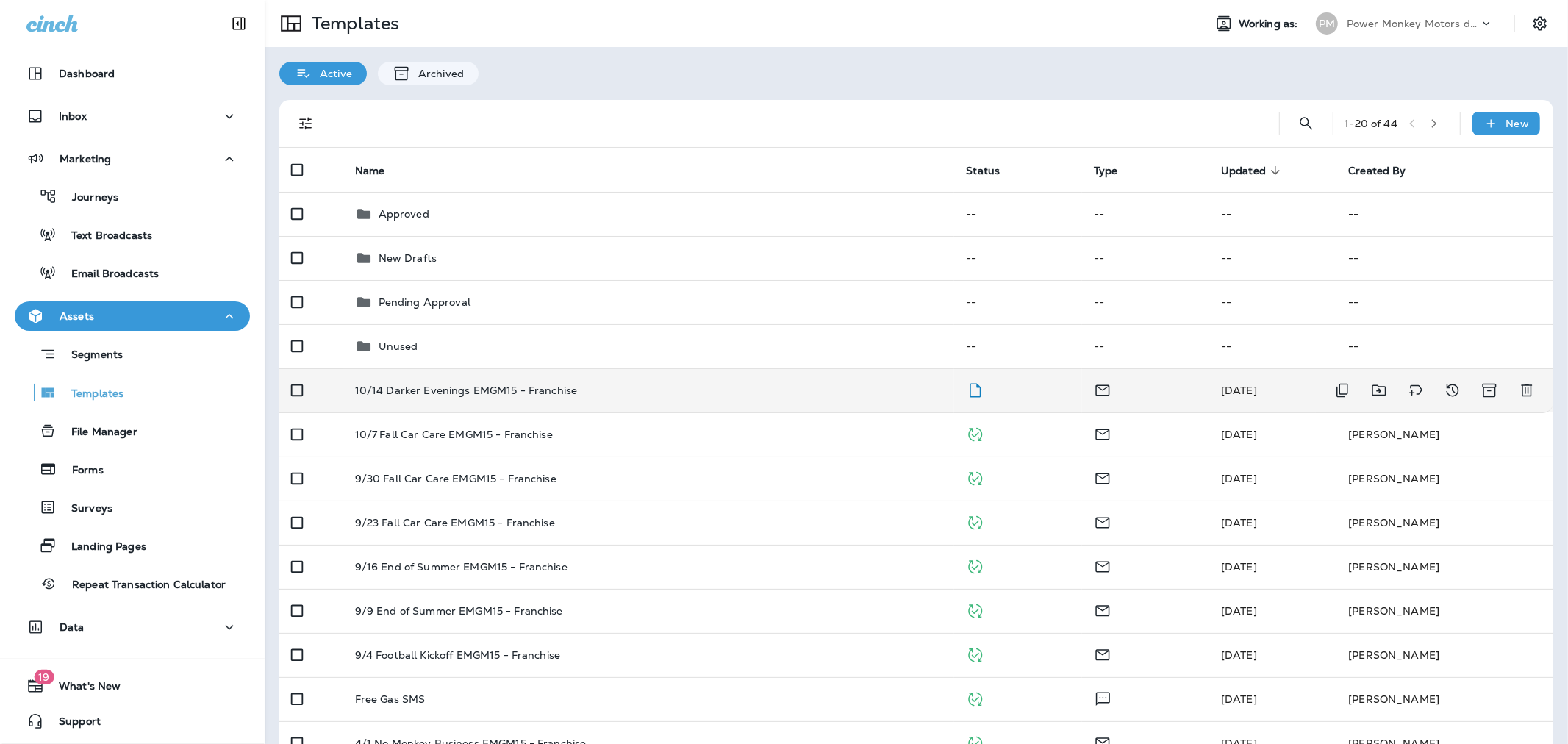
click at [454, 395] on p "10/14 Darker Evenings EMGM15 - Franchise" at bounding box center [466, 390] width 223 height 12
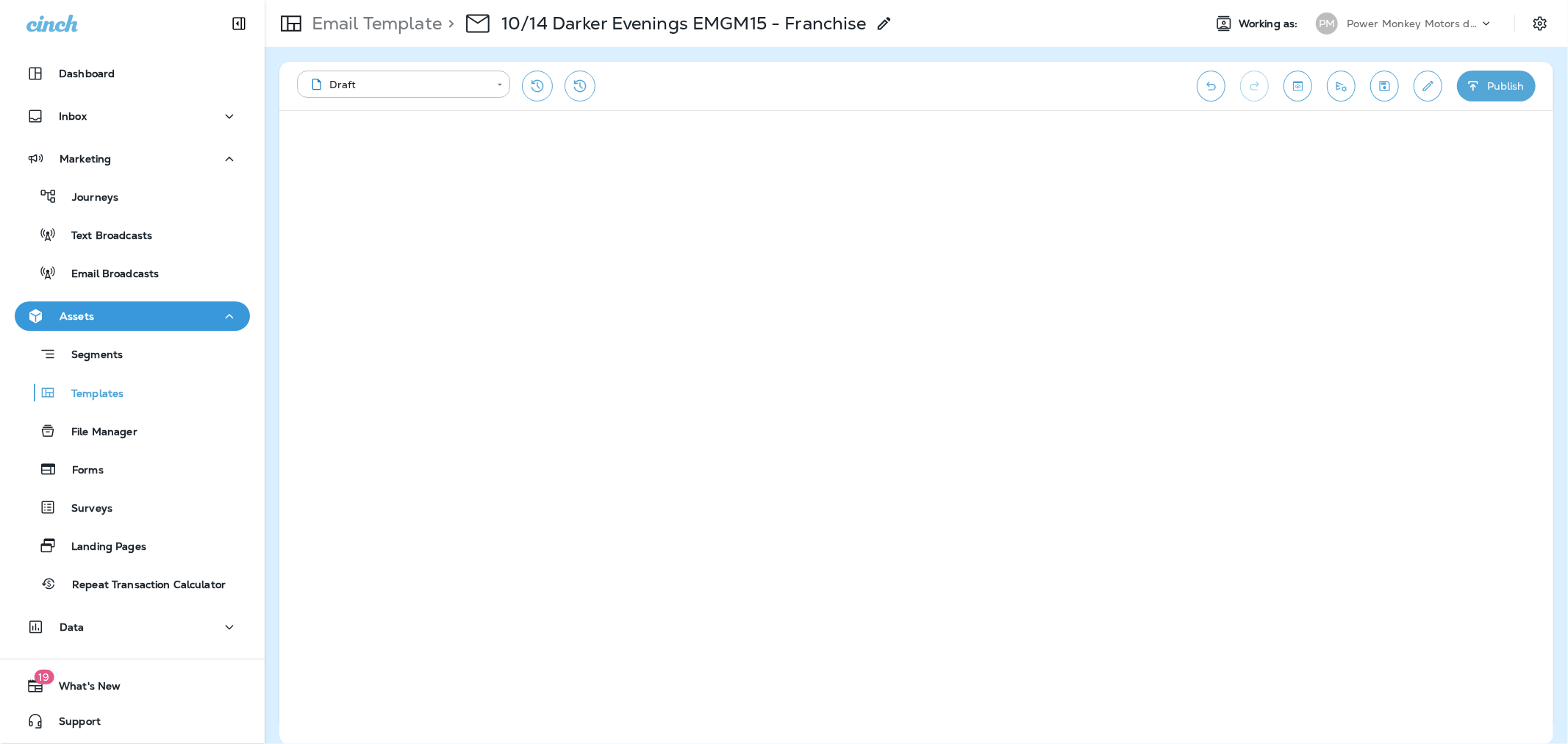
click at [1466, 85] on icon "button" at bounding box center [1473, 86] width 16 height 15
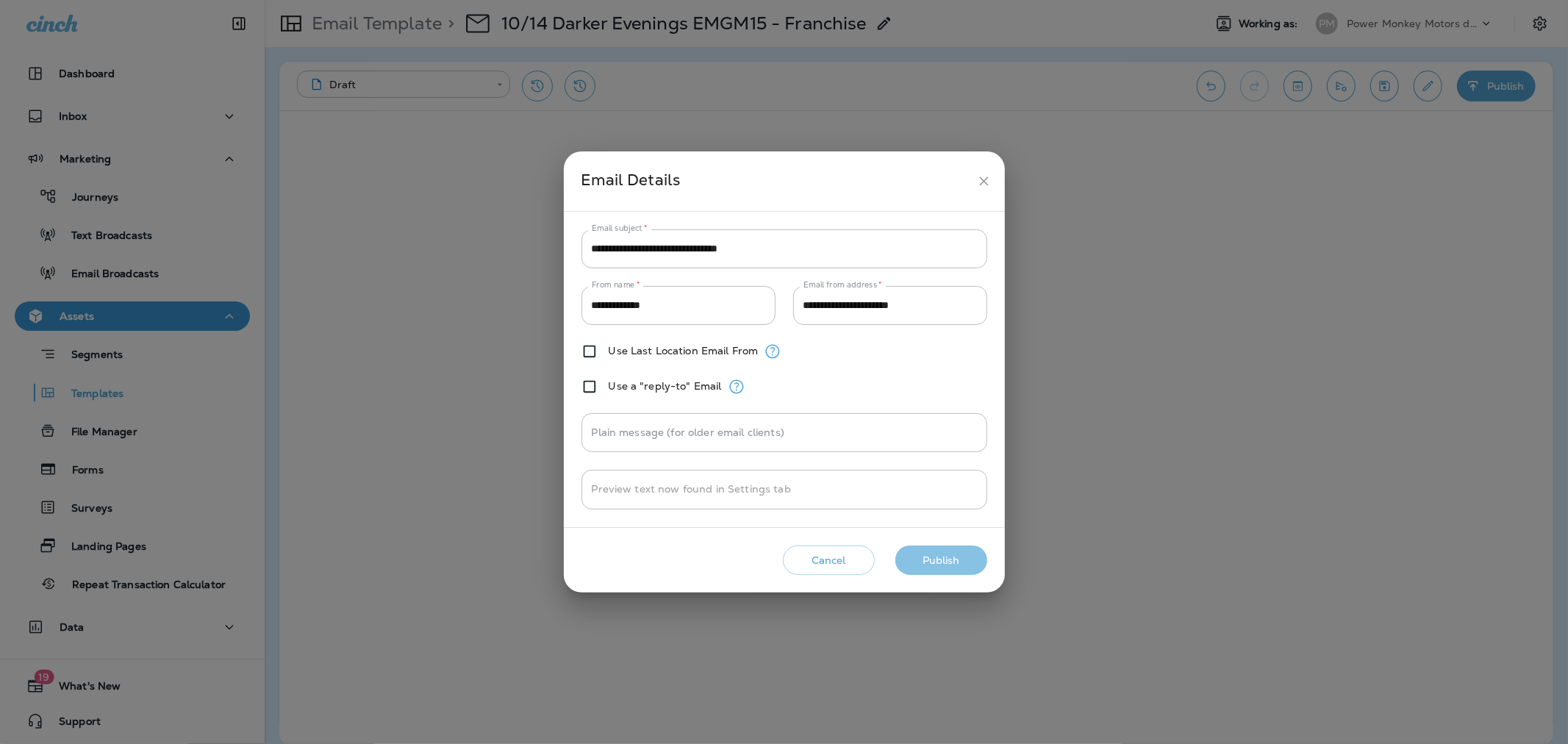
click at [937, 564] on button "Publish" at bounding box center [941, 560] width 92 height 30
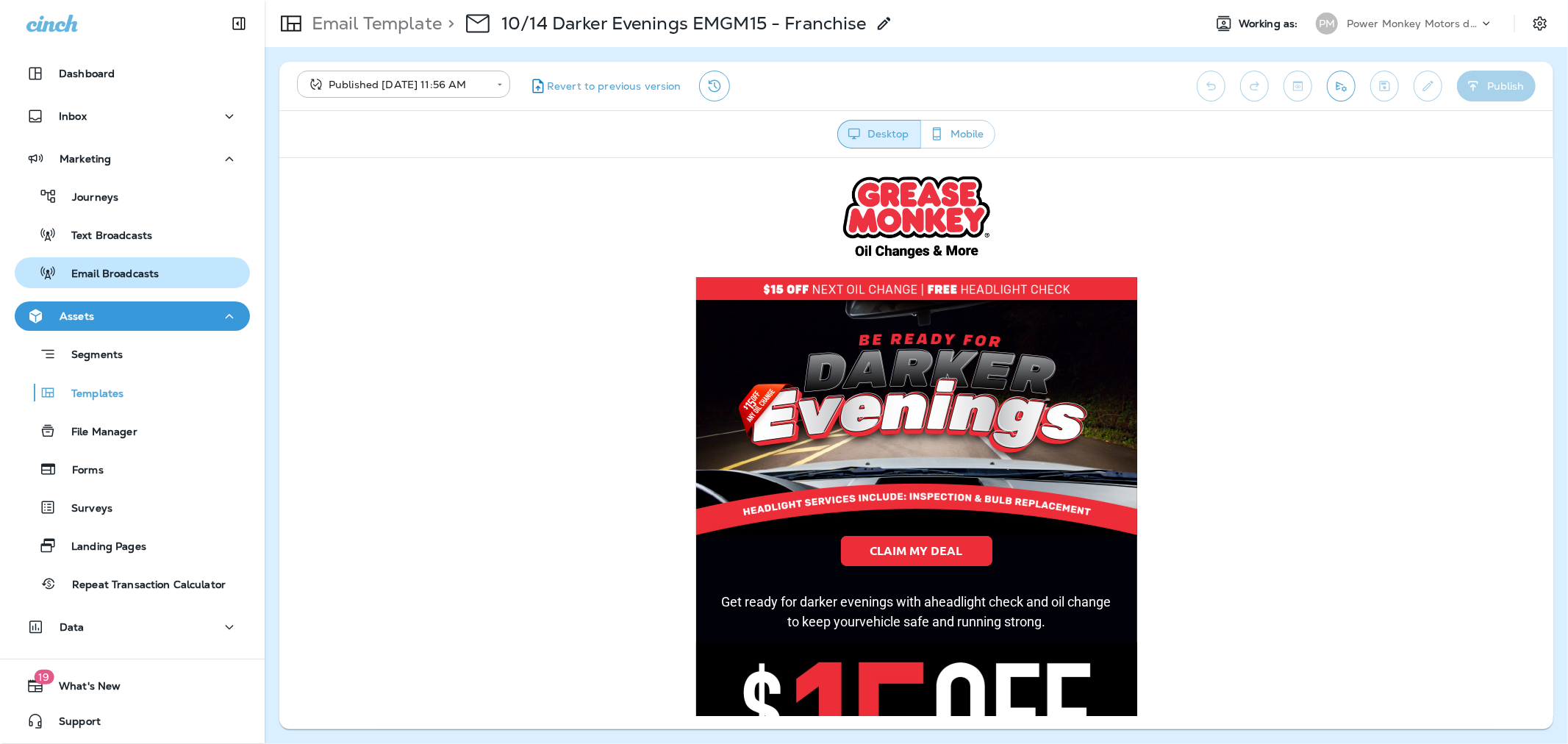
click at [112, 267] on p "Email Broadcasts" at bounding box center [107, 274] width 102 height 14
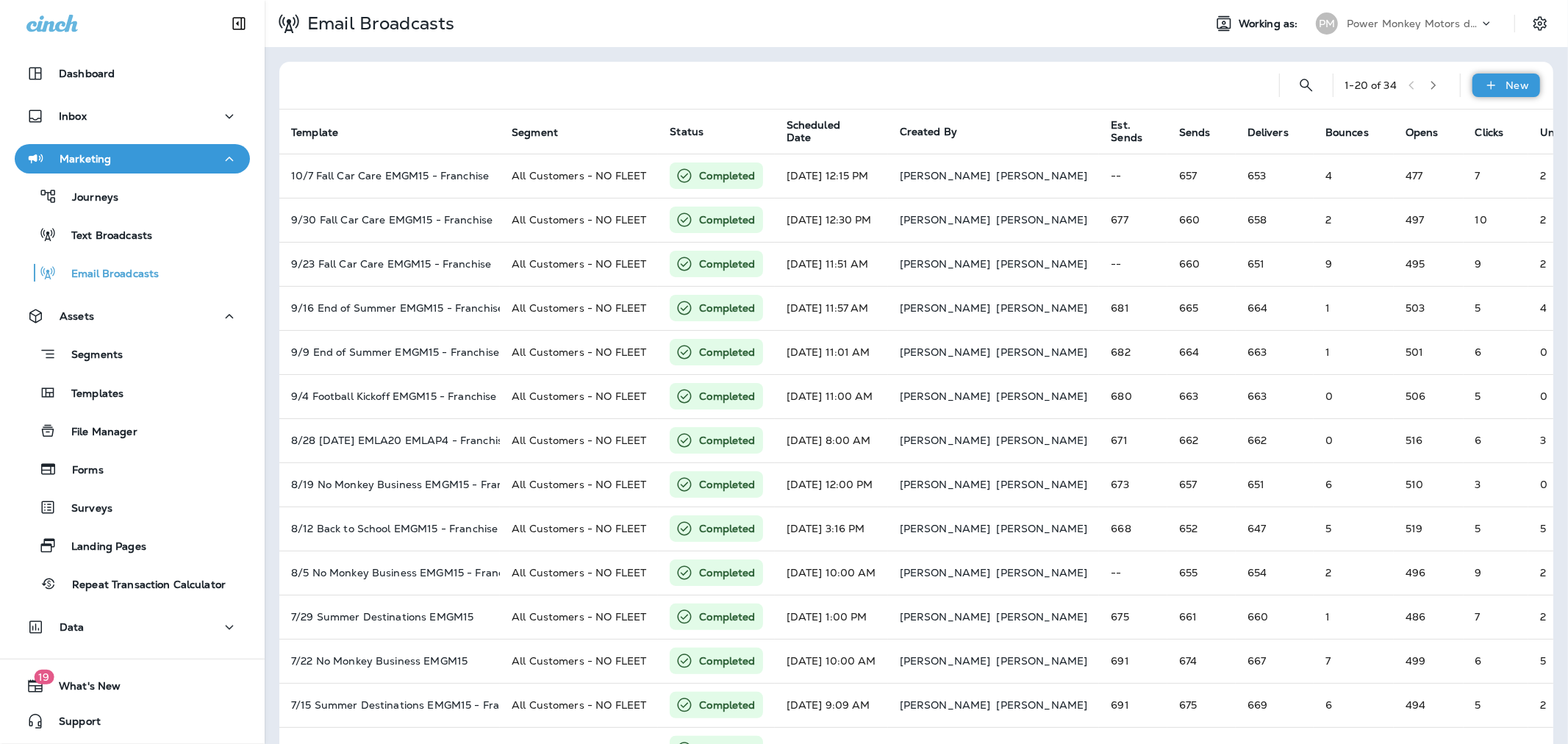
click at [1486, 85] on icon at bounding box center [1490, 85] width 8 height 8
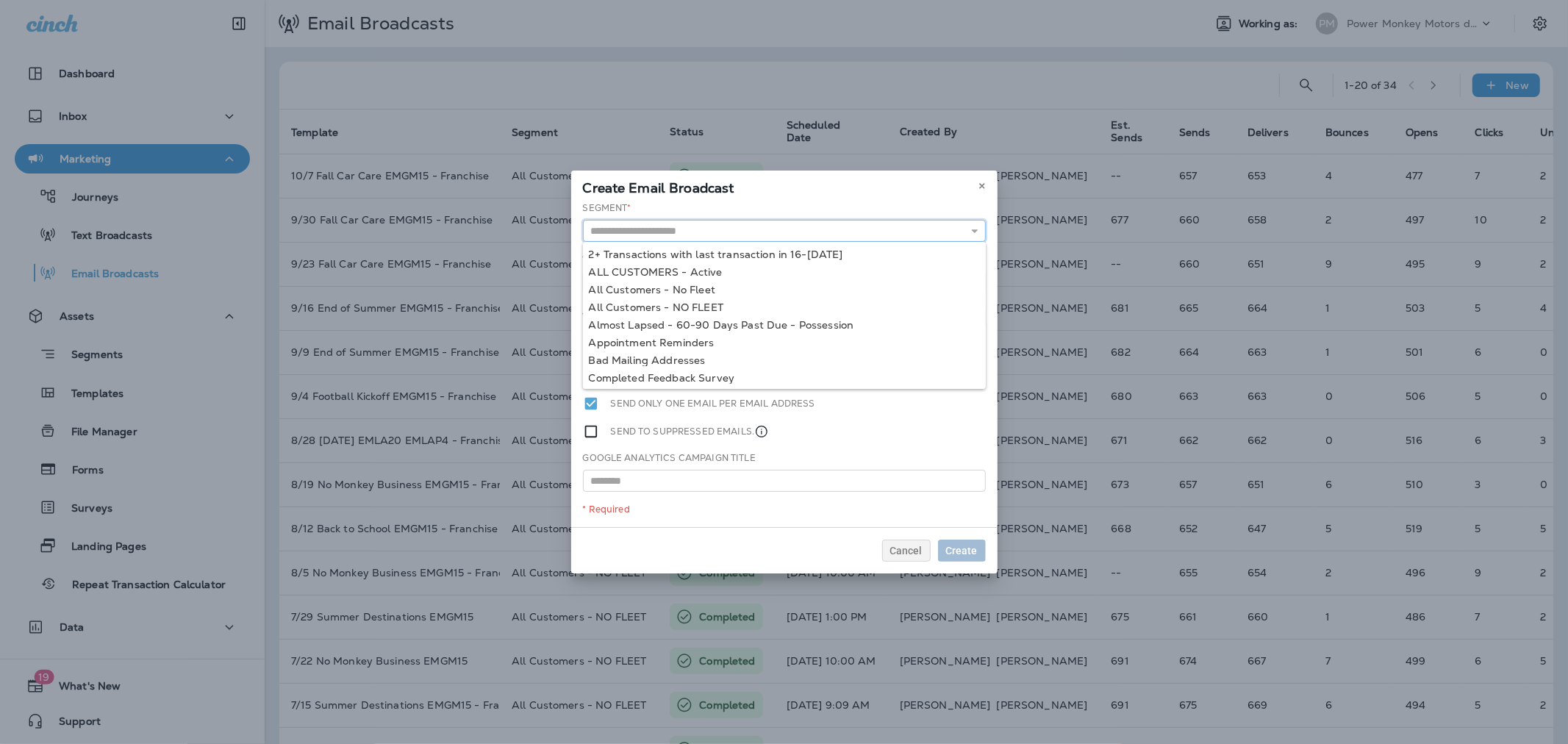
click at [787, 232] on input "text" at bounding box center [784, 231] width 403 height 22
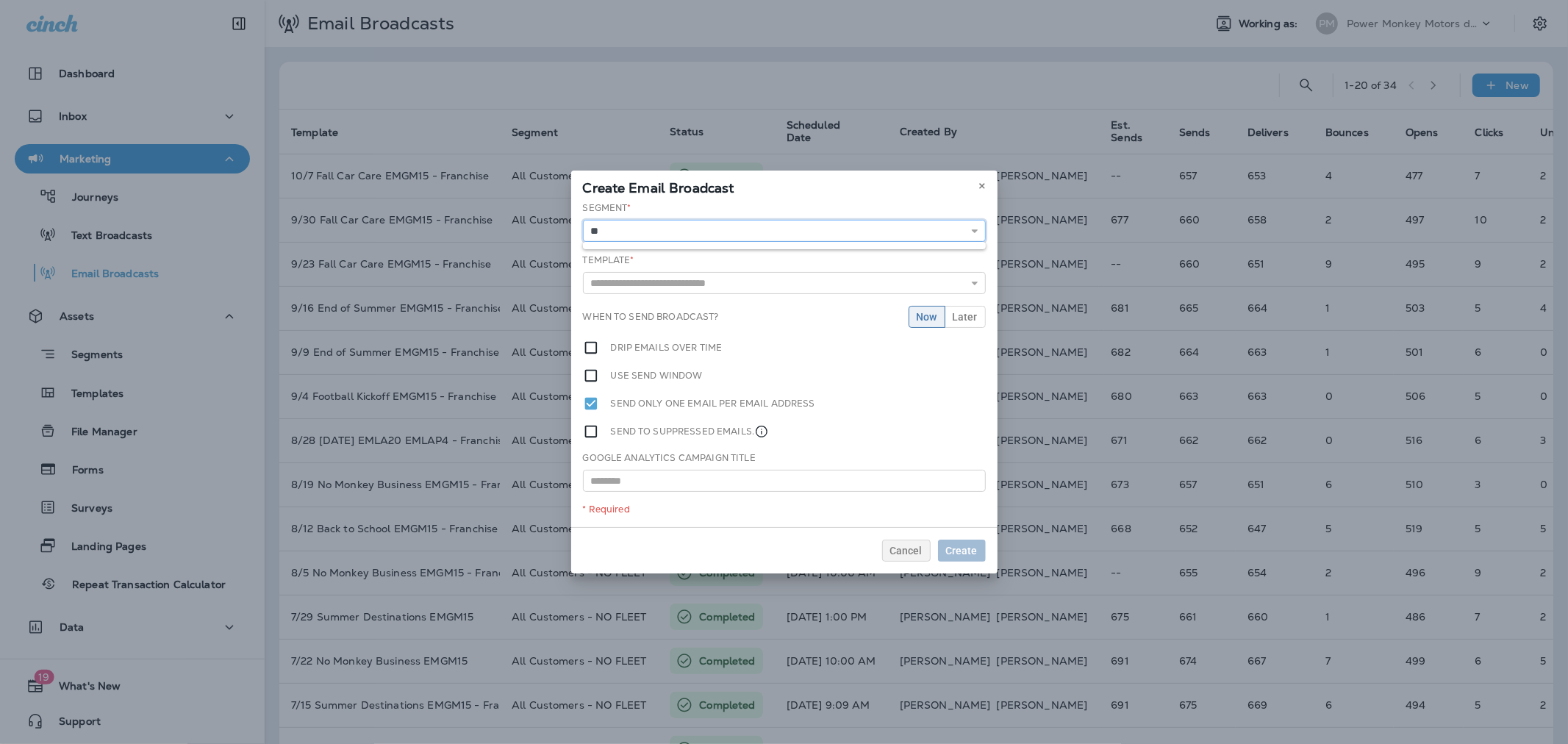
type input "*"
type input "**********"
click at [723, 284] on div "**********" at bounding box center [784, 363] width 426 height 325
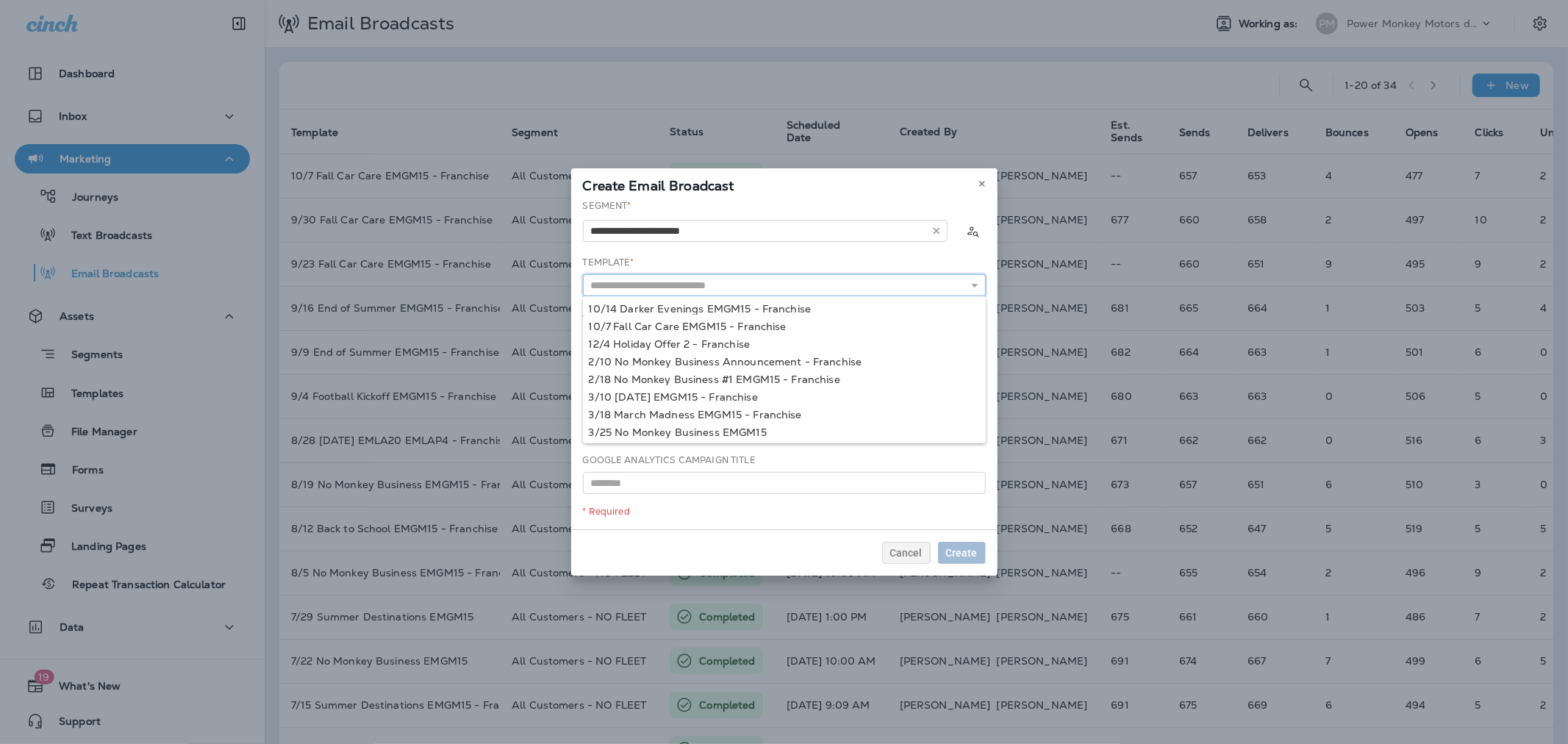
click at [718, 291] on input "text" at bounding box center [784, 285] width 403 height 22
type input "**********"
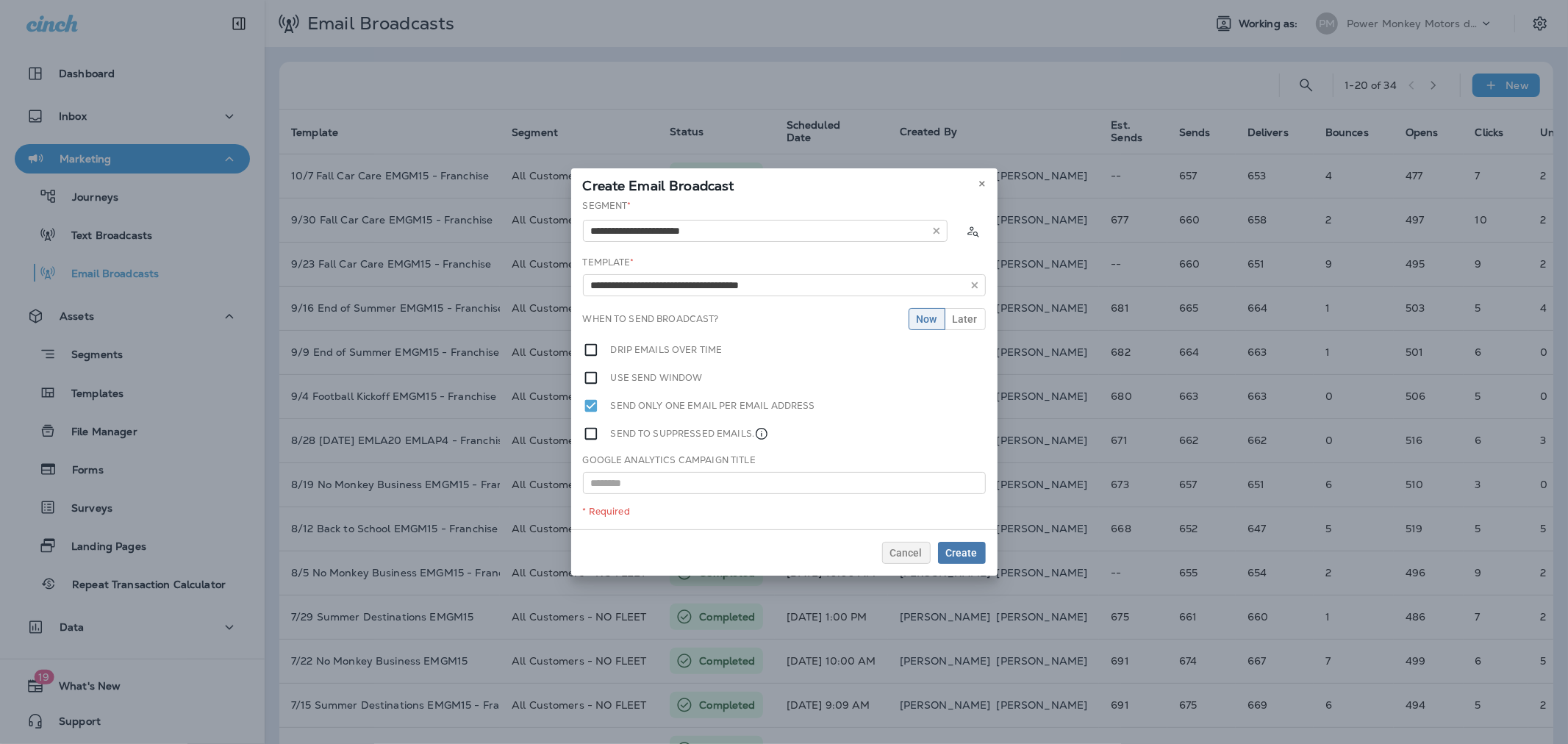
click at [715, 305] on div "**********" at bounding box center [784, 363] width 426 height 330
click at [958, 317] on span "Later" at bounding box center [965, 319] width 25 height 10
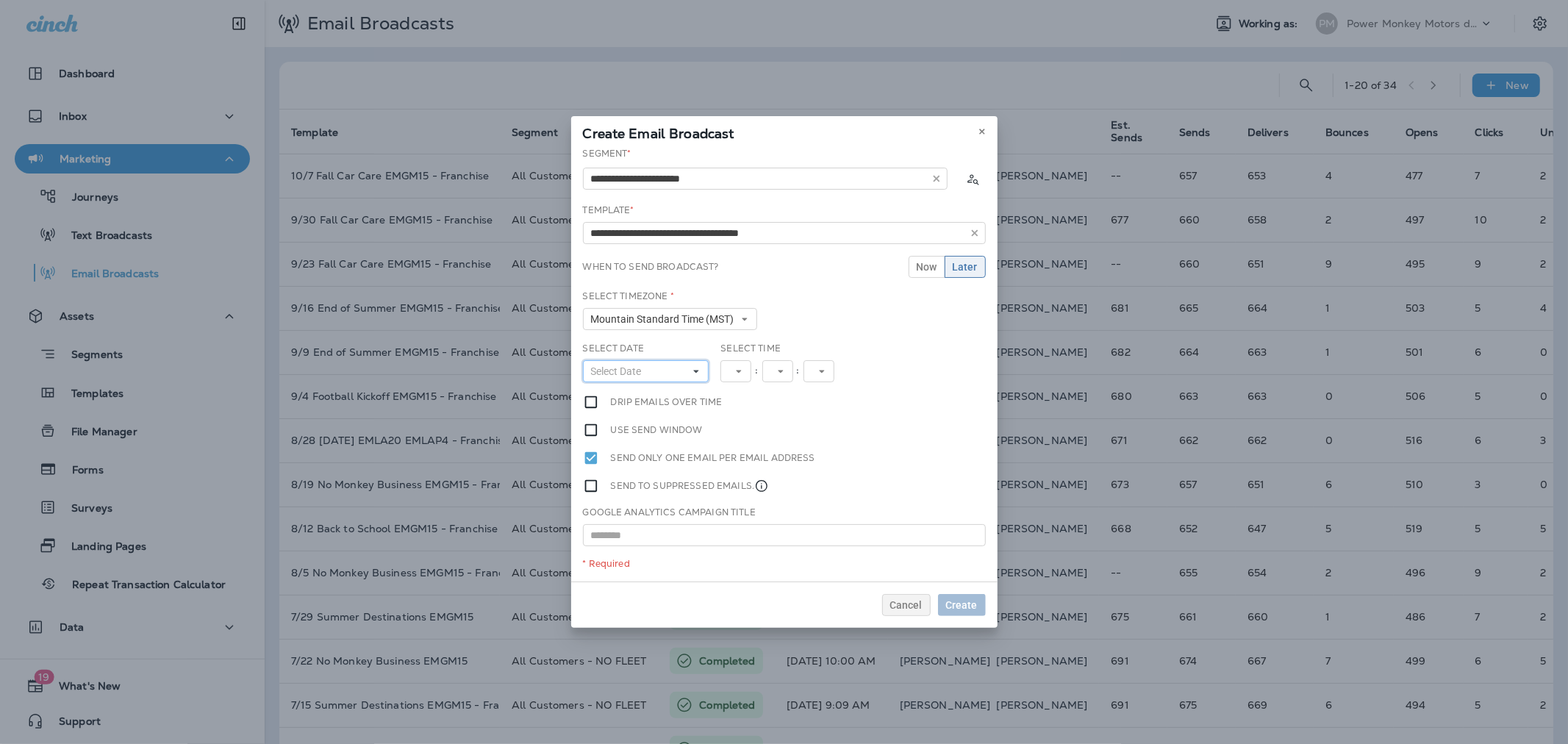
click at [684, 363] on button "Select Date" at bounding box center [647, 372] width 127 height 22
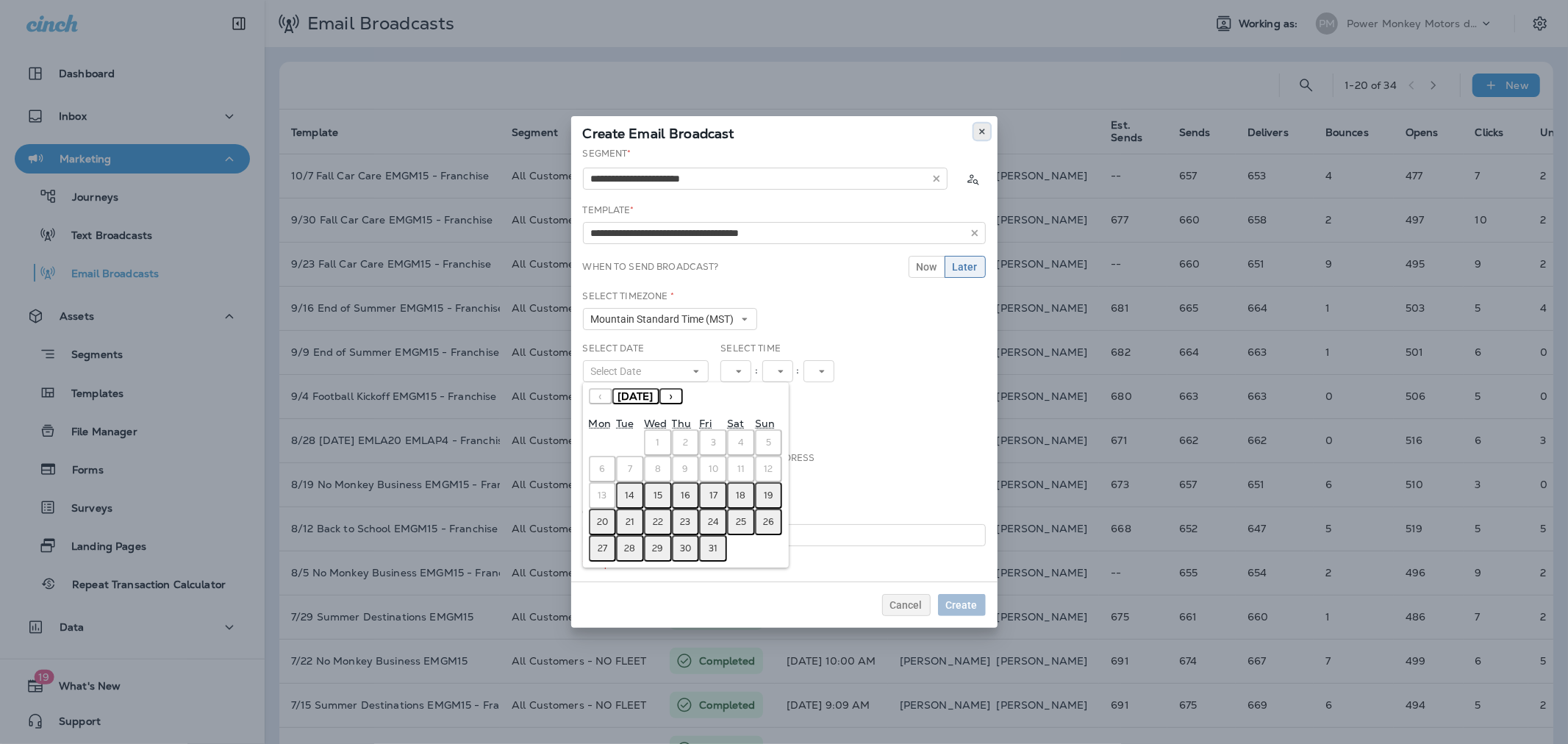
click at [974, 130] on button at bounding box center [982, 132] width 16 height 16
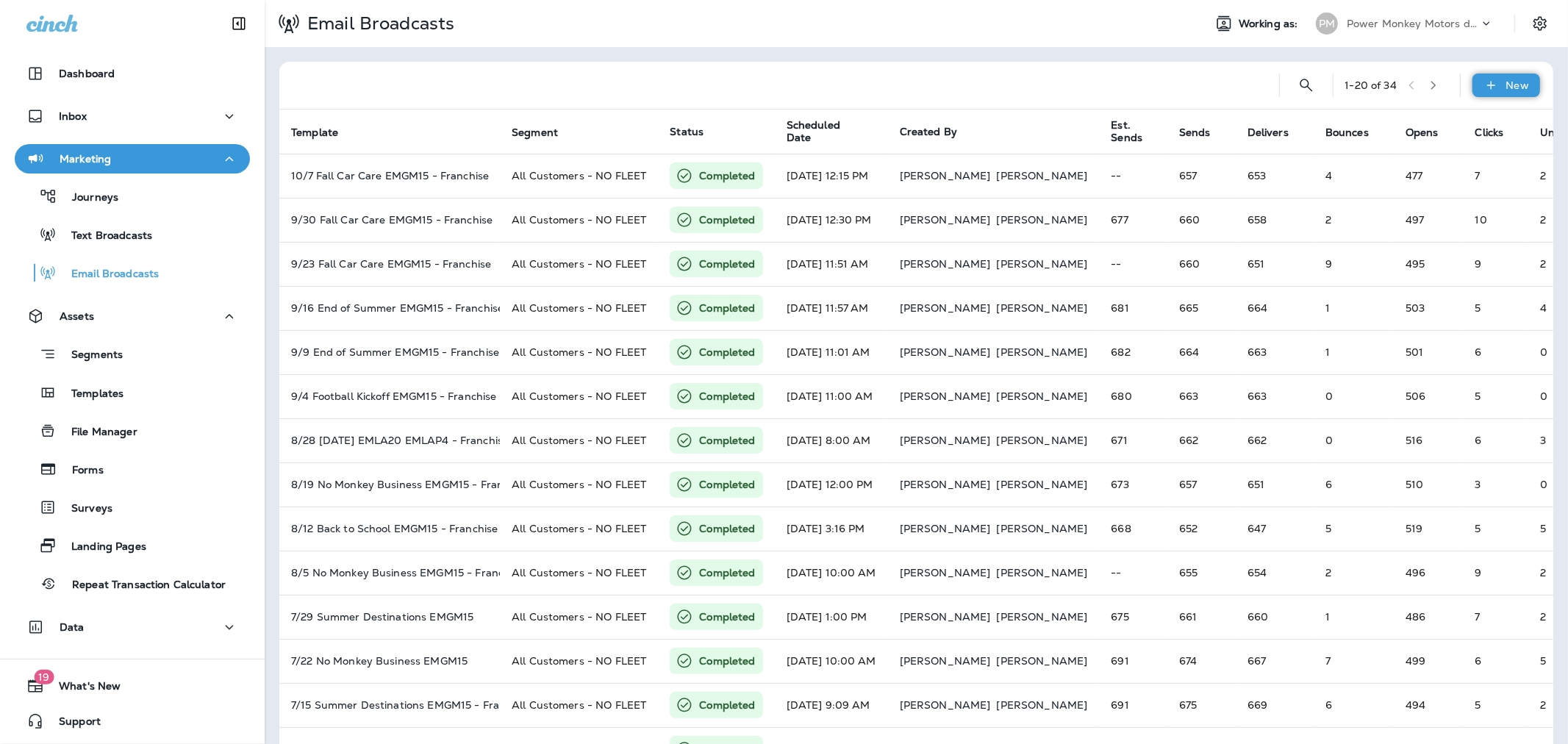
click at [1485, 89] on icon at bounding box center [1491, 86] width 16 height 15
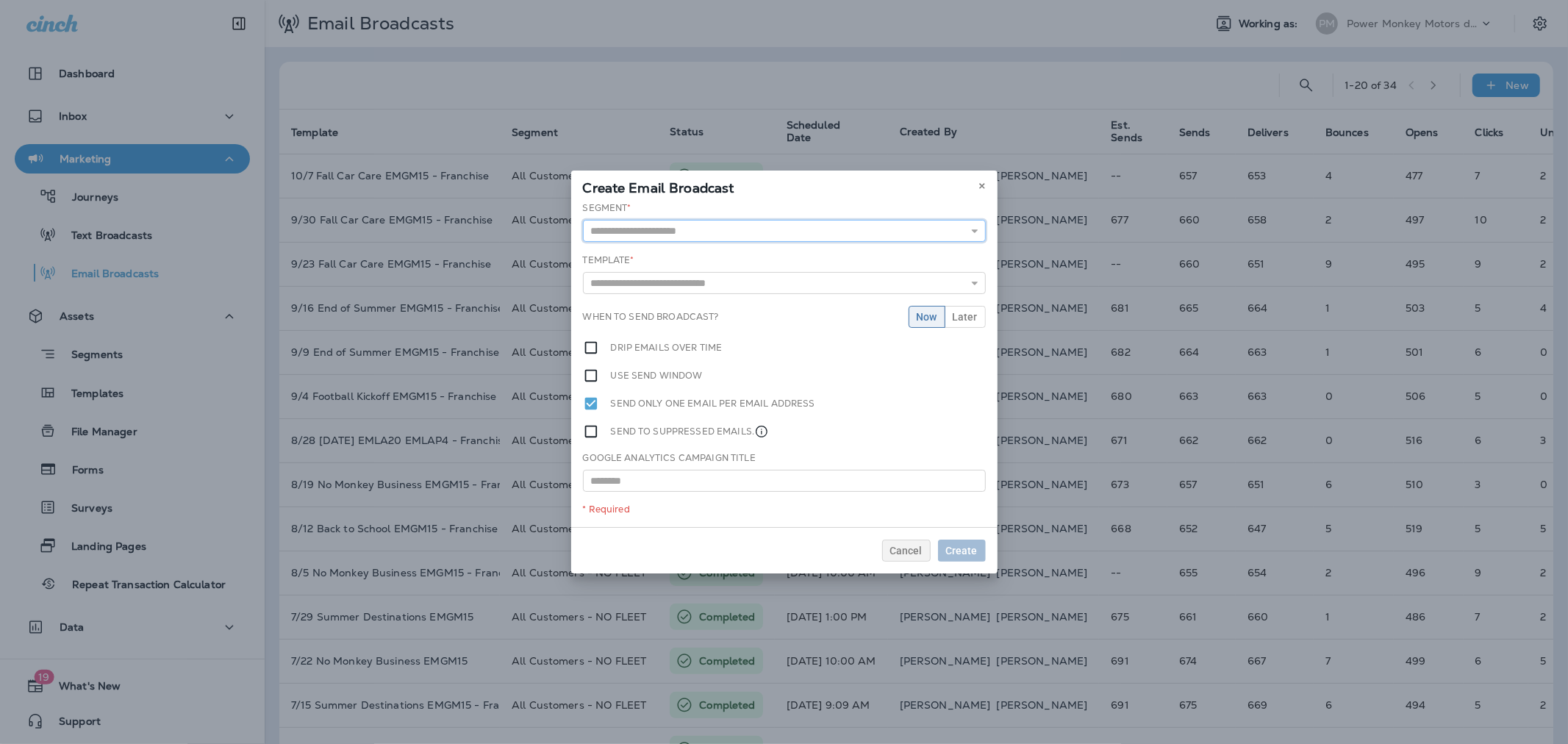
click at [782, 235] on input "text" at bounding box center [784, 231] width 403 height 22
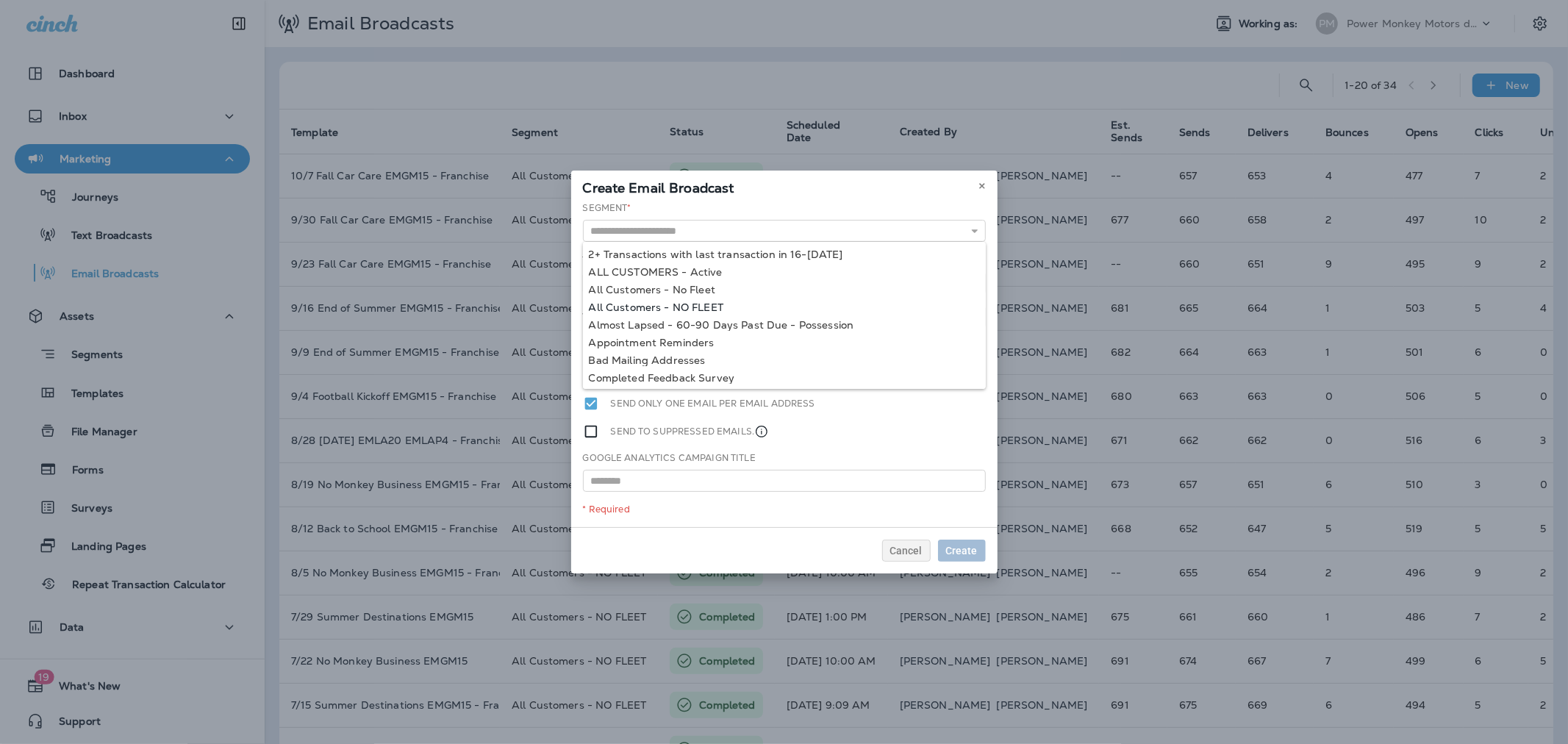
type input "**********"
click at [737, 304] on div "**********" at bounding box center [784, 363] width 426 height 325
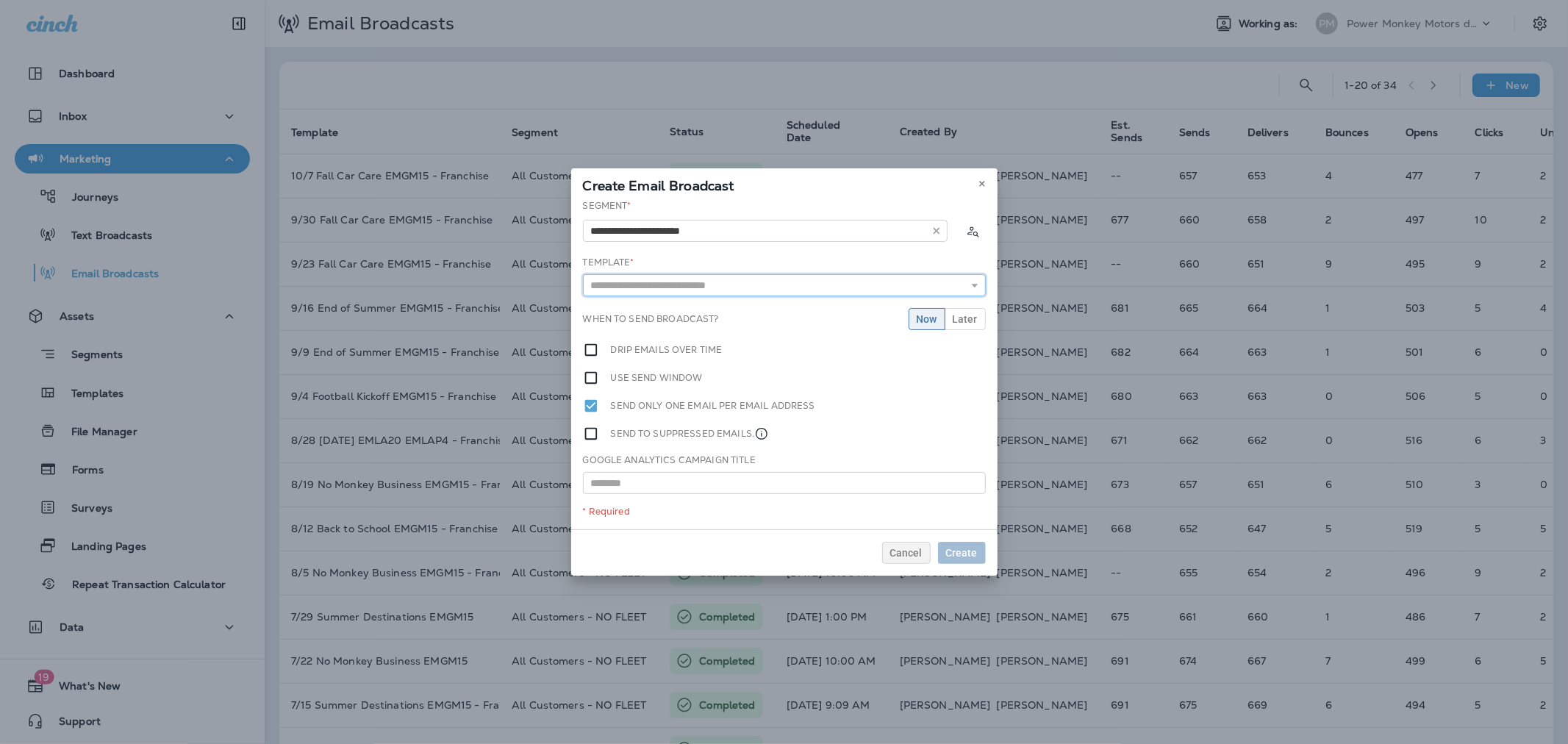
click at [731, 282] on input "text" at bounding box center [784, 285] width 403 height 22
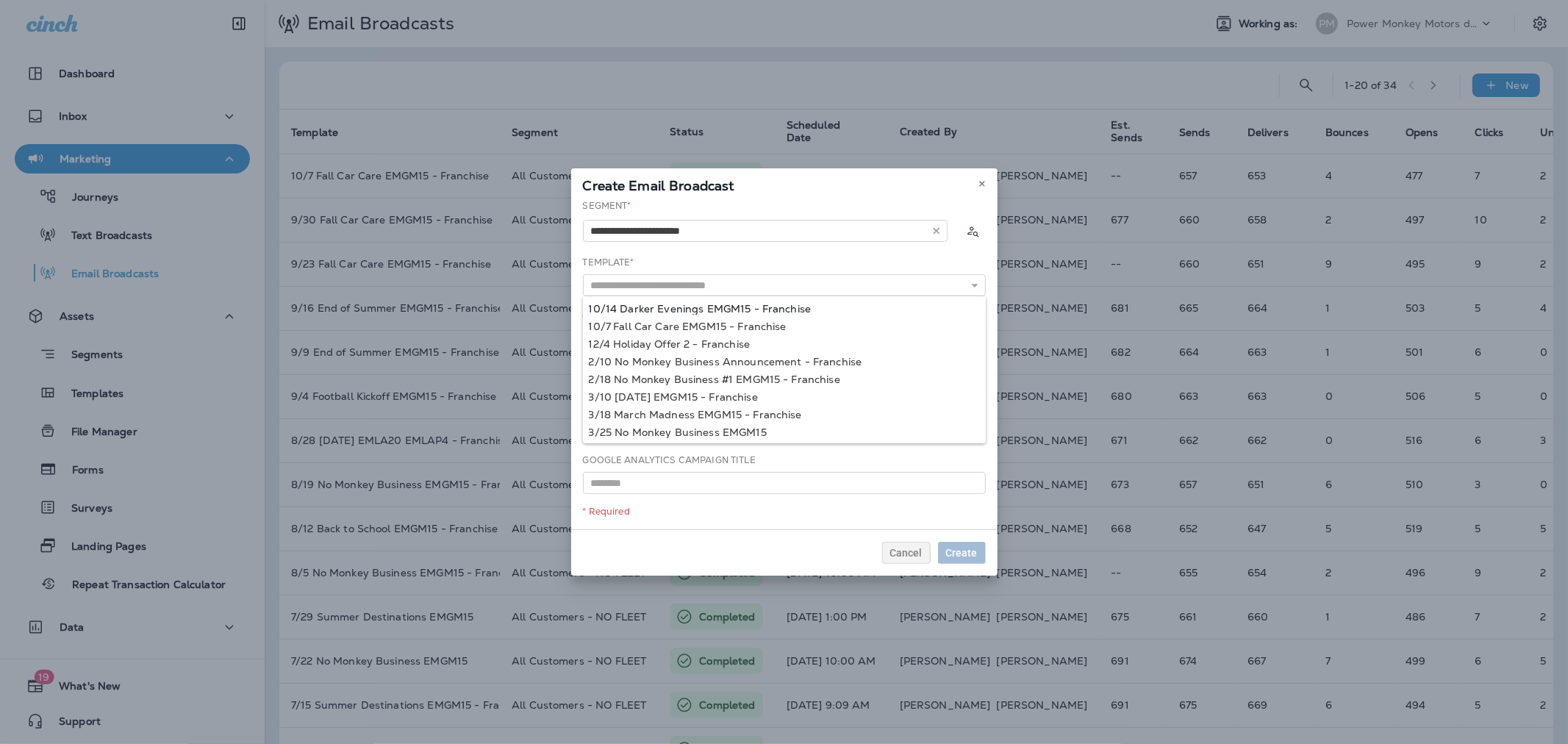
type input "**********"
click at [726, 309] on div "**********" at bounding box center [784, 363] width 426 height 330
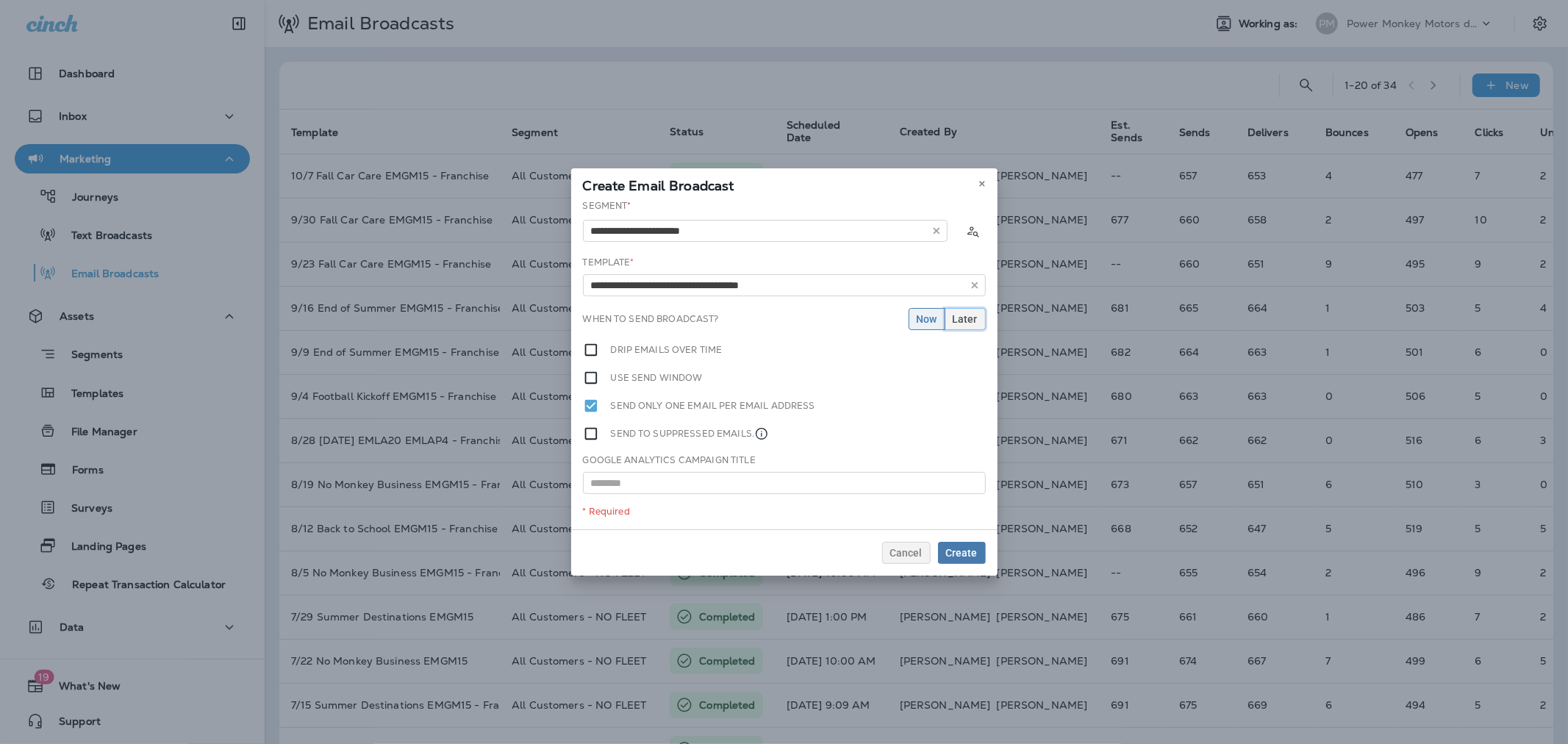
click at [950, 317] on button "Later" at bounding box center [965, 319] width 41 height 22
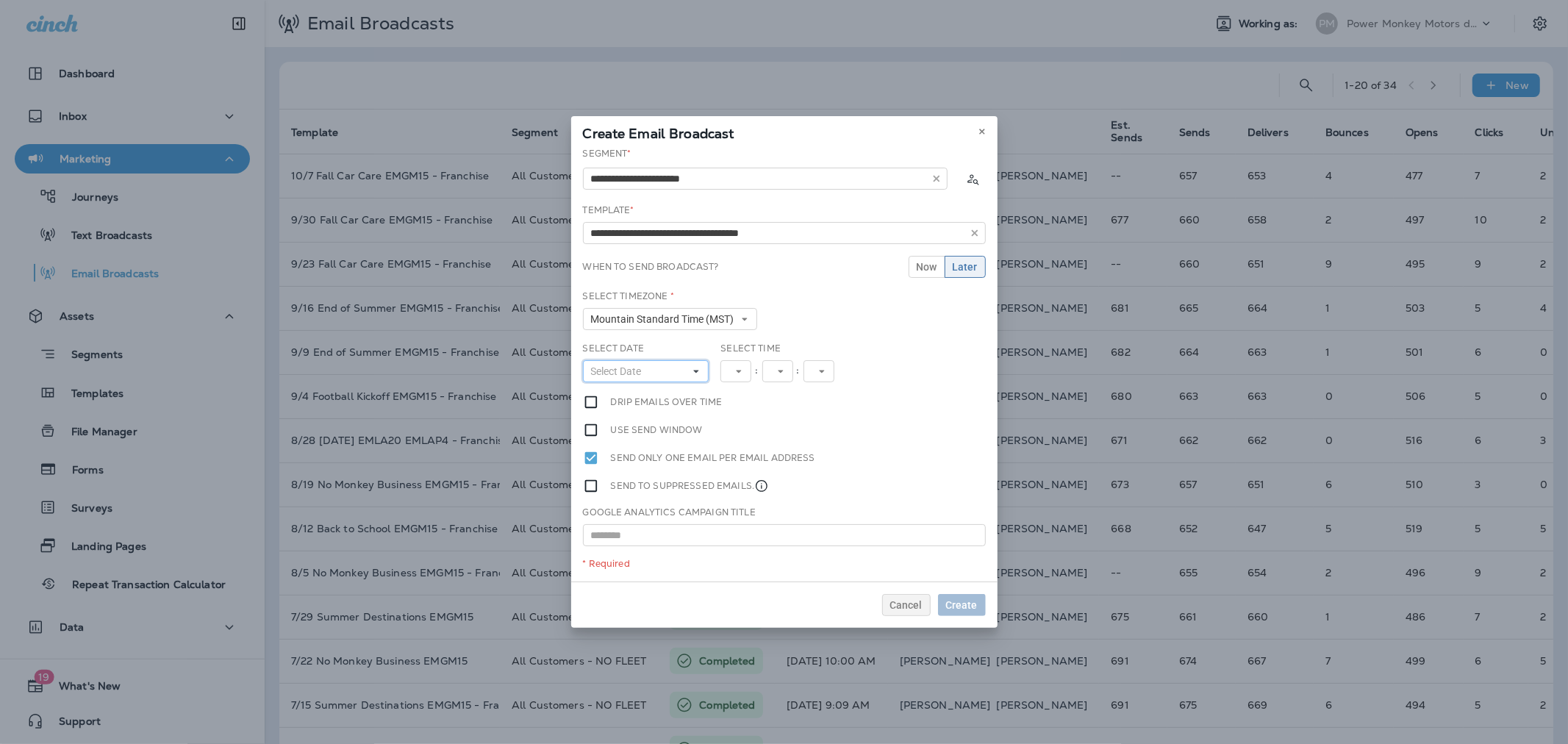
click at [645, 373] on span "Select Date" at bounding box center [619, 371] width 57 height 13
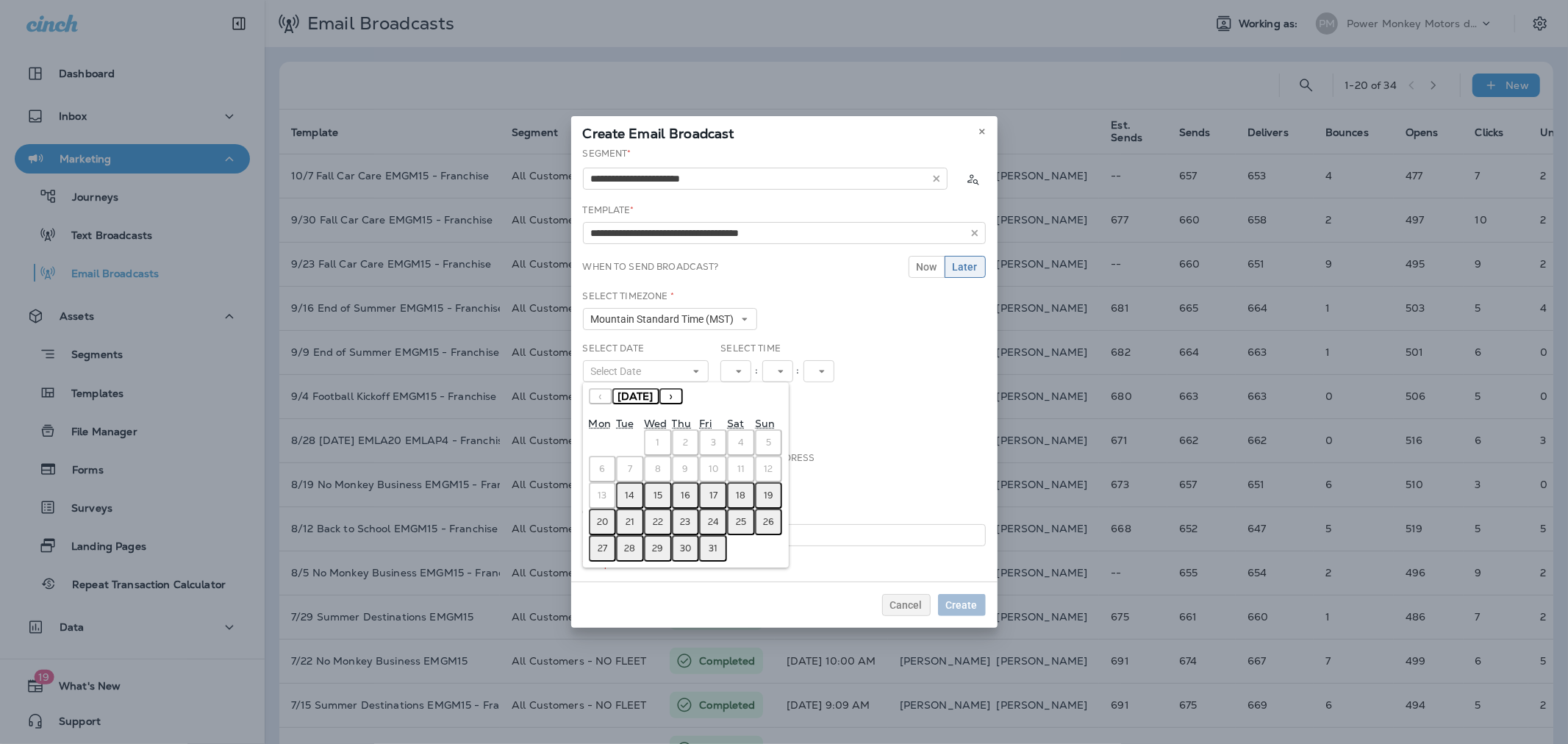
click at [632, 489] on abbr "14" at bounding box center [630, 495] width 10 height 12
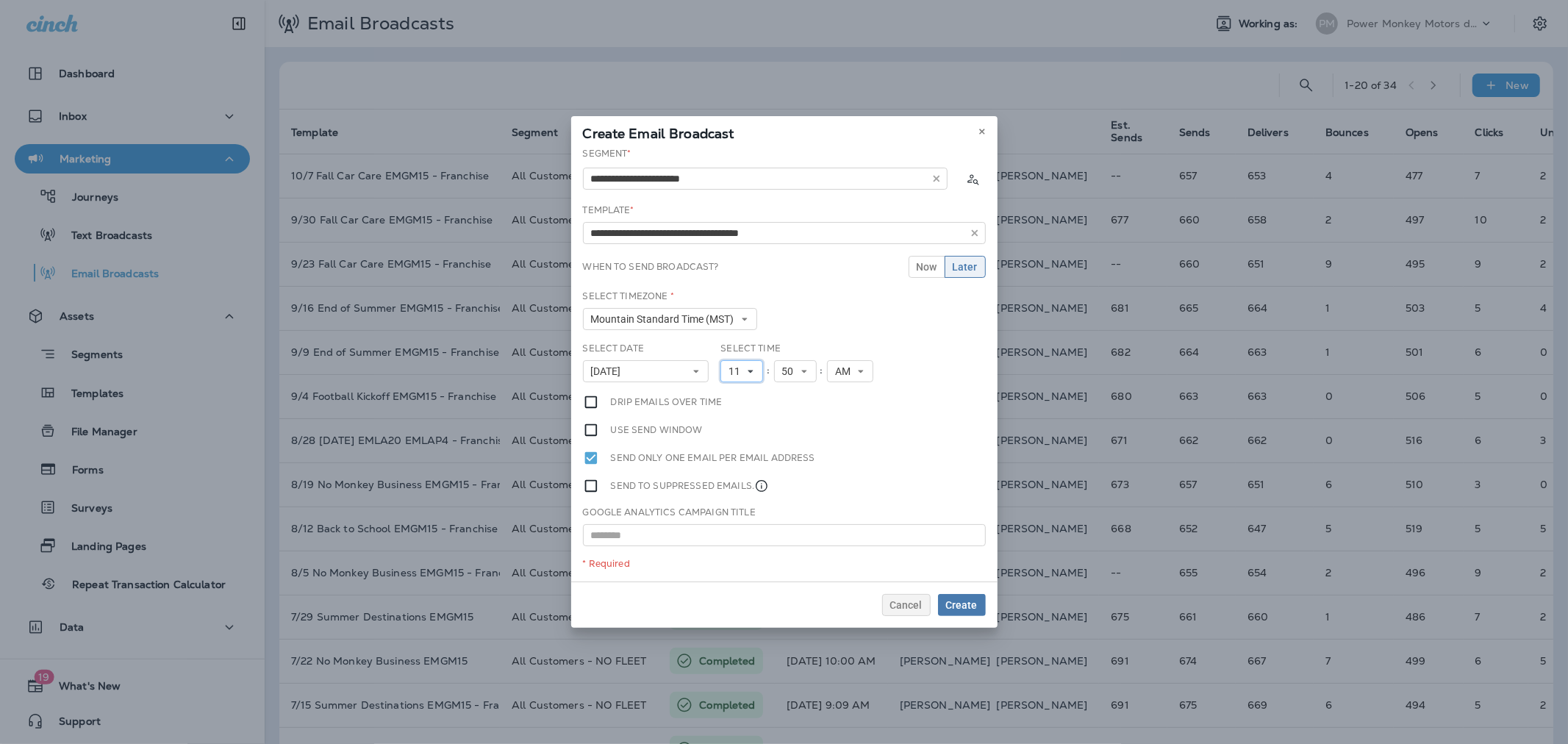
click at [743, 367] on span "11" at bounding box center [737, 371] width 18 height 13
click at [737, 370] on span "11" at bounding box center [737, 371] width 18 height 13
click at [843, 365] on span "AM" at bounding box center [845, 371] width 22 height 13
click at [844, 412] on link "PM" at bounding box center [850, 413] width 46 height 18
click at [743, 366] on span "11" at bounding box center [737, 371] width 18 height 13
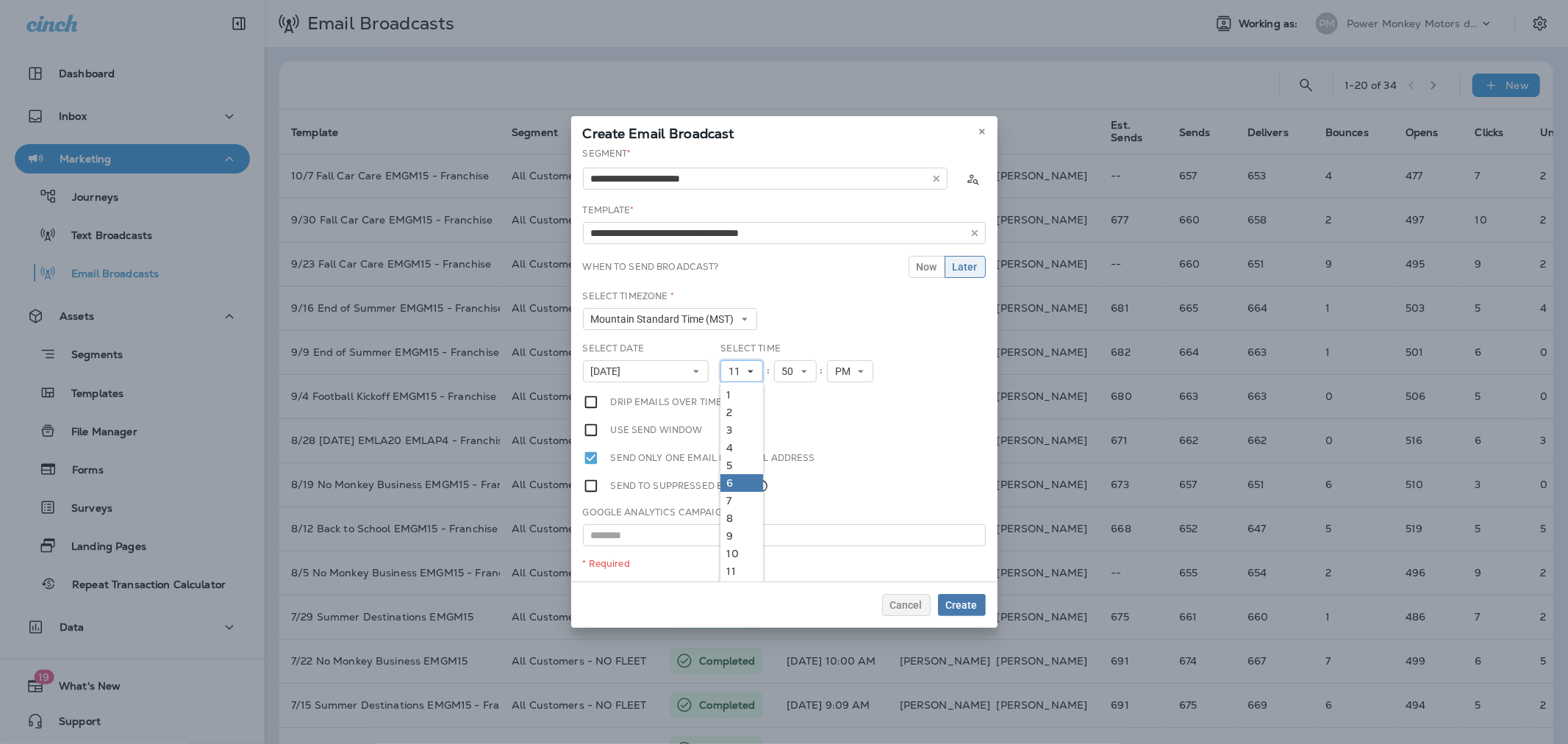
scroll to position [13, 0]
click at [730, 571] on link "12" at bounding box center [741, 576] width 42 height 18
click at [795, 372] on span "50" at bounding box center [791, 371] width 18 height 13
click at [787, 487] on link "15" at bounding box center [795, 496] width 42 height 18
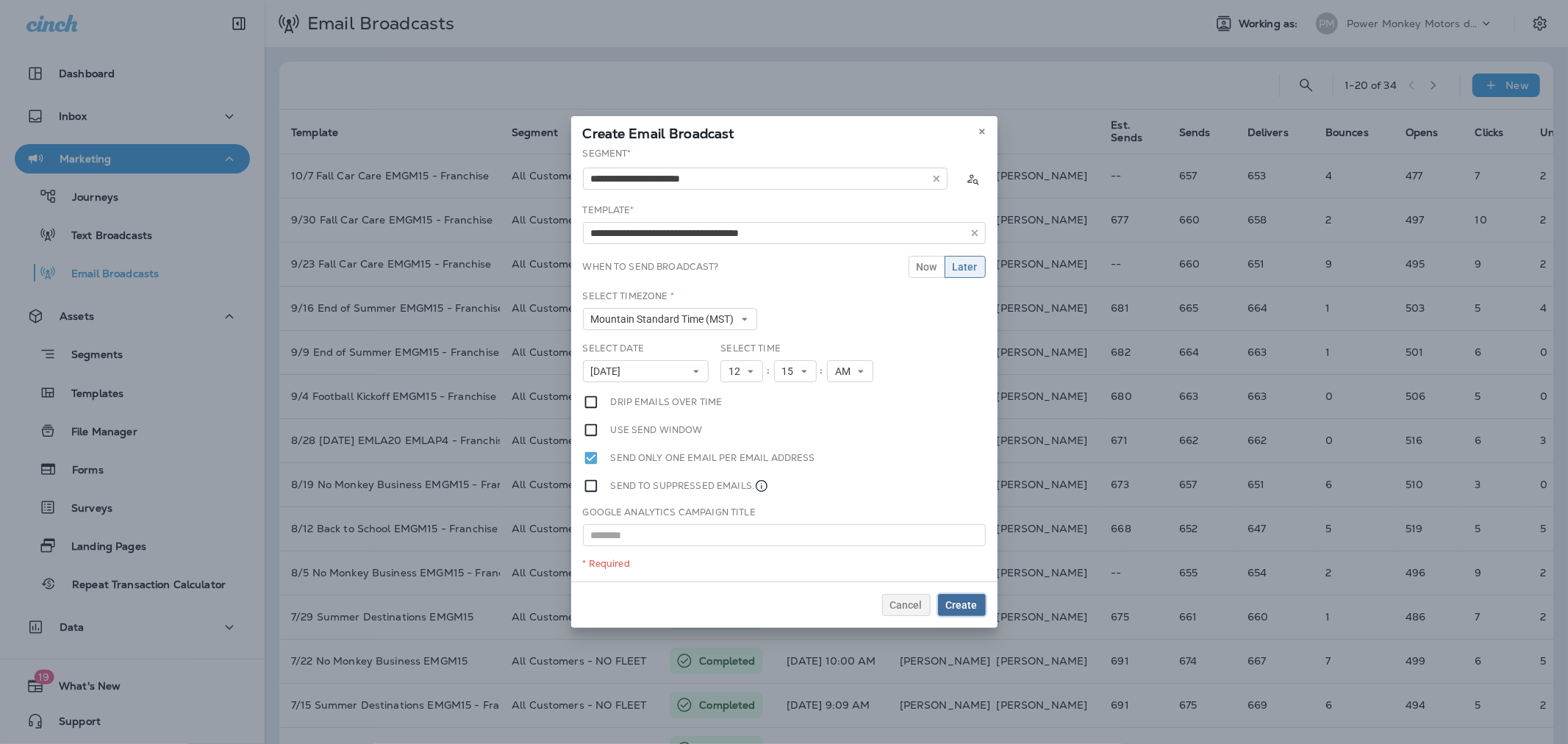
click at [965, 602] on span "Create" at bounding box center [962, 605] width 31 height 10
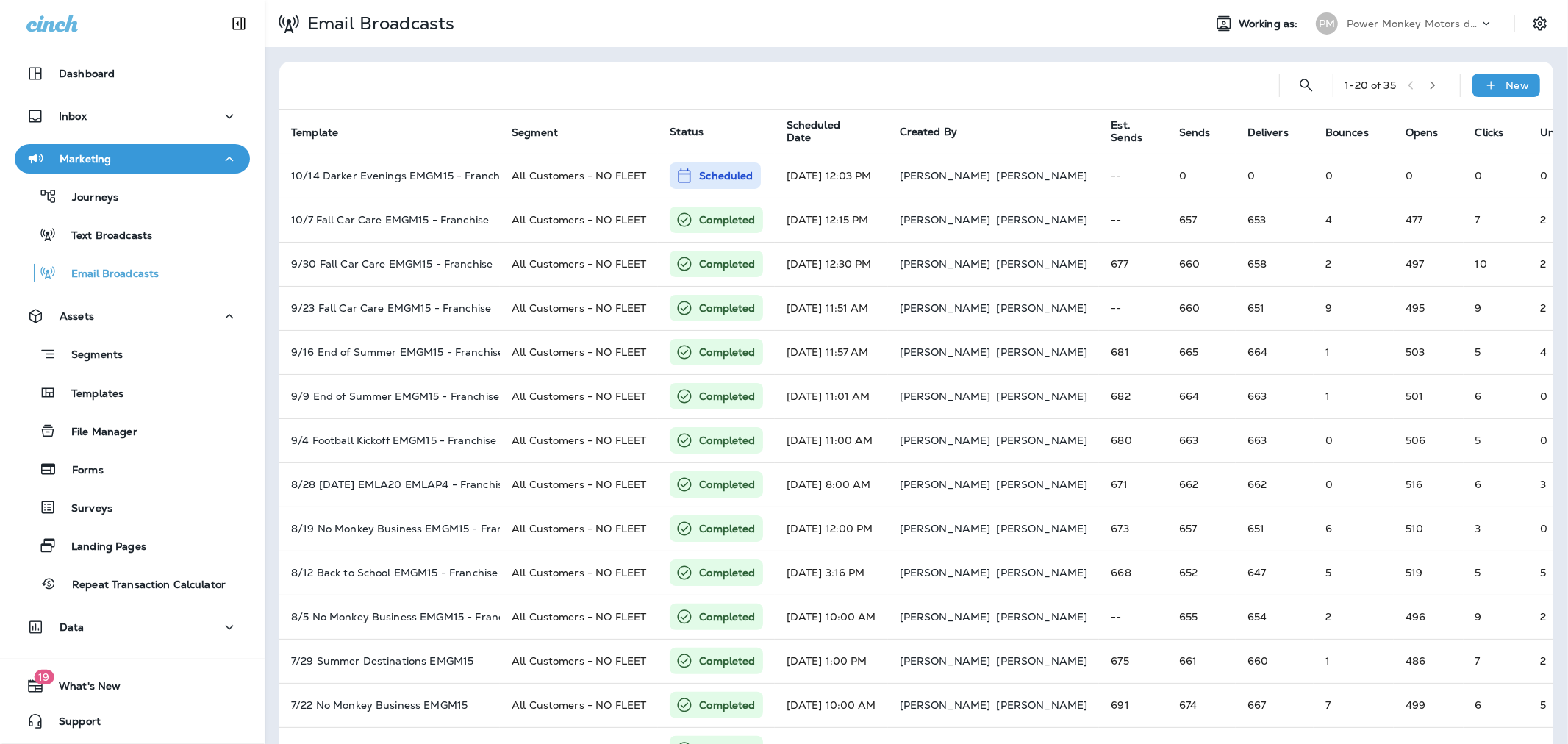
click at [1409, 19] on p "Power Monkey Motors dba Grease Monkey 1120" at bounding box center [1413, 24] width 133 height 12
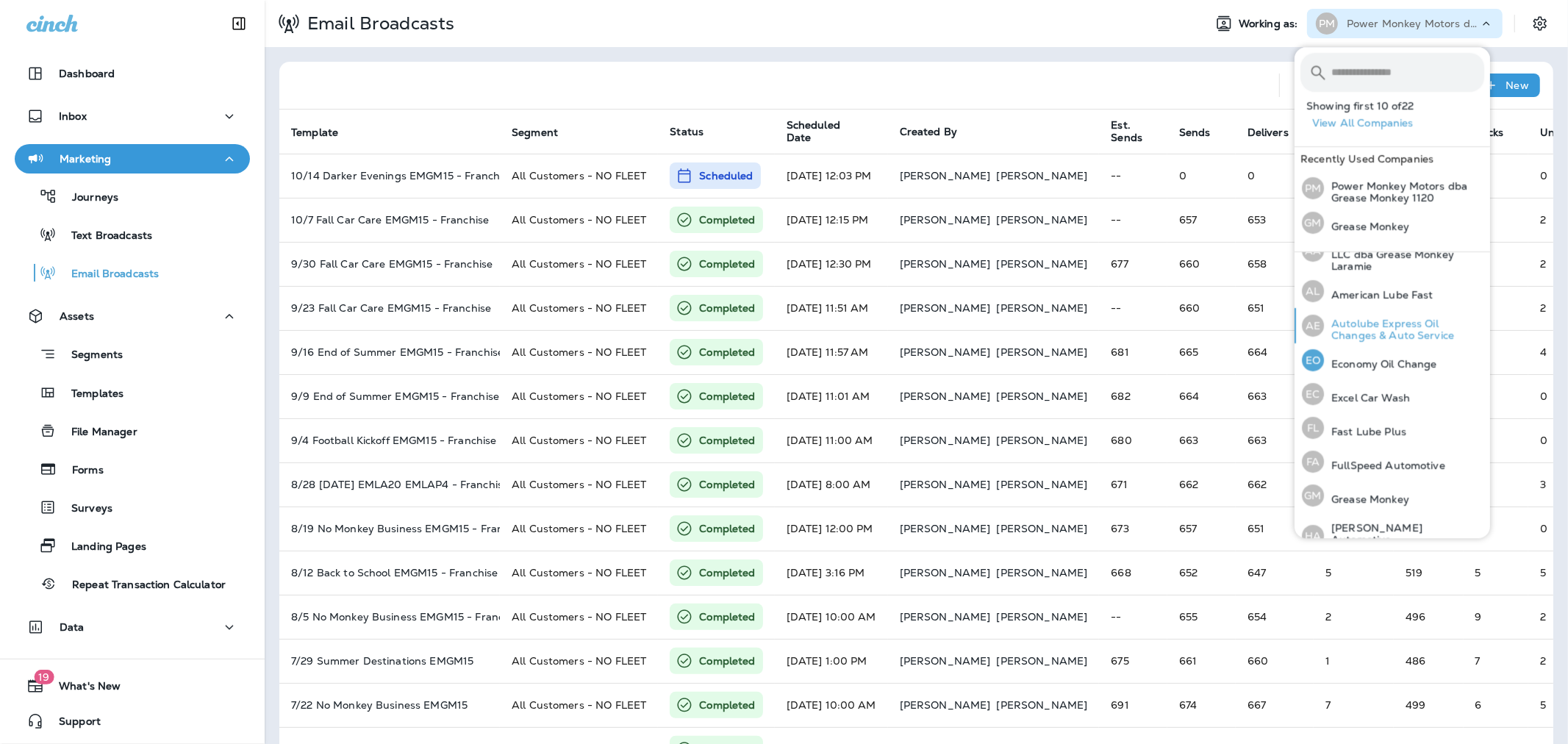
scroll to position [10, 0]
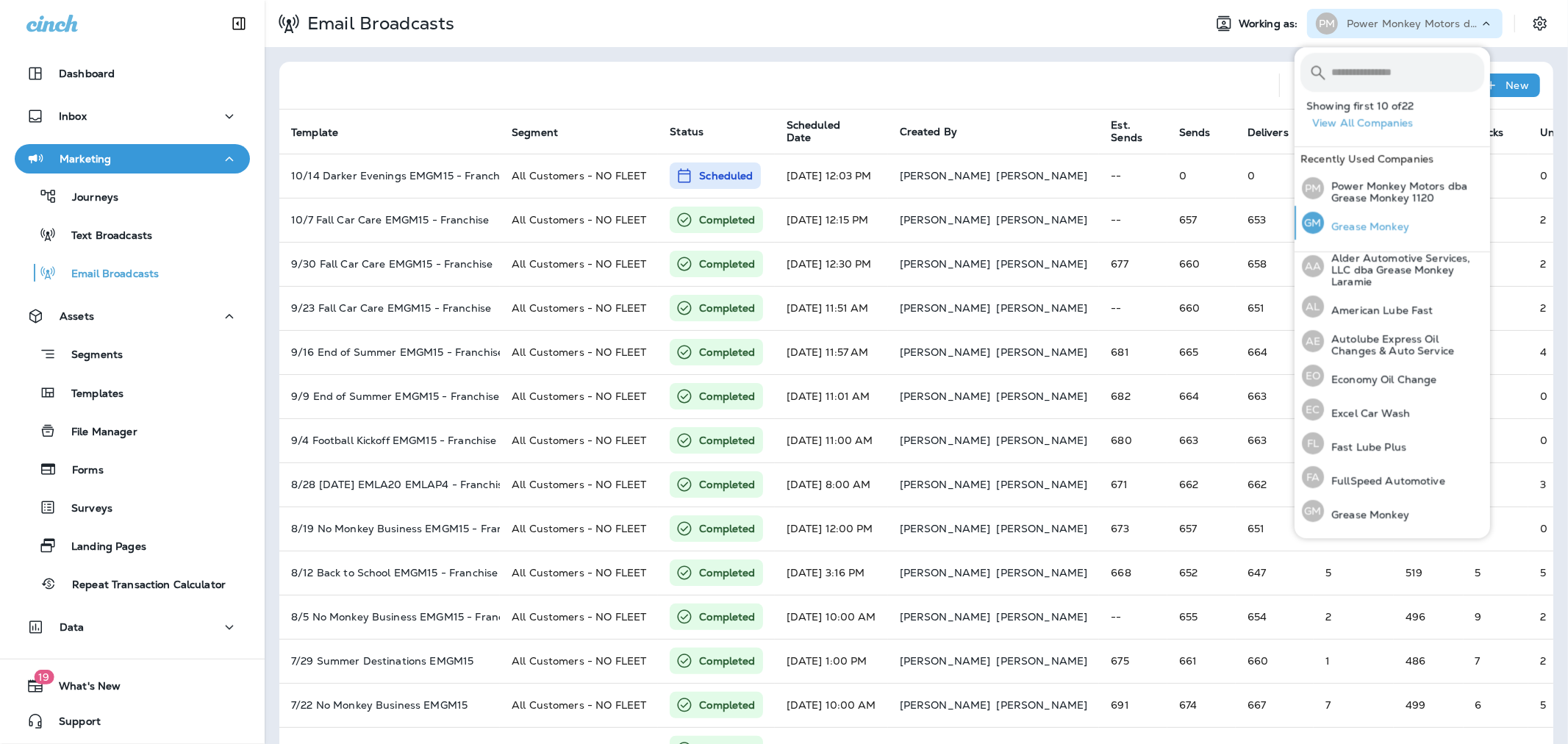
click at [1351, 222] on p "Grease Monkey" at bounding box center [1366, 226] width 85 height 12
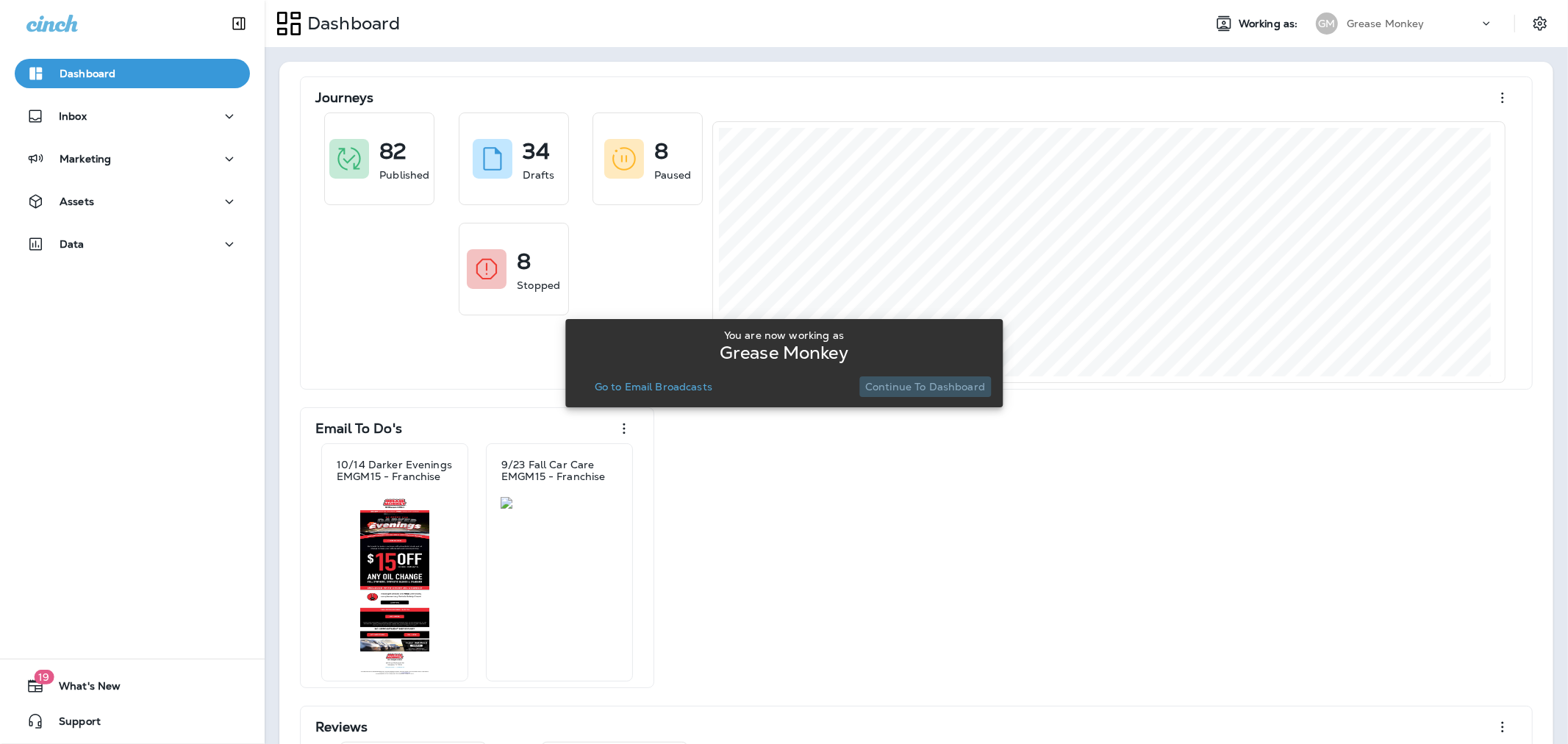
click at [929, 394] on button "Continue to Dashboard" at bounding box center [925, 387] width 132 height 21
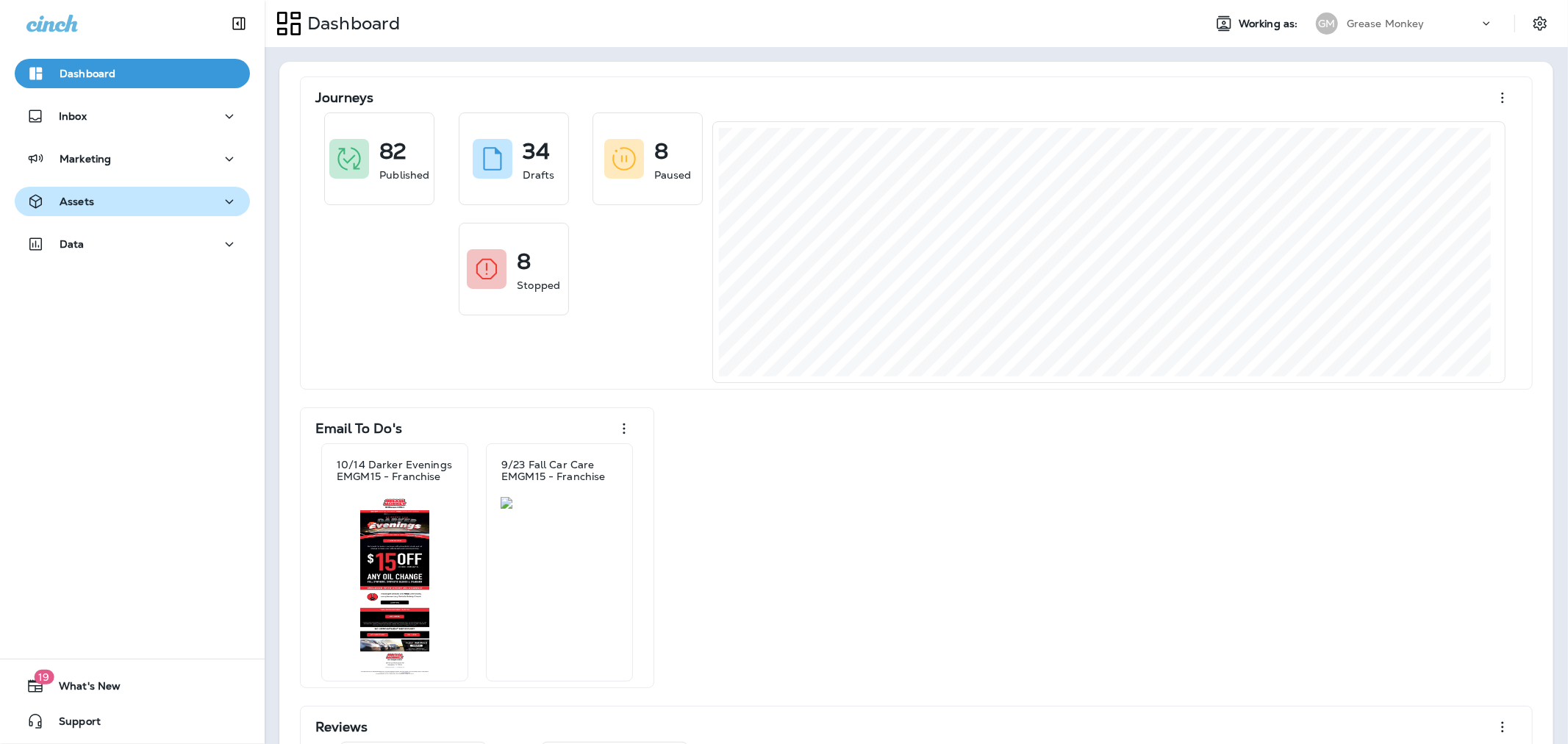
click at [131, 203] on div "Assets" at bounding box center [133, 202] width 212 height 19
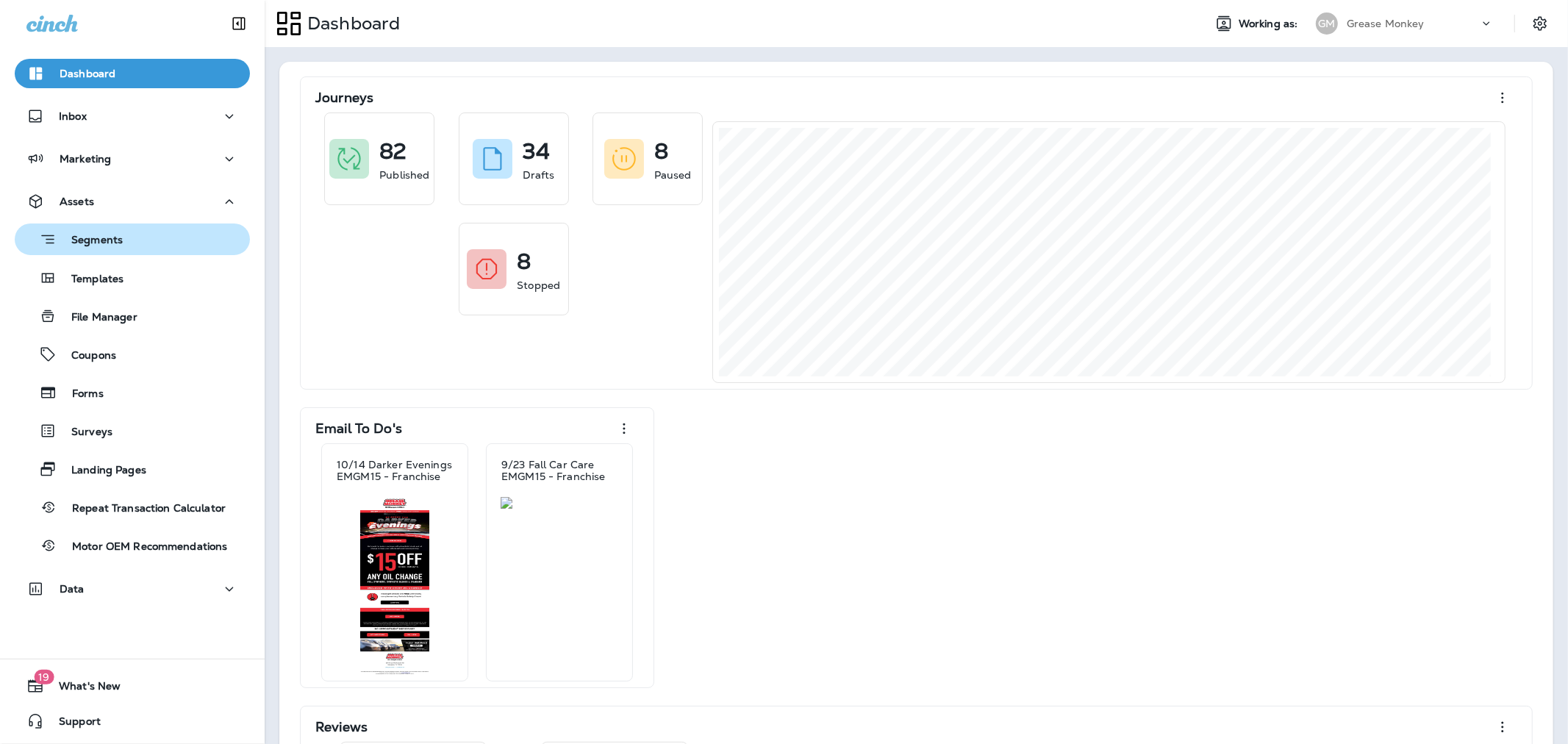
click at [115, 248] on p "Segments" at bounding box center [89, 241] width 66 height 15
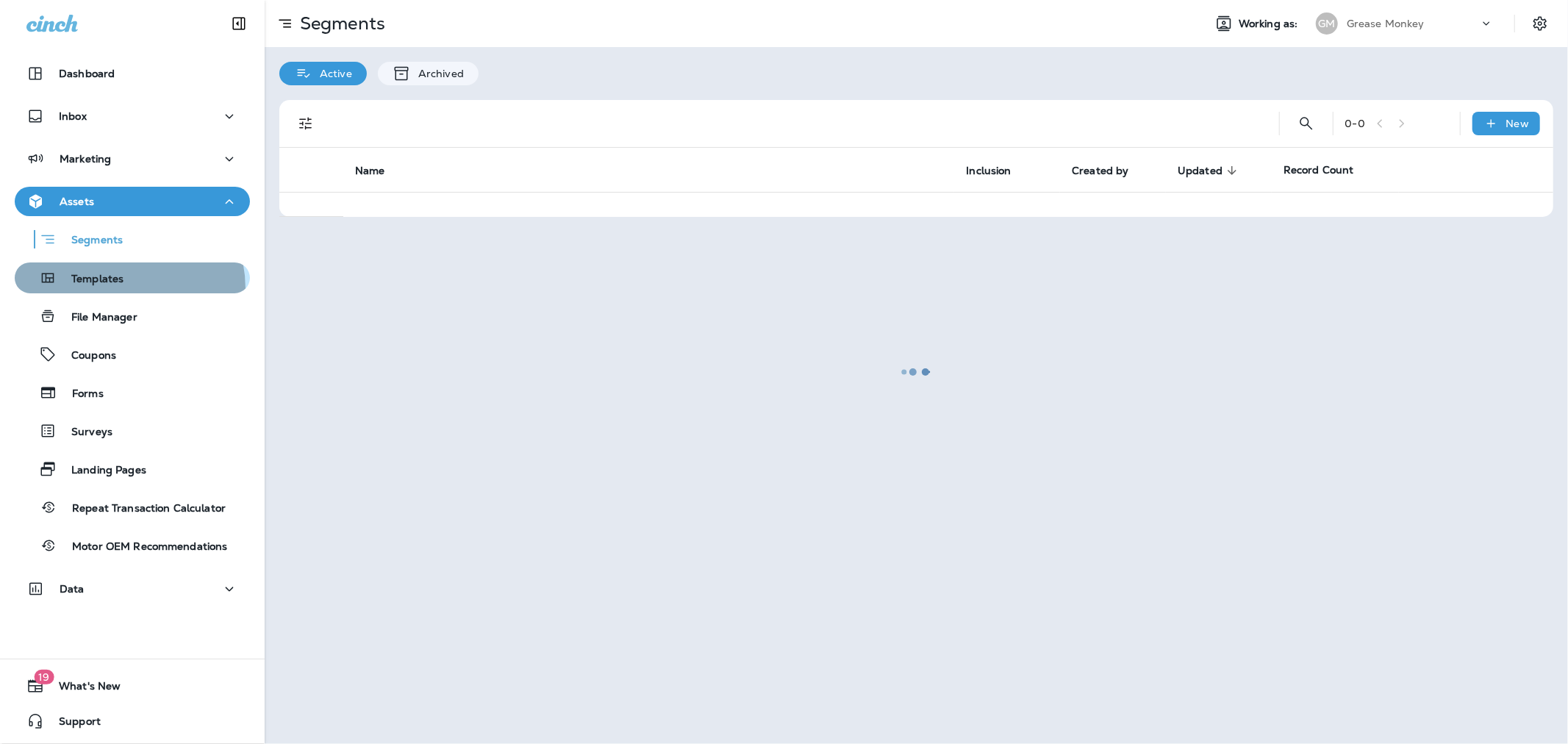
click at [112, 289] on button "Templates" at bounding box center [133, 277] width 235 height 31
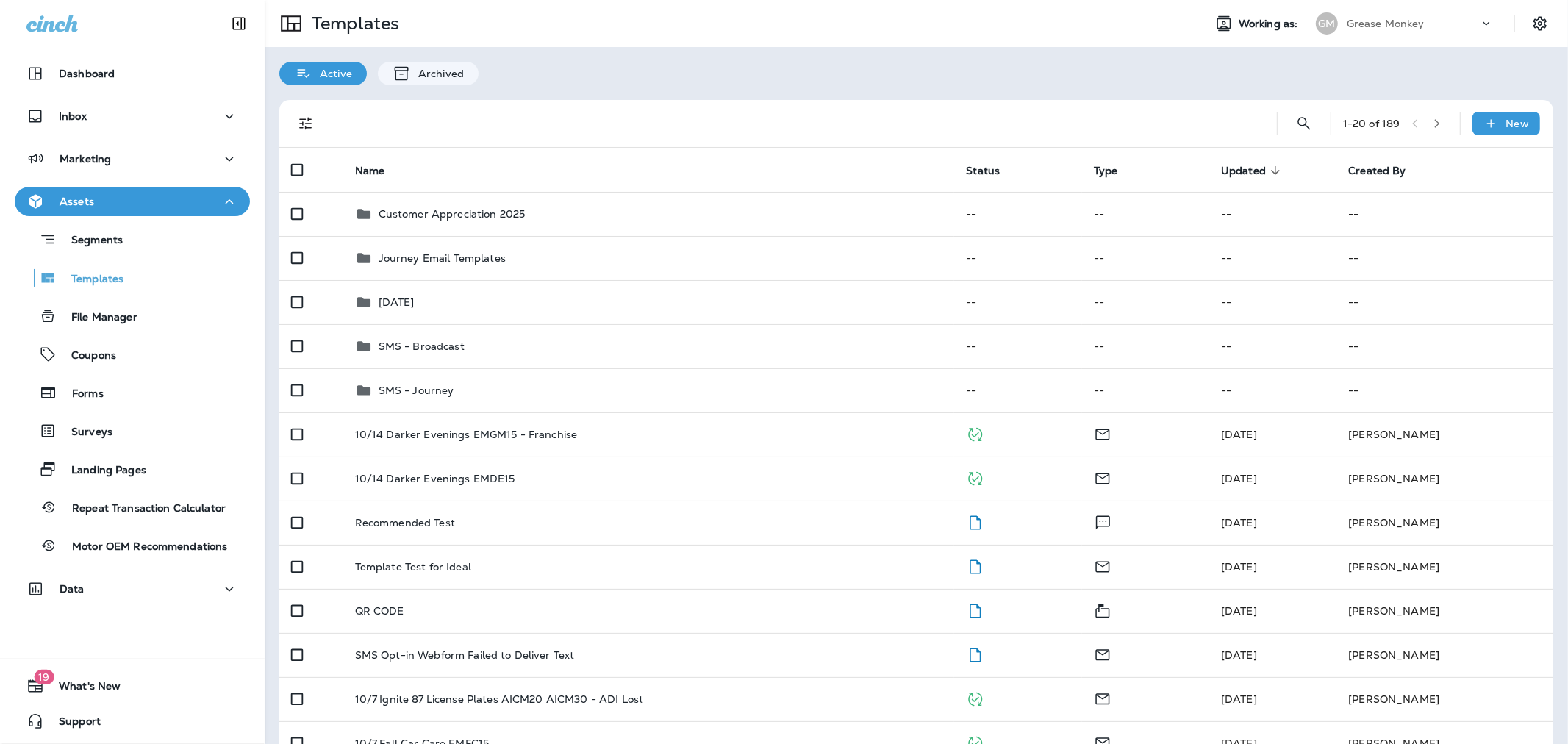
click at [1378, 21] on p "Grease Monkey" at bounding box center [1386, 24] width 78 height 12
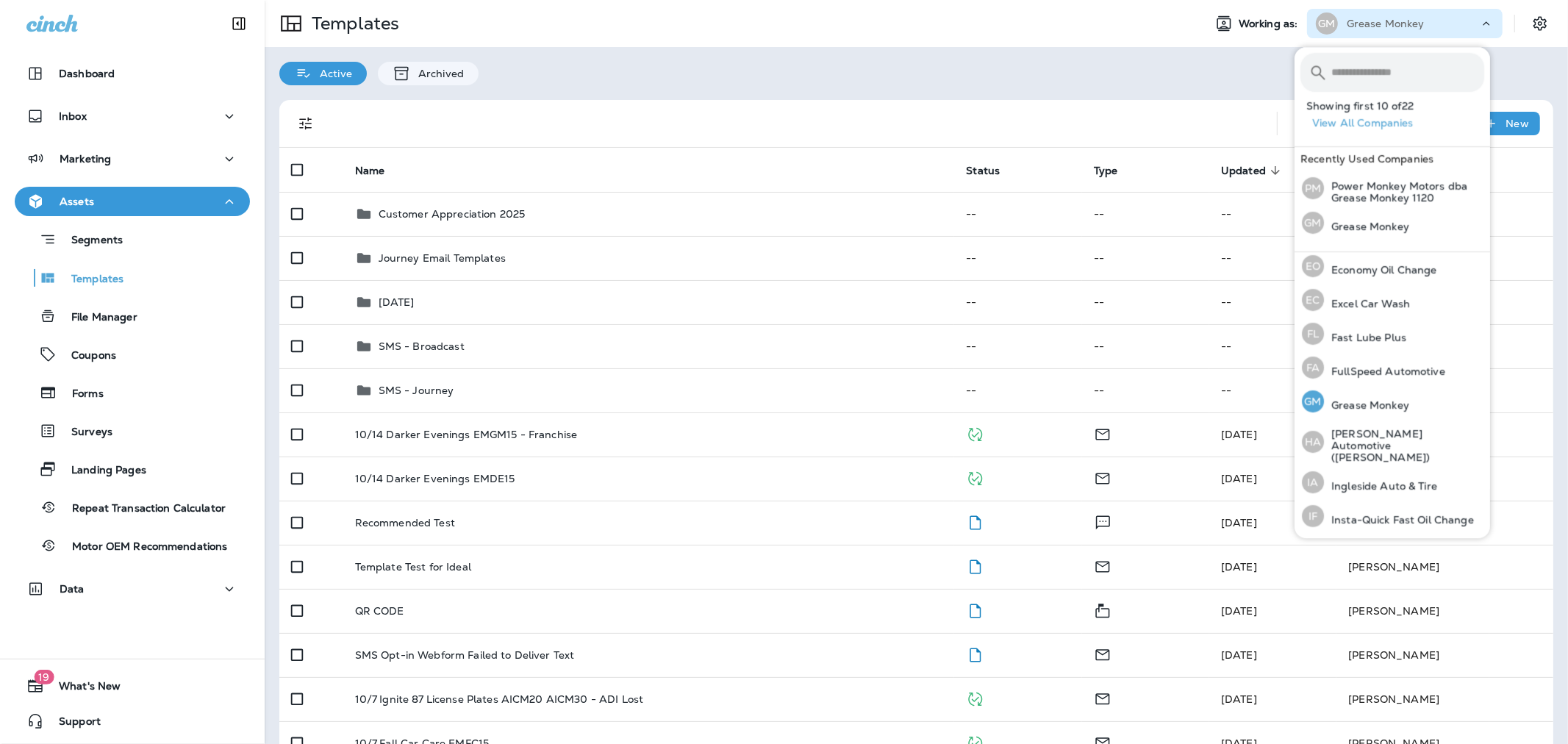
scroll to position [91, 0]
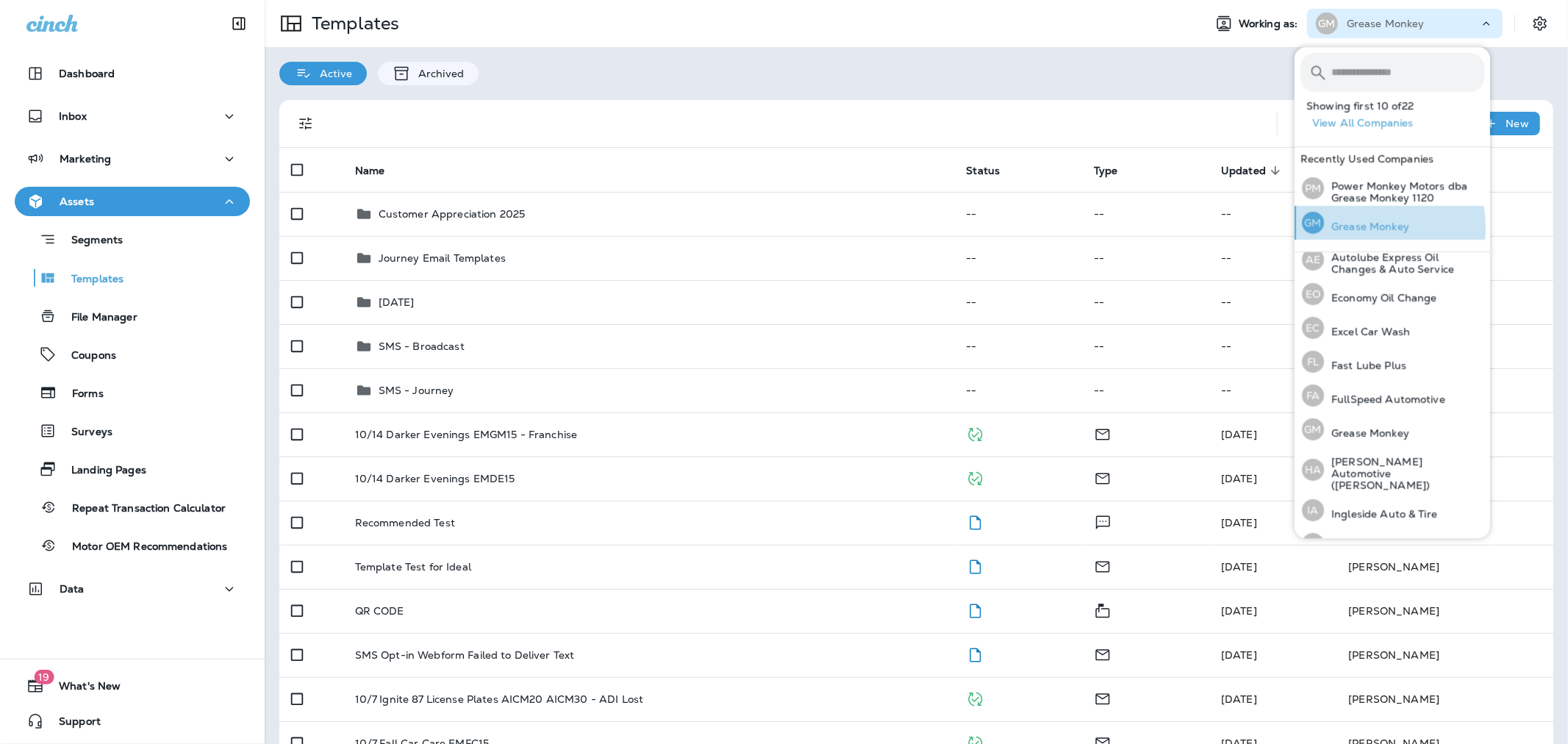
click at [1358, 228] on p "Grease Monkey" at bounding box center [1366, 226] width 85 height 12
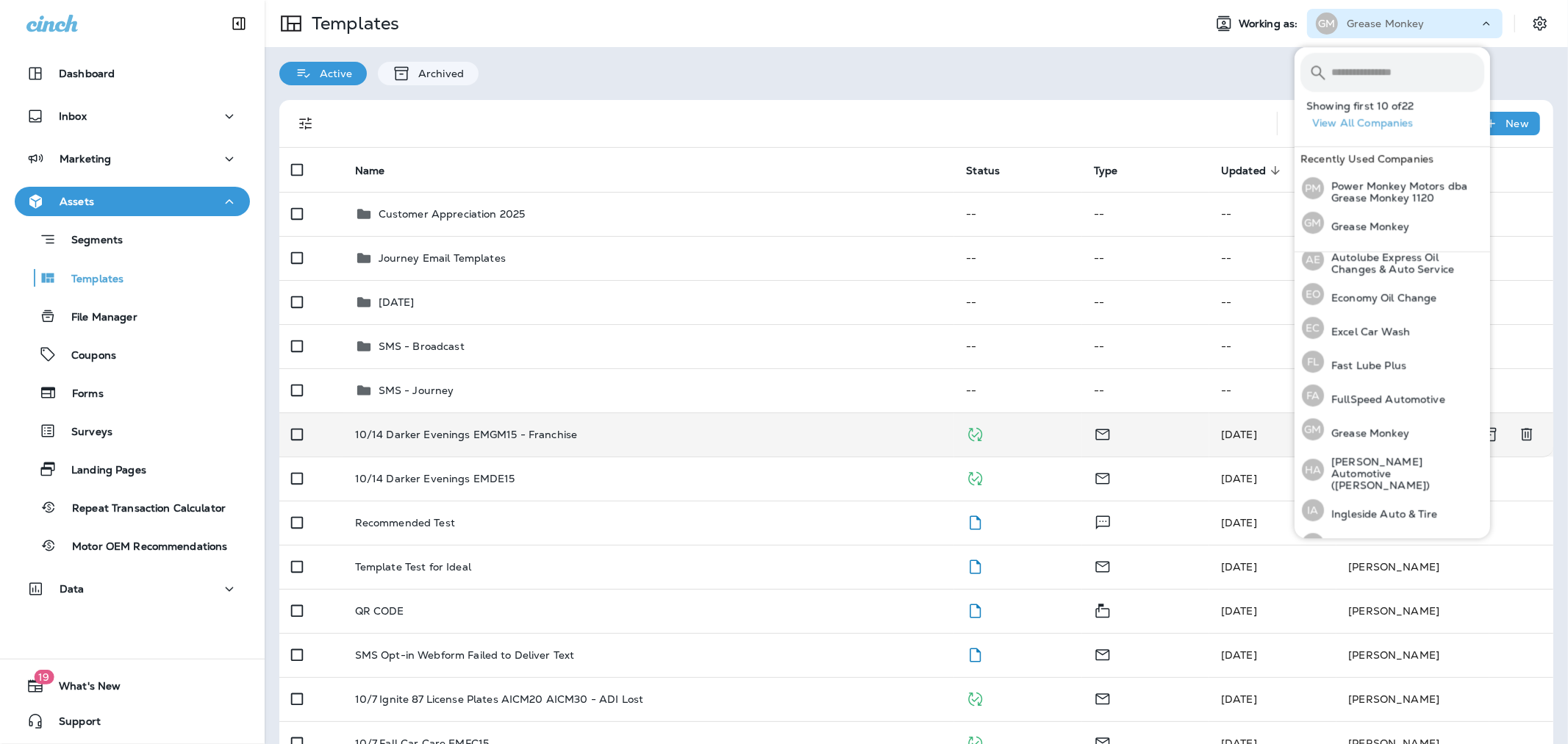
click at [457, 438] on p "10/14 Darker Evenings EMGM15 - Franchise" at bounding box center [466, 434] width 223 height 12
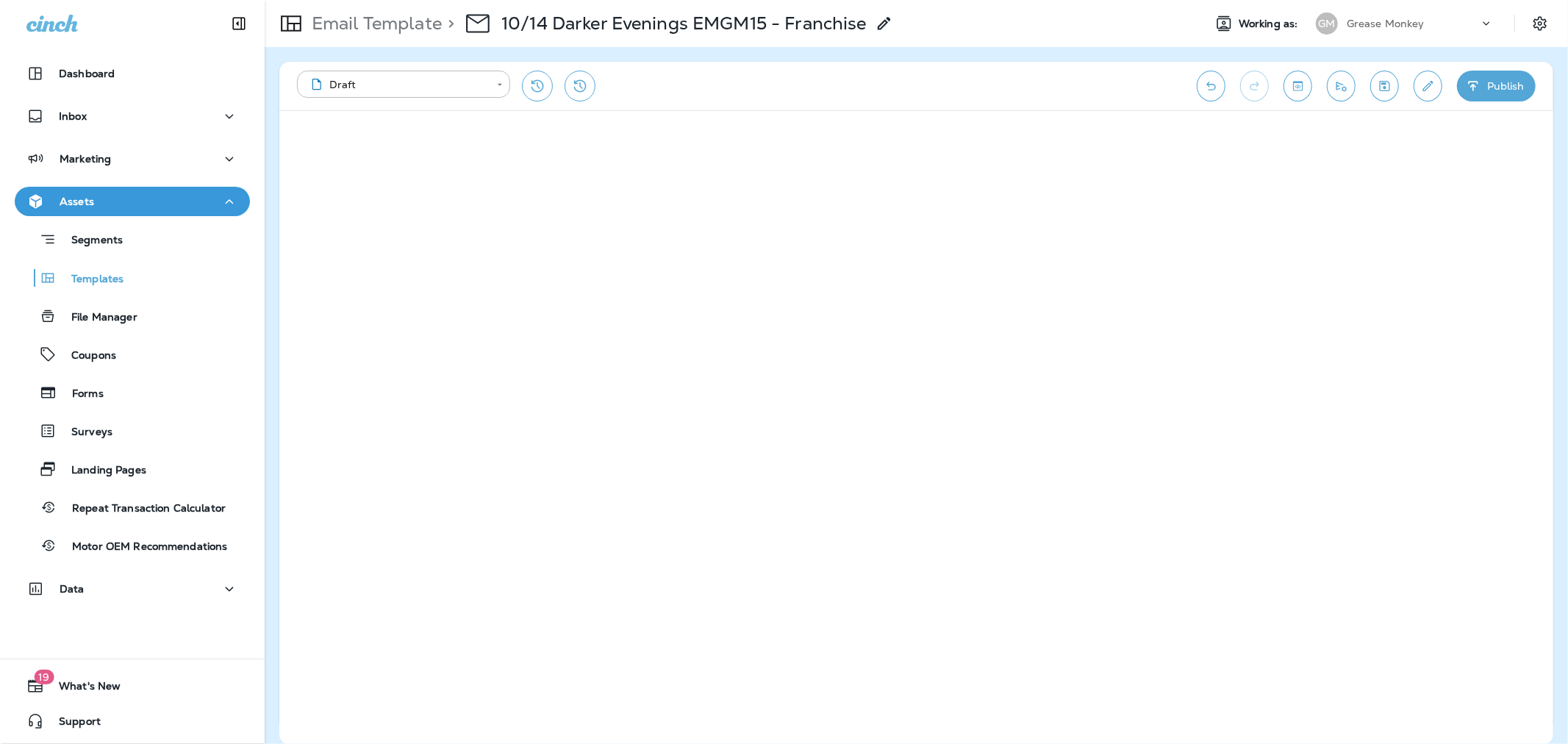
click at [1475, 92] on icon "button" at bounding box center [1473, 86] width 16 height 15
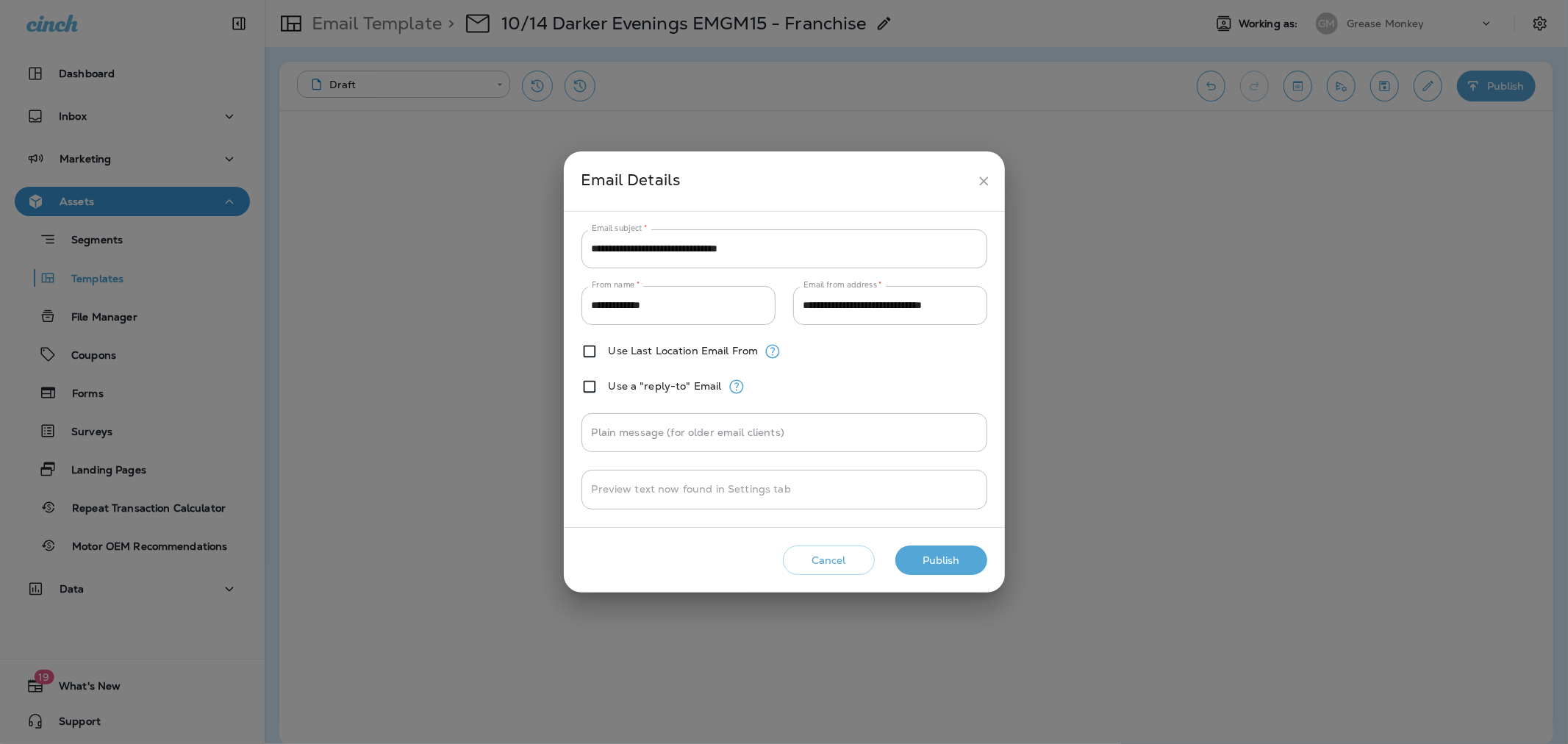
click at [988, 179] on icon "close" at bounding box center [983, 181] width 16 height 16
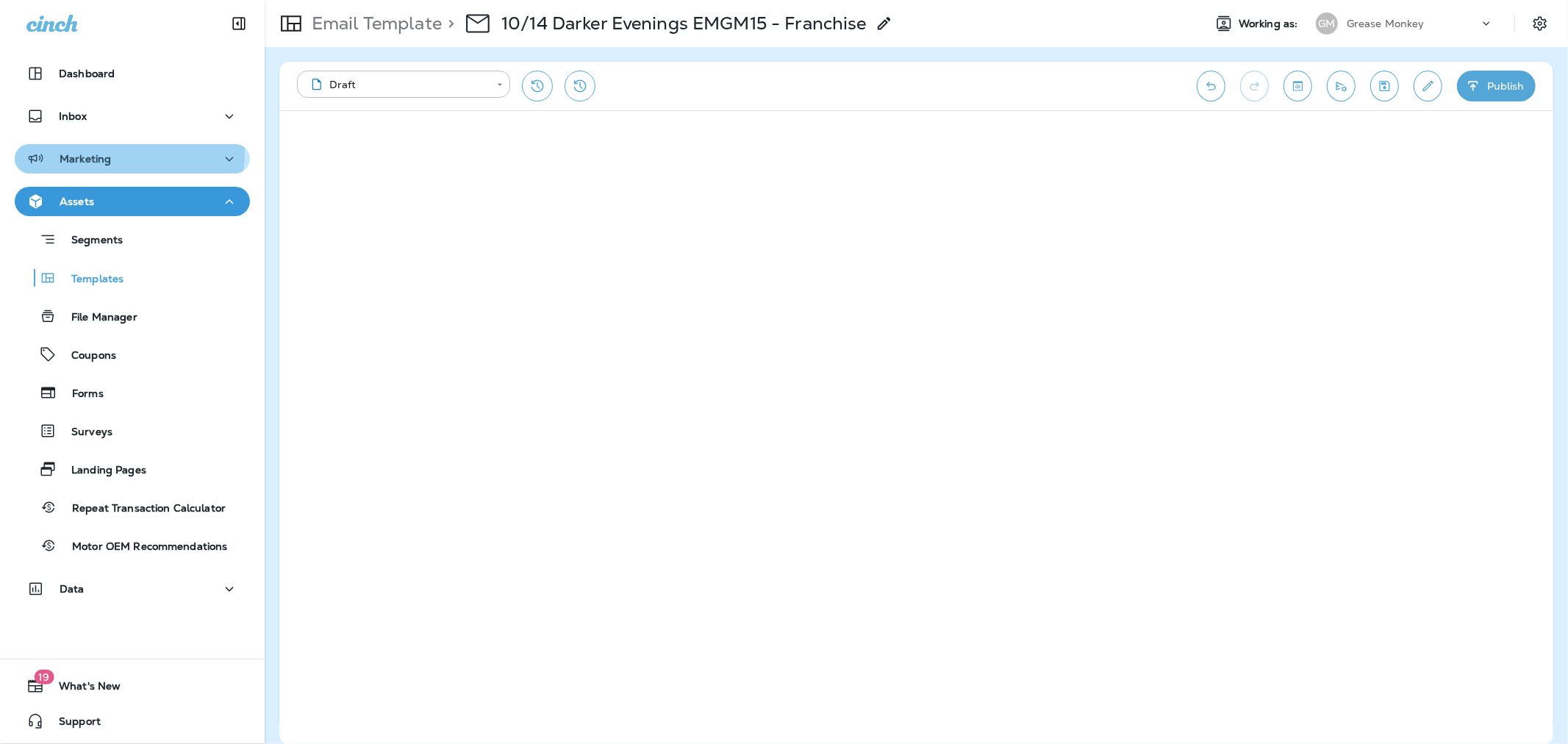
click at [107, 153] on p "Marketing" at bounding box center [85, 159] width 51 height 12
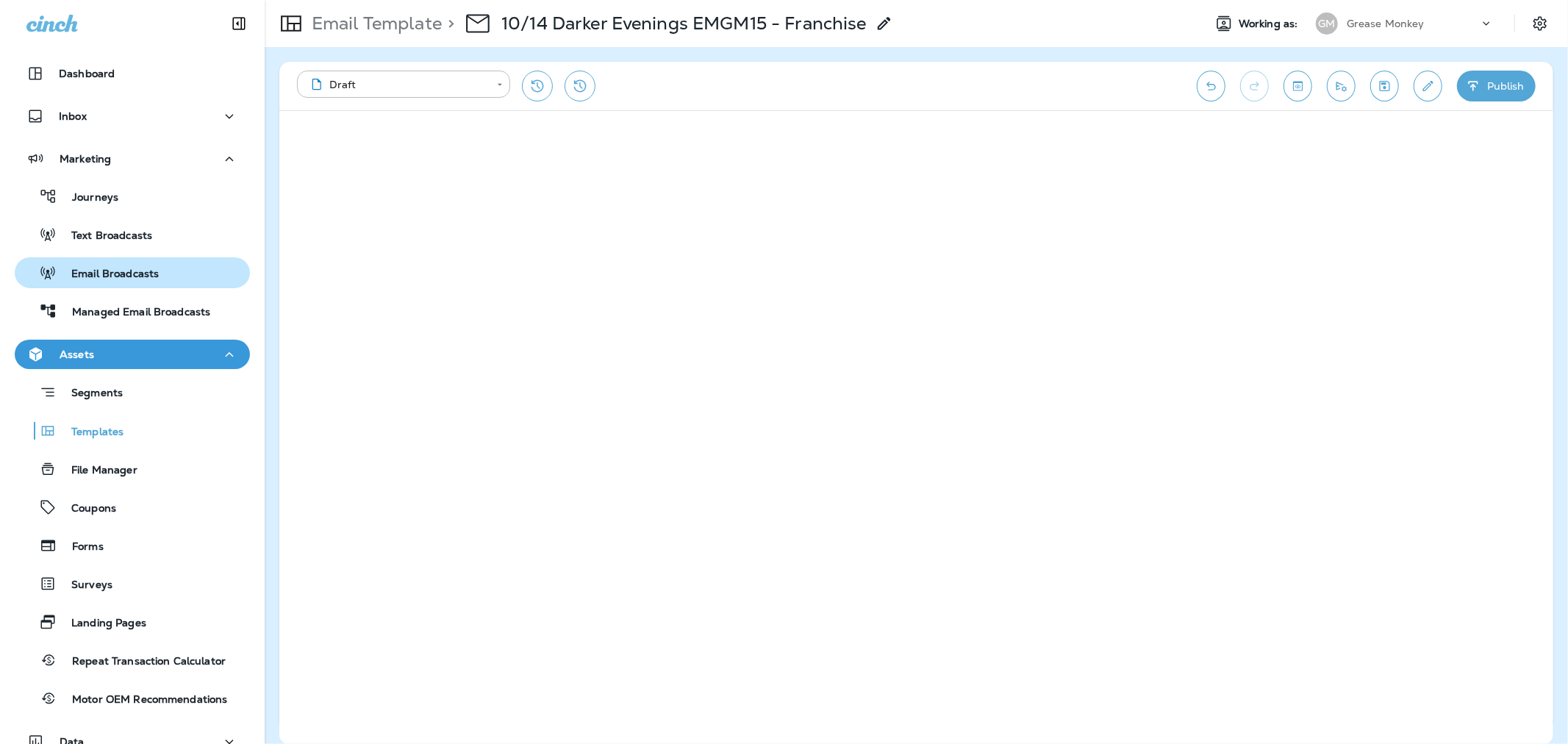
click at [106, 282] on div "Email Broadcasts" at bounding box center [90, 273] width 139 height 22
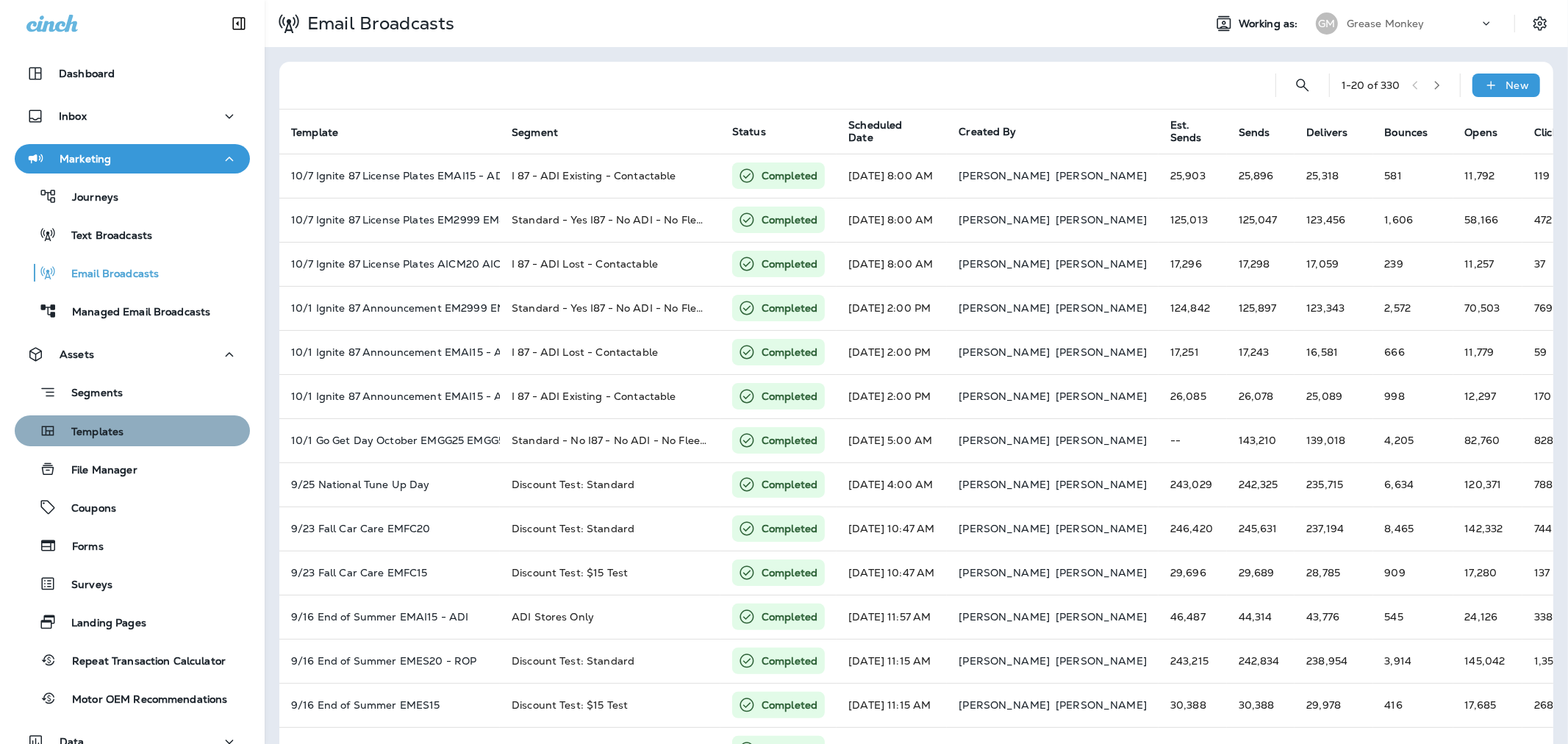
click at [142, 429] on div "Templates" at bounding box center [133, 430] width 223 height 22
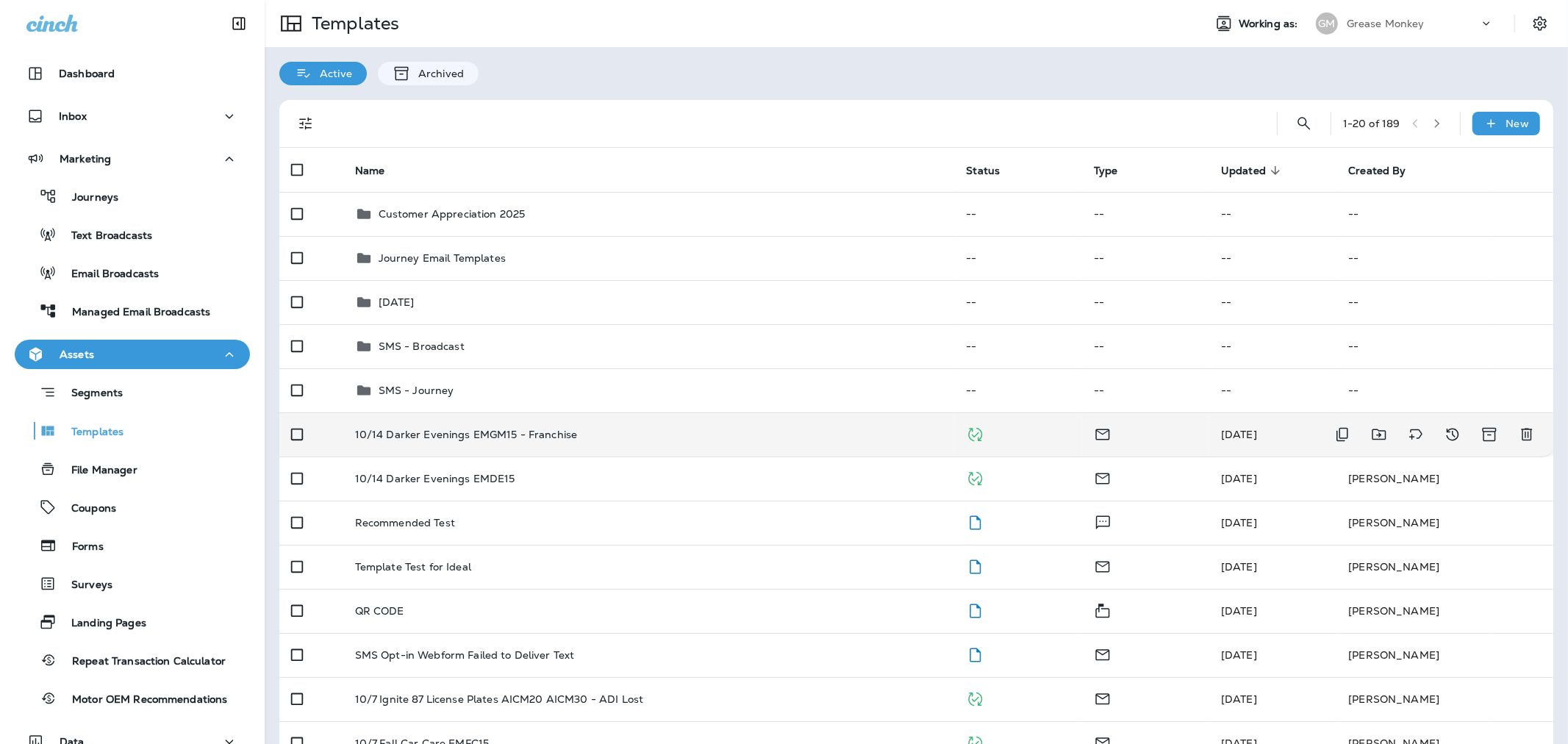
click at [469, 426] on td "10/14 Darker Evenings EMGM15 - Franchise" at bounding box center [649, 434] width 612 height 44
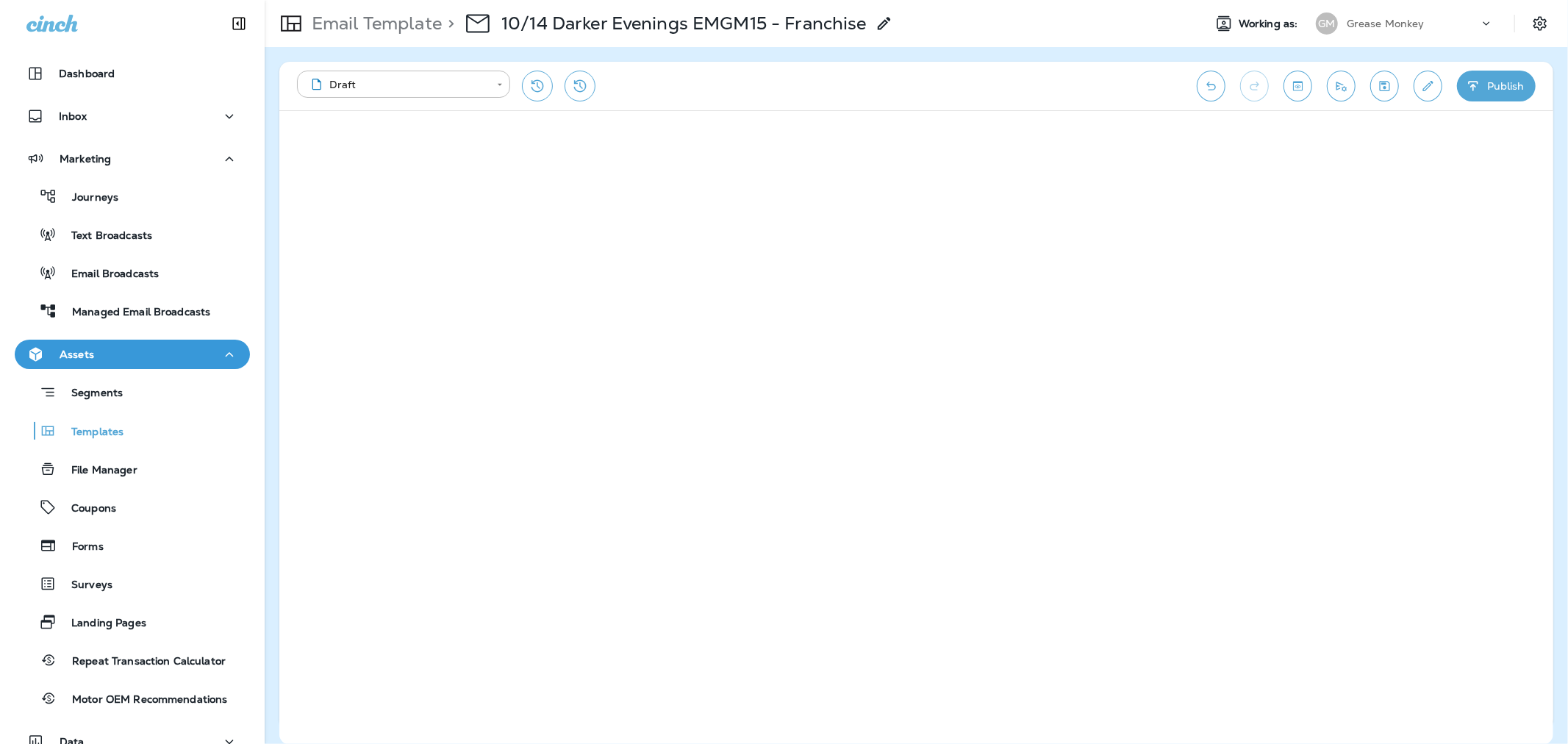
click at [1368, 34] on div "GM Grease Monkey" at bounding box center [1404, 23] width 195 height 29
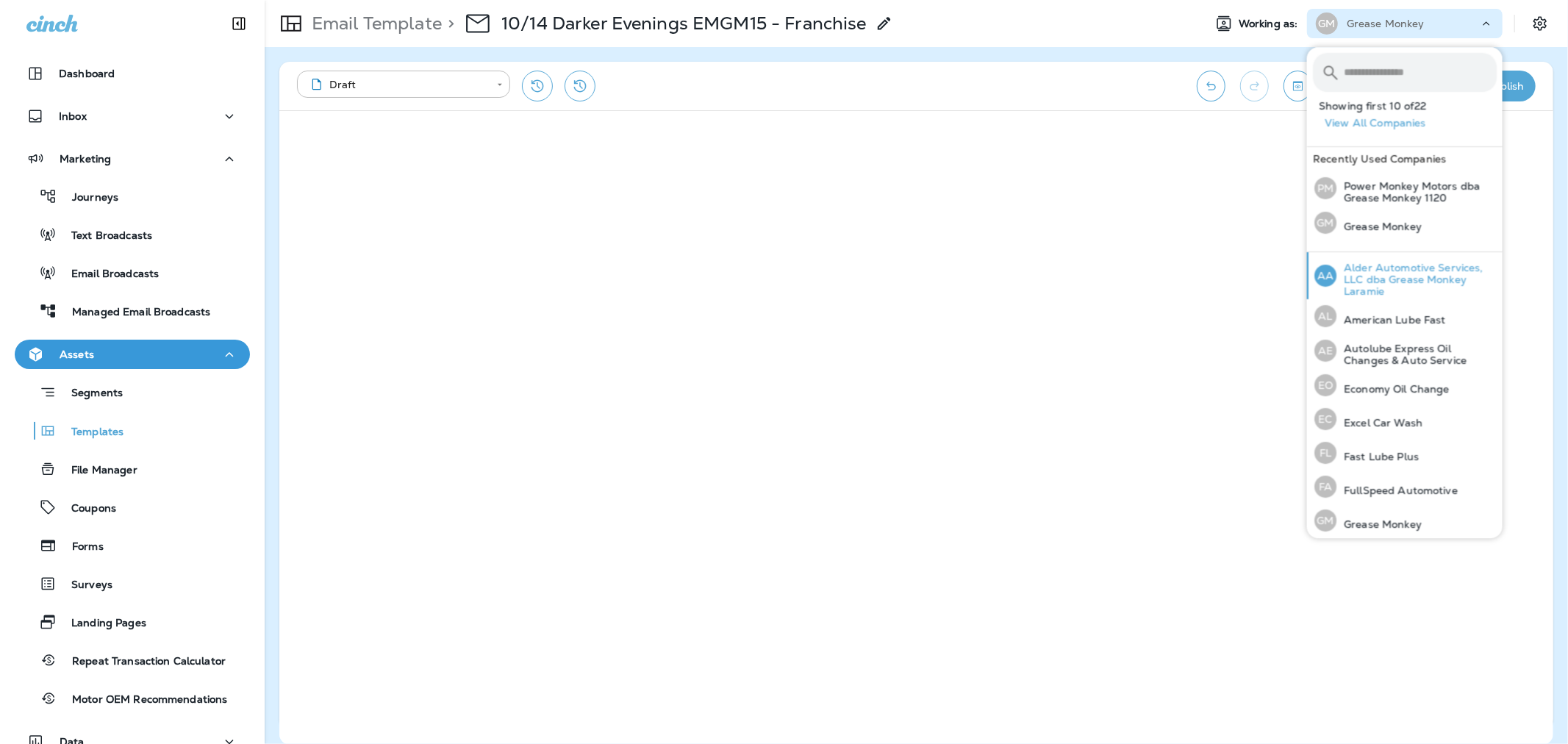
scroll to position [82, 0]
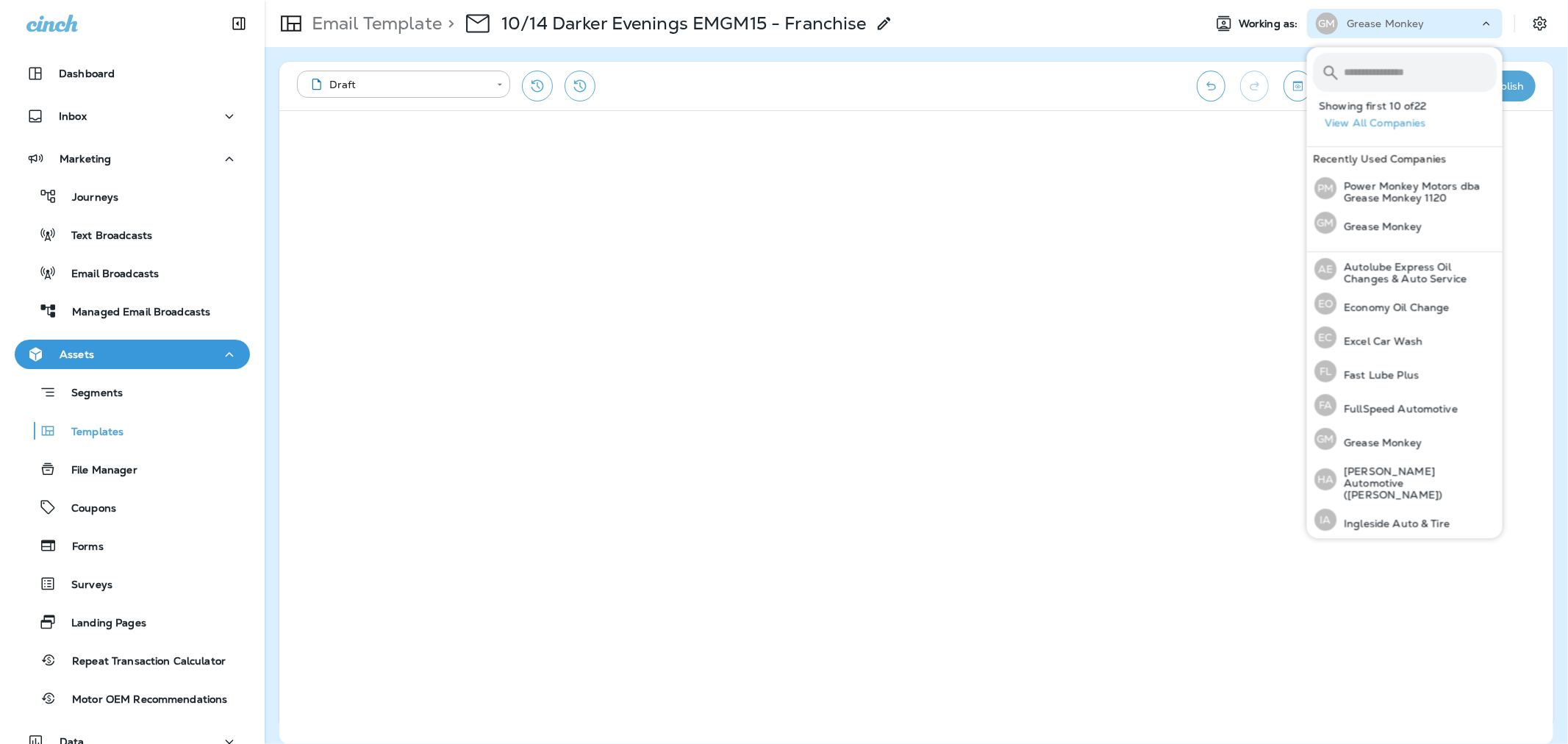
click at [1120, 86] on div "**********" at bounding box center [740, 86] width 885 height 31
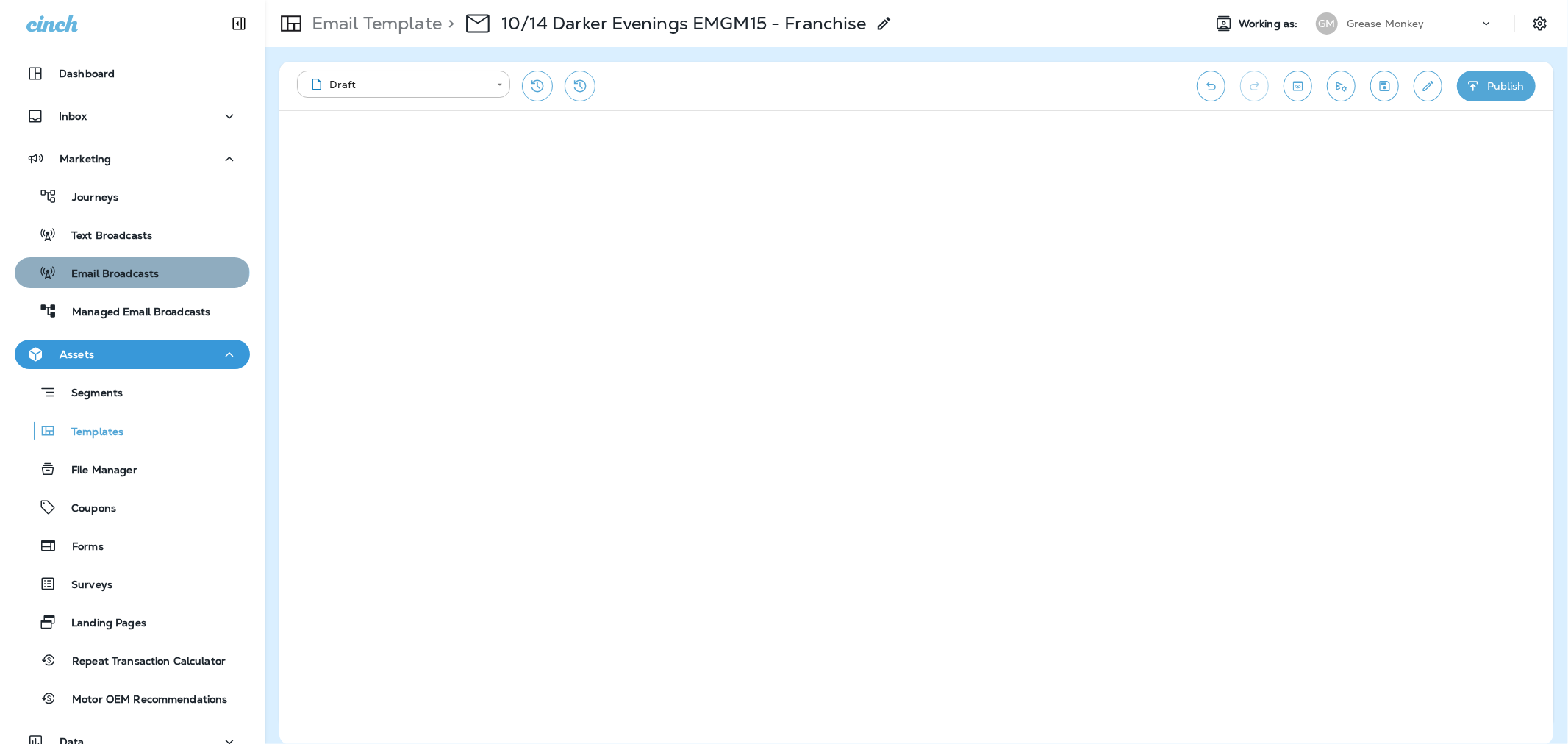
click at [131, 272] on p "Email Broadcasts" at bounding box center [107, 274] width 102 height 14
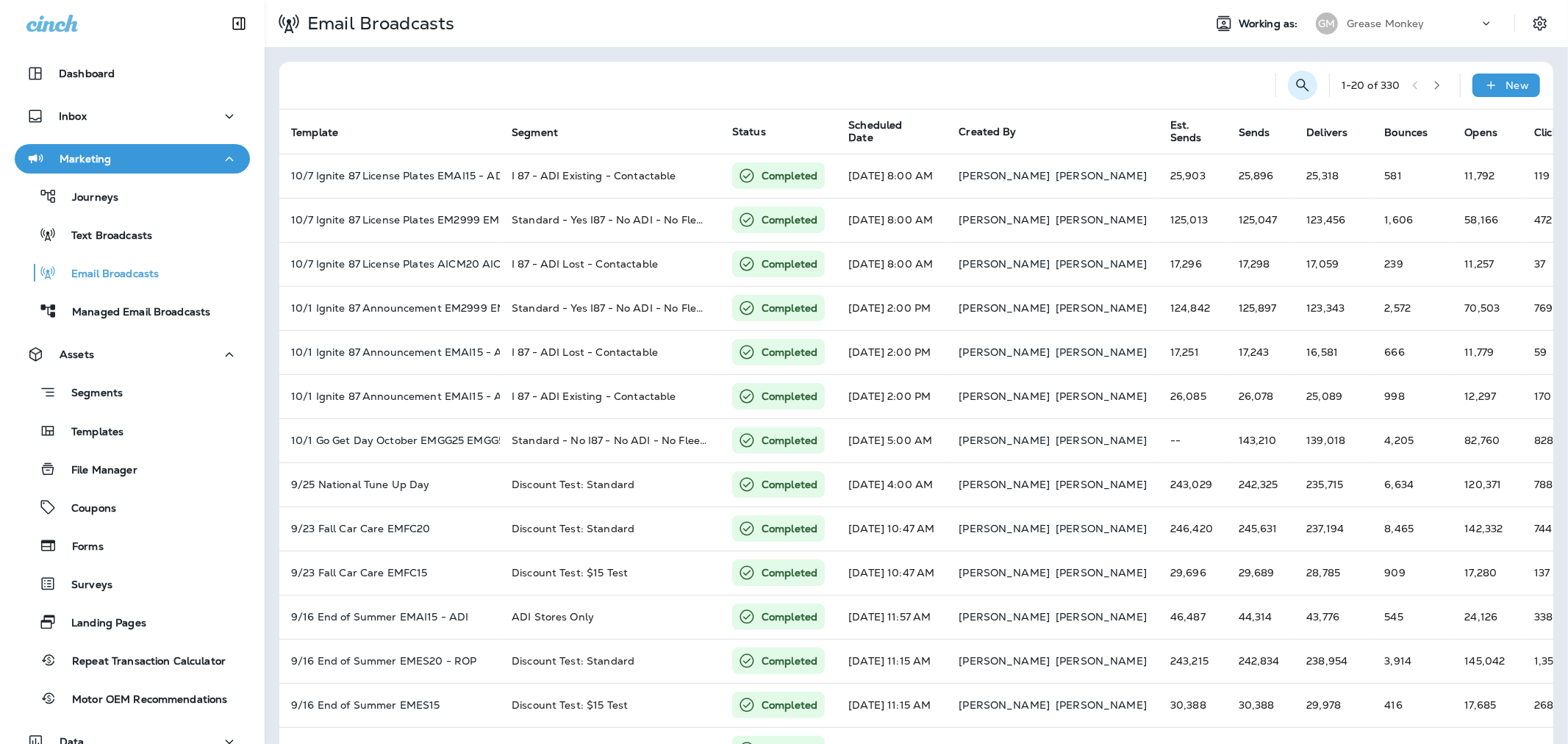
click at [1288, 74] on button "Search Email Broadcasts" at bounding box center [1302, 85] width 29 height 29
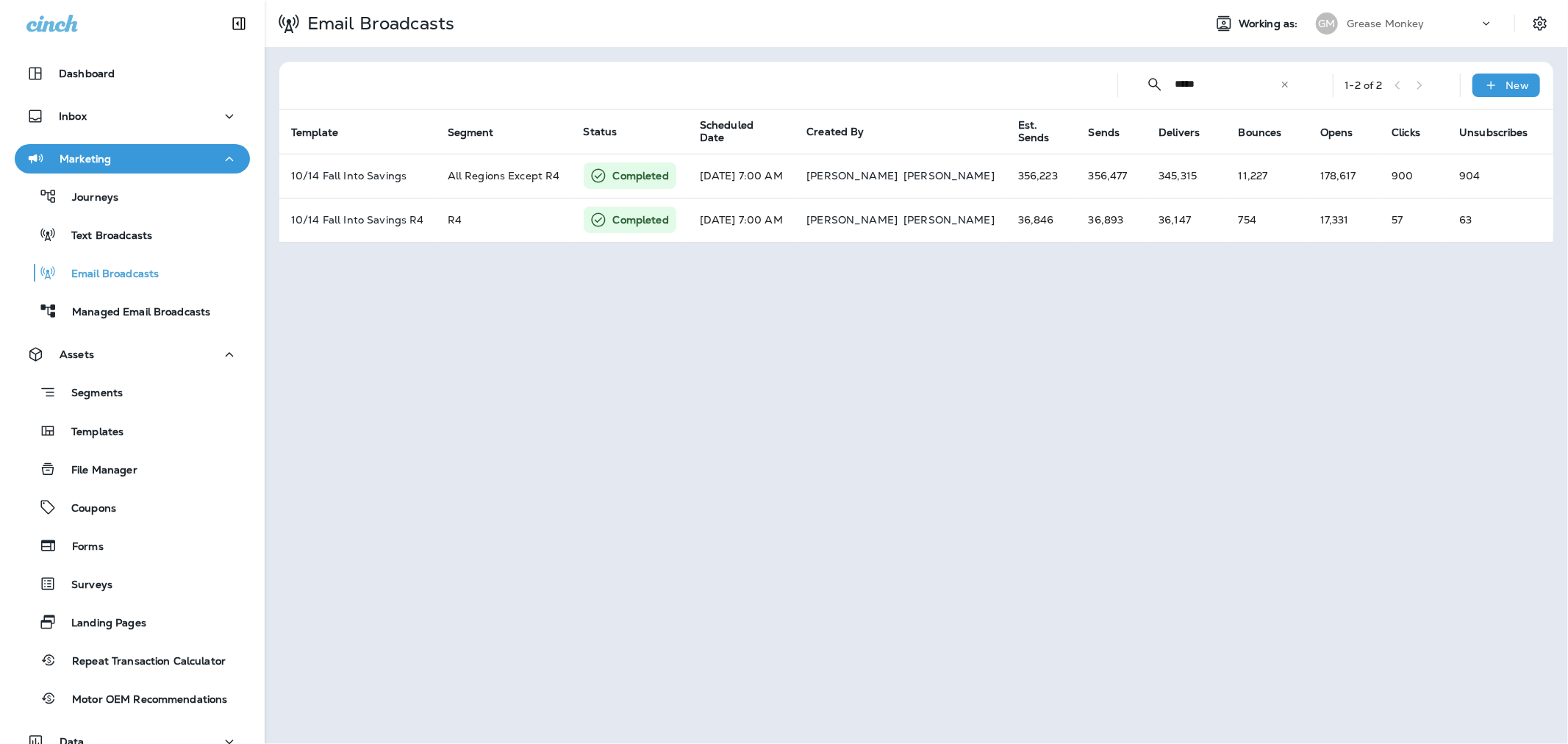
type input "*****"
click at [1289, 91] on div "​" at bounding box center [1285, 85] width 10 height 15
click at [1356, 26] on div "Email Broadcasts Working as: GM Grease Monkey ​ ​ 1 - 2 of 2 New Template Segme…" at bounding box center [916, 372] width 1304 height 744
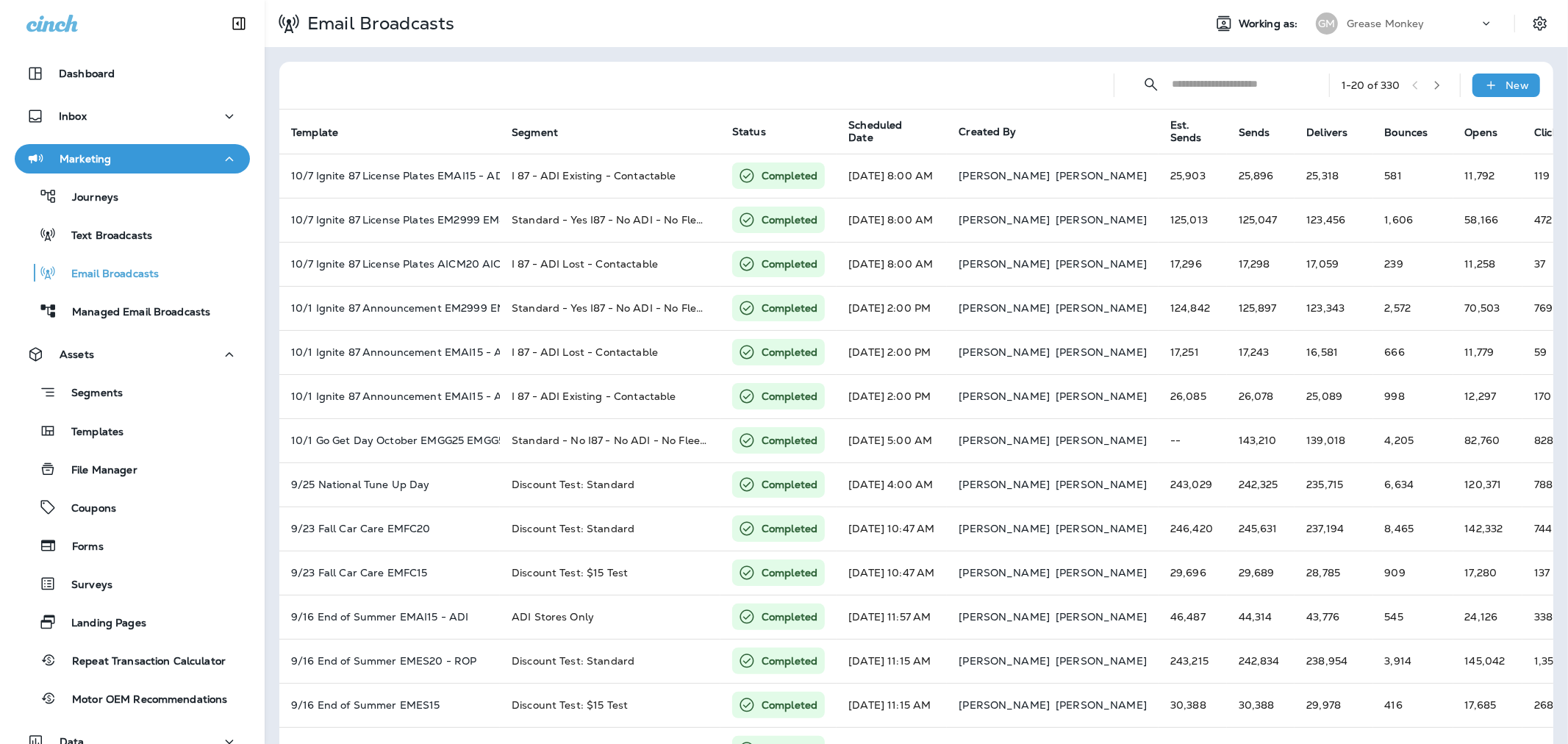
click at [1371, 22] on p "Grease Monkey" at bounding box center [1386, 24] width 78 height 12
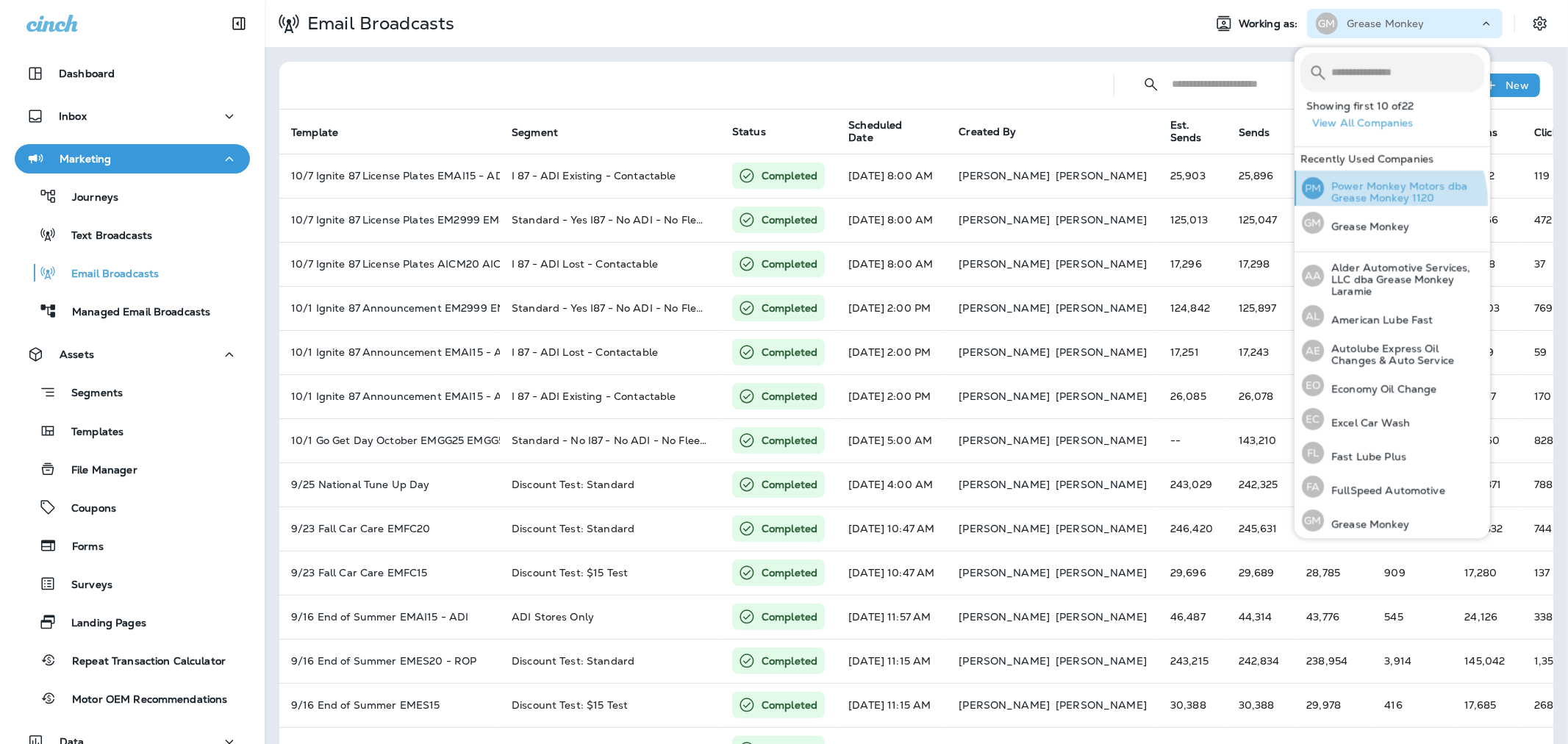
click at [1368, 203] on p "Power Monkey Motors dba Grease Monkey 1120" at bounding box center [1403, 192] width 160 height 24
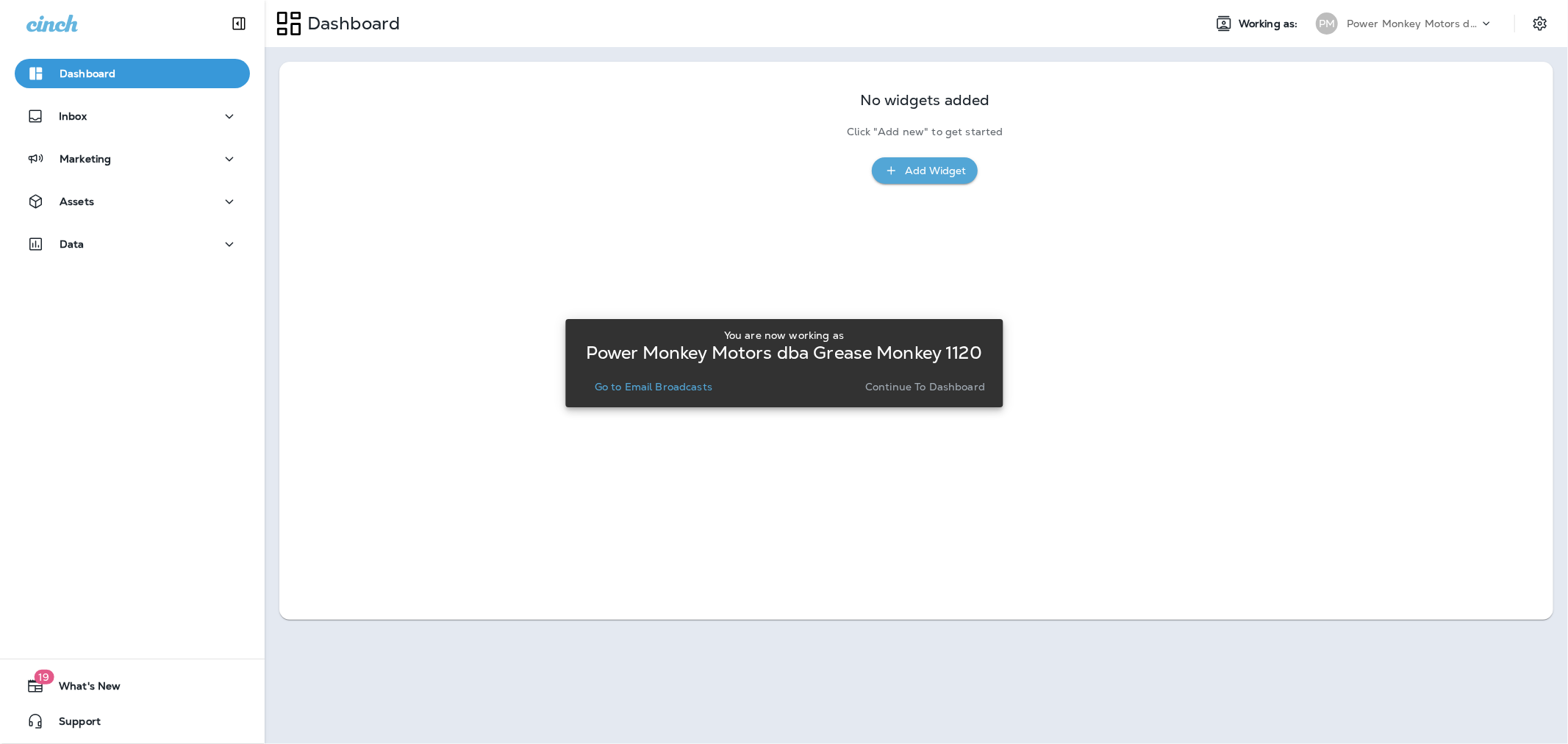
click at [914, 387] on p "Continue to Dashboard" at bounding box center [924, 387] width 120 height 12
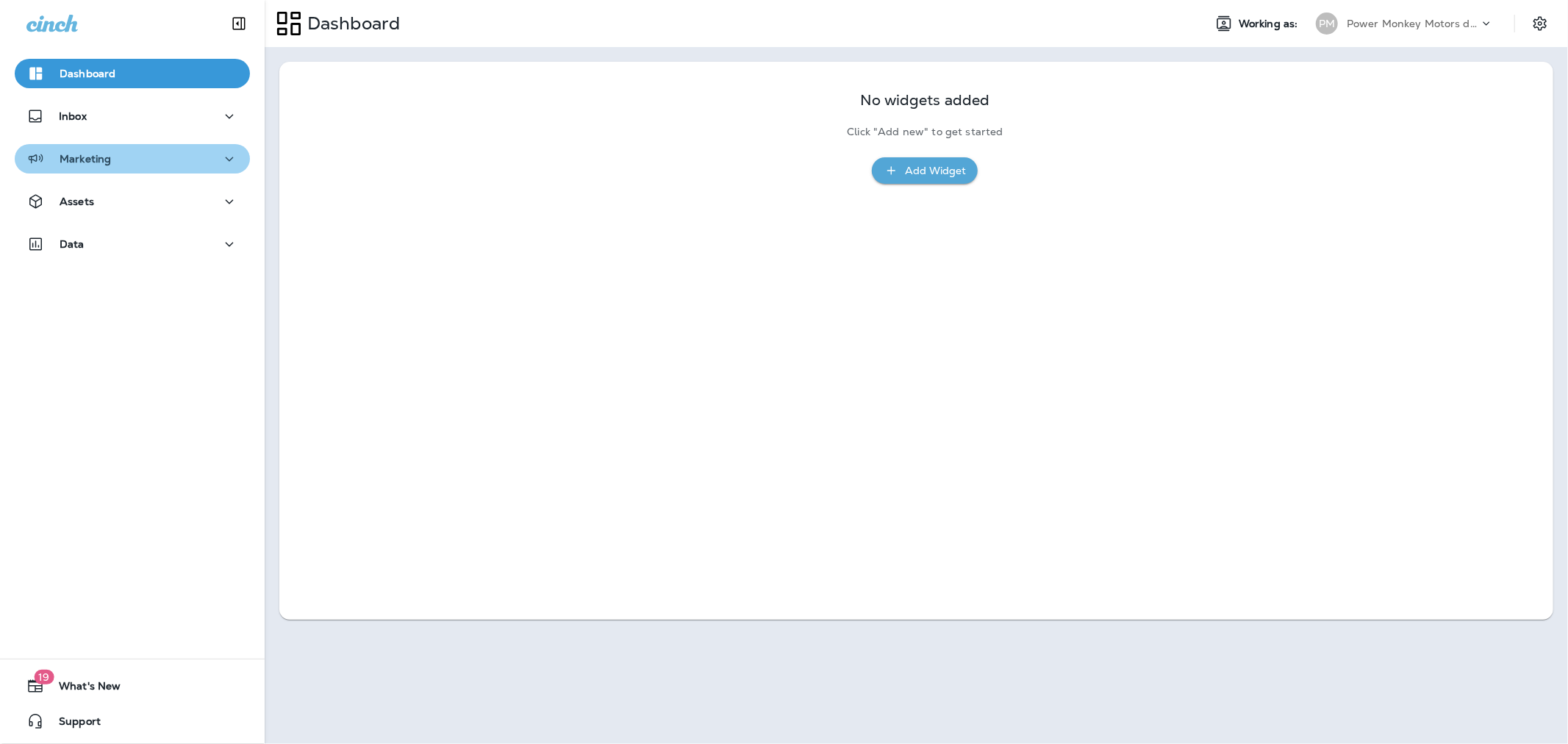
click at [134, 159] on div "Marketing" at bounding box center [133, 159] width 212 height 19
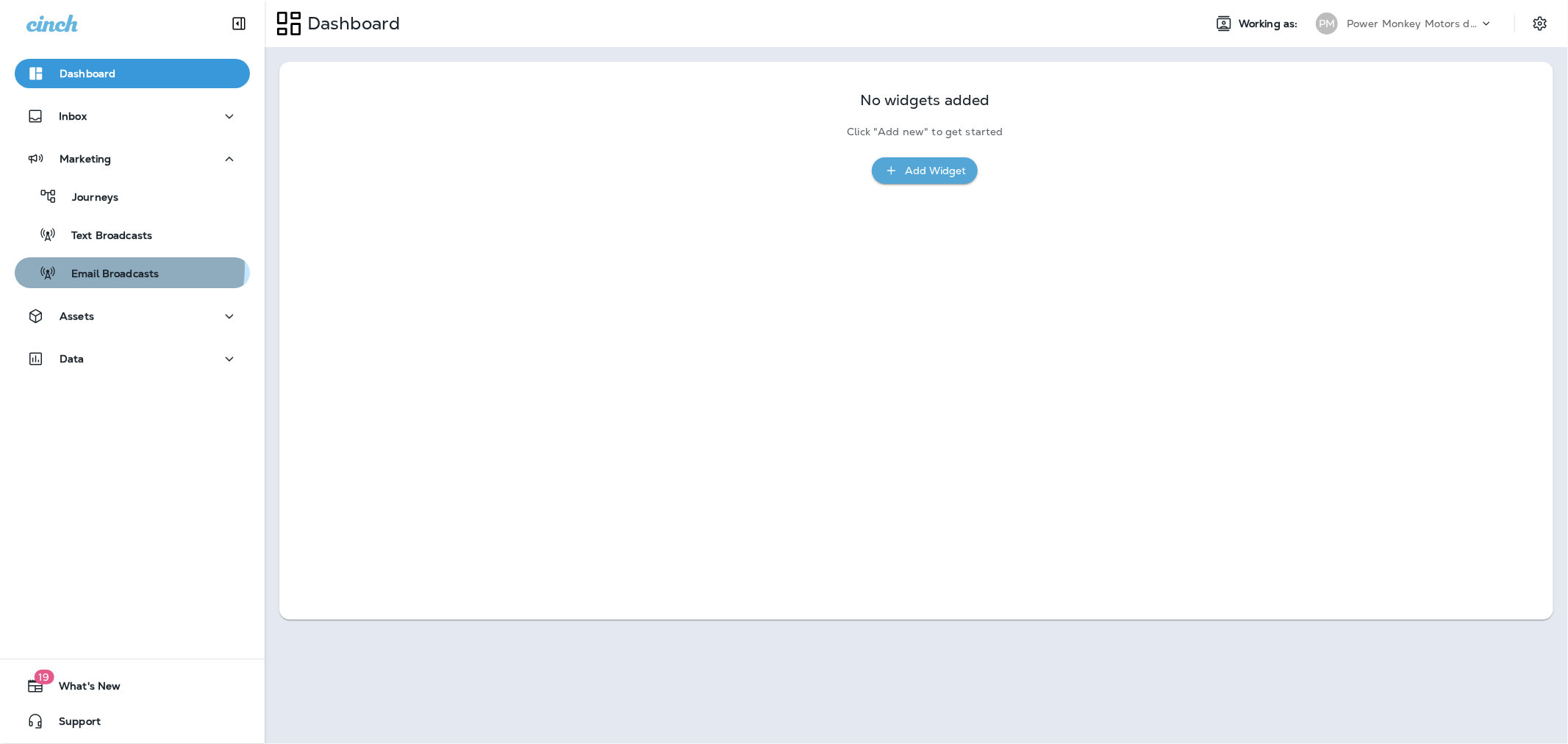
click at [112, 267] on p "Email Broadcasts" at bounding box center [107, 274] width 102 height 14
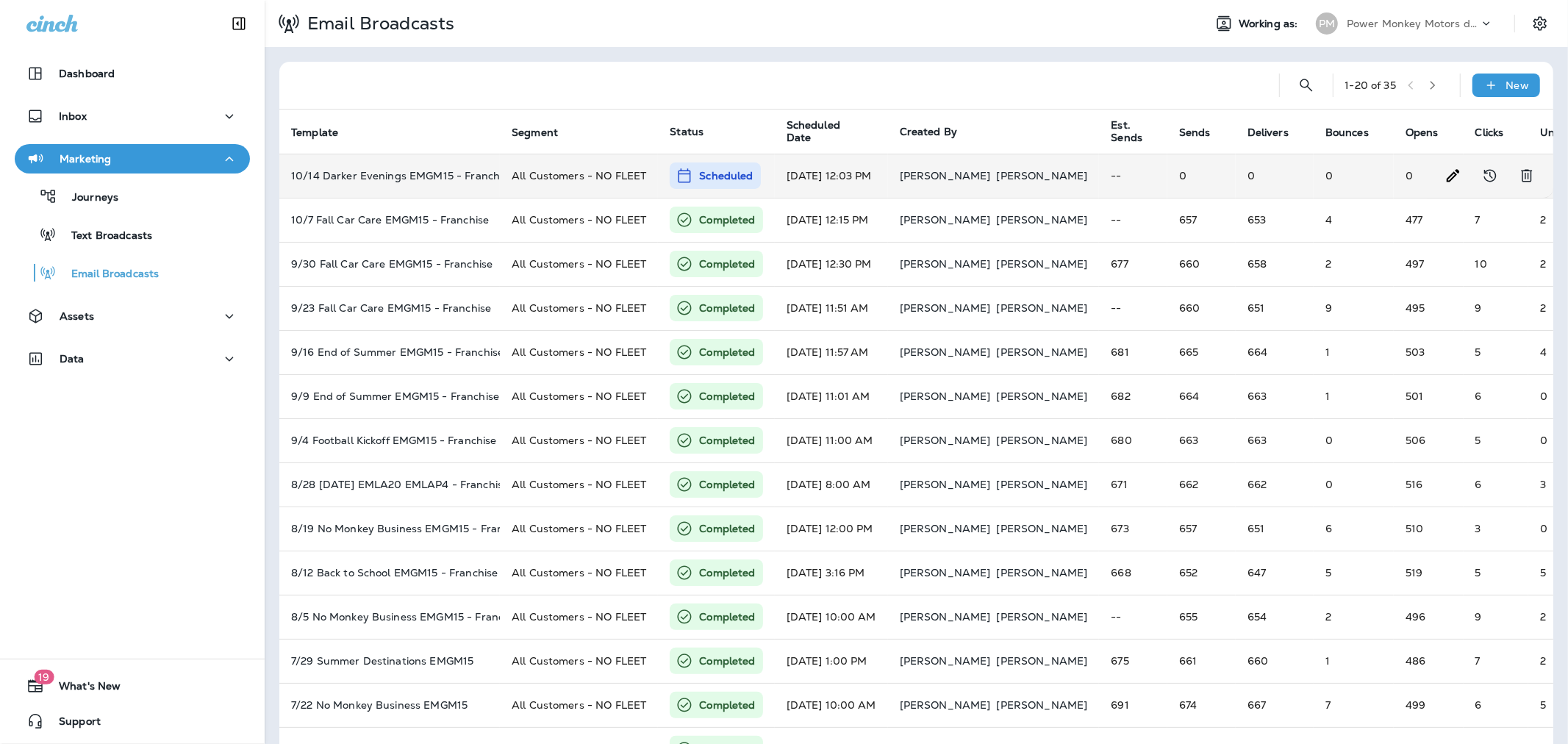
click at [1236, 179] on td "0" at bounding box center [1275, 175] width 78 height 44
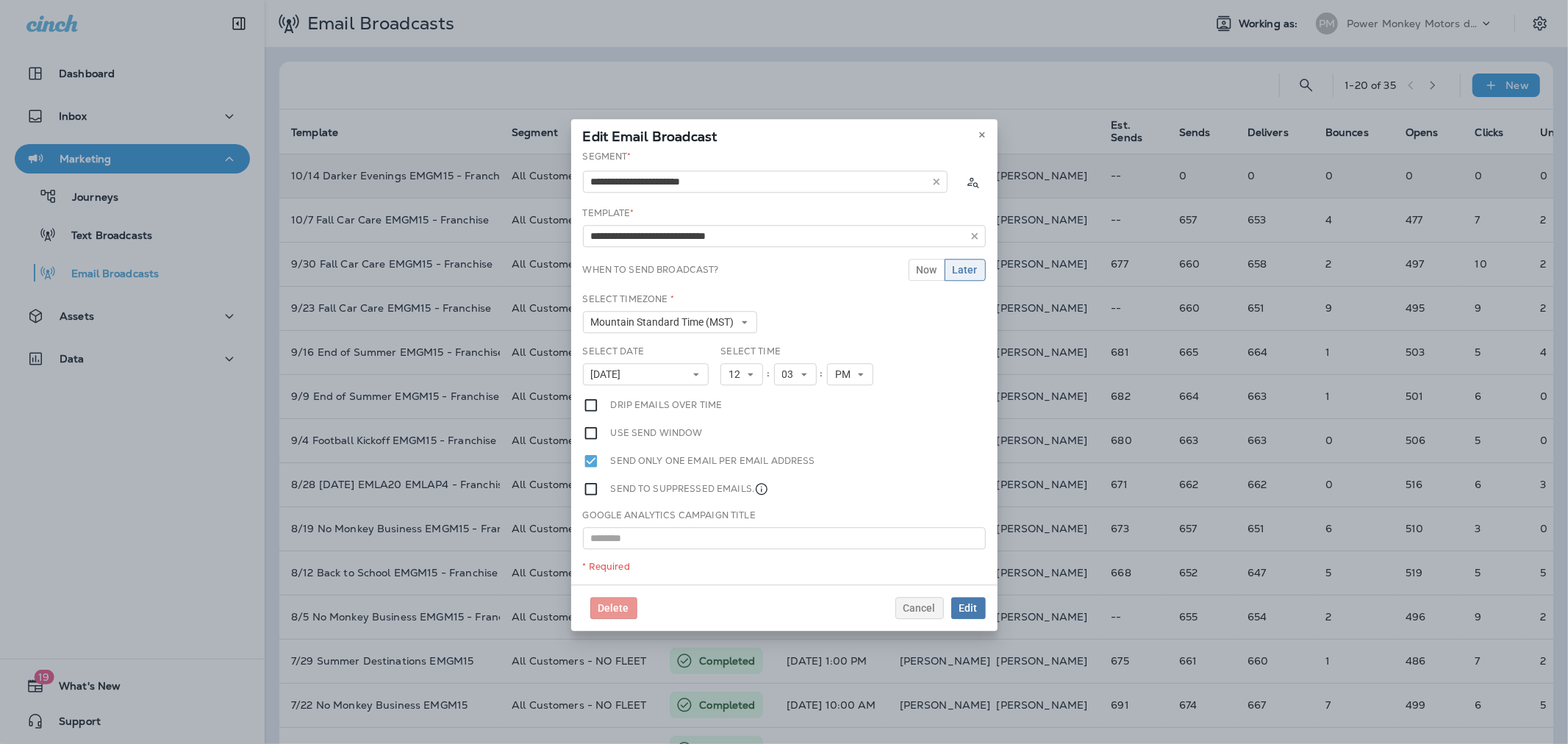
type input "**********"
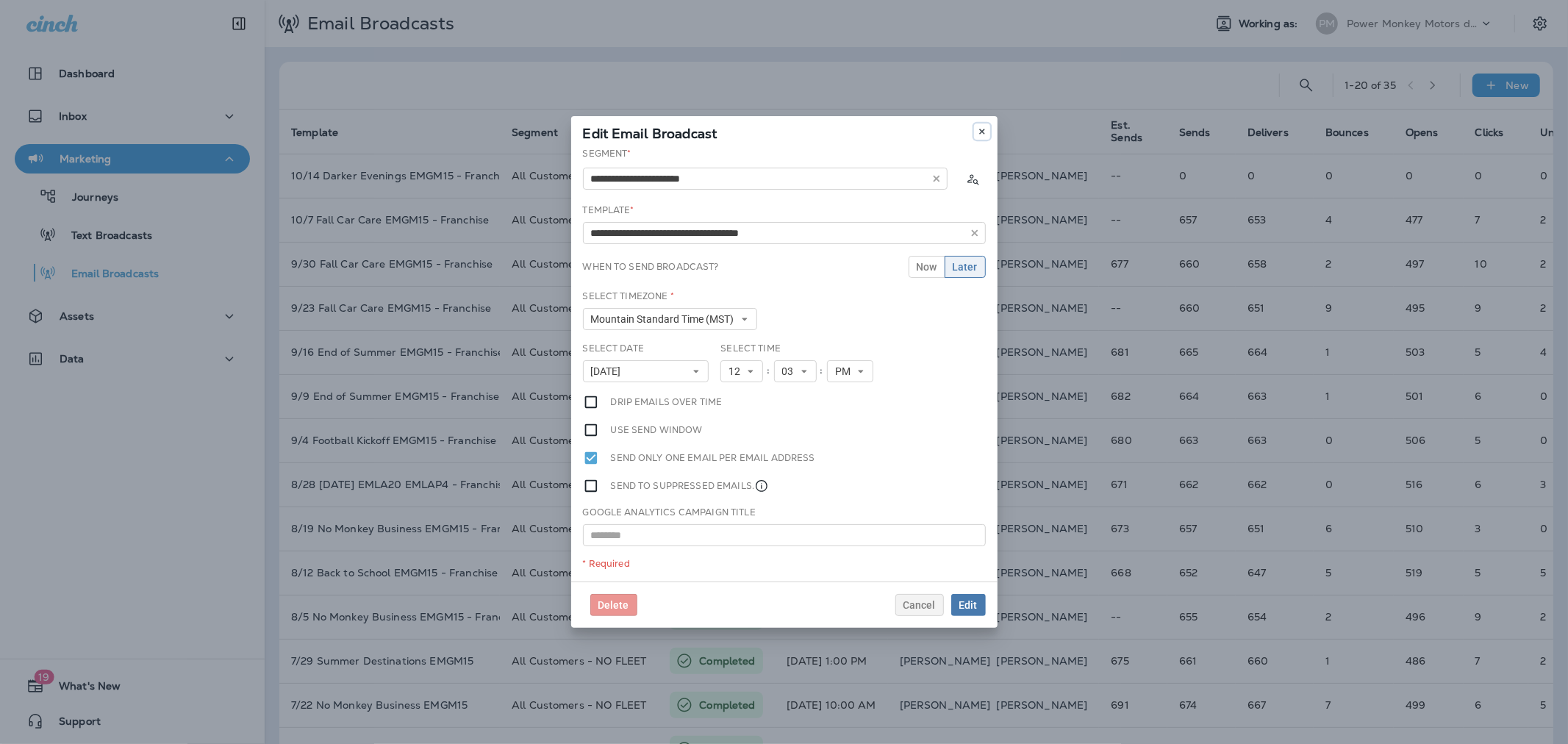
click at [974, 134] on button at bounding box center [982, 132] width 16 height 16
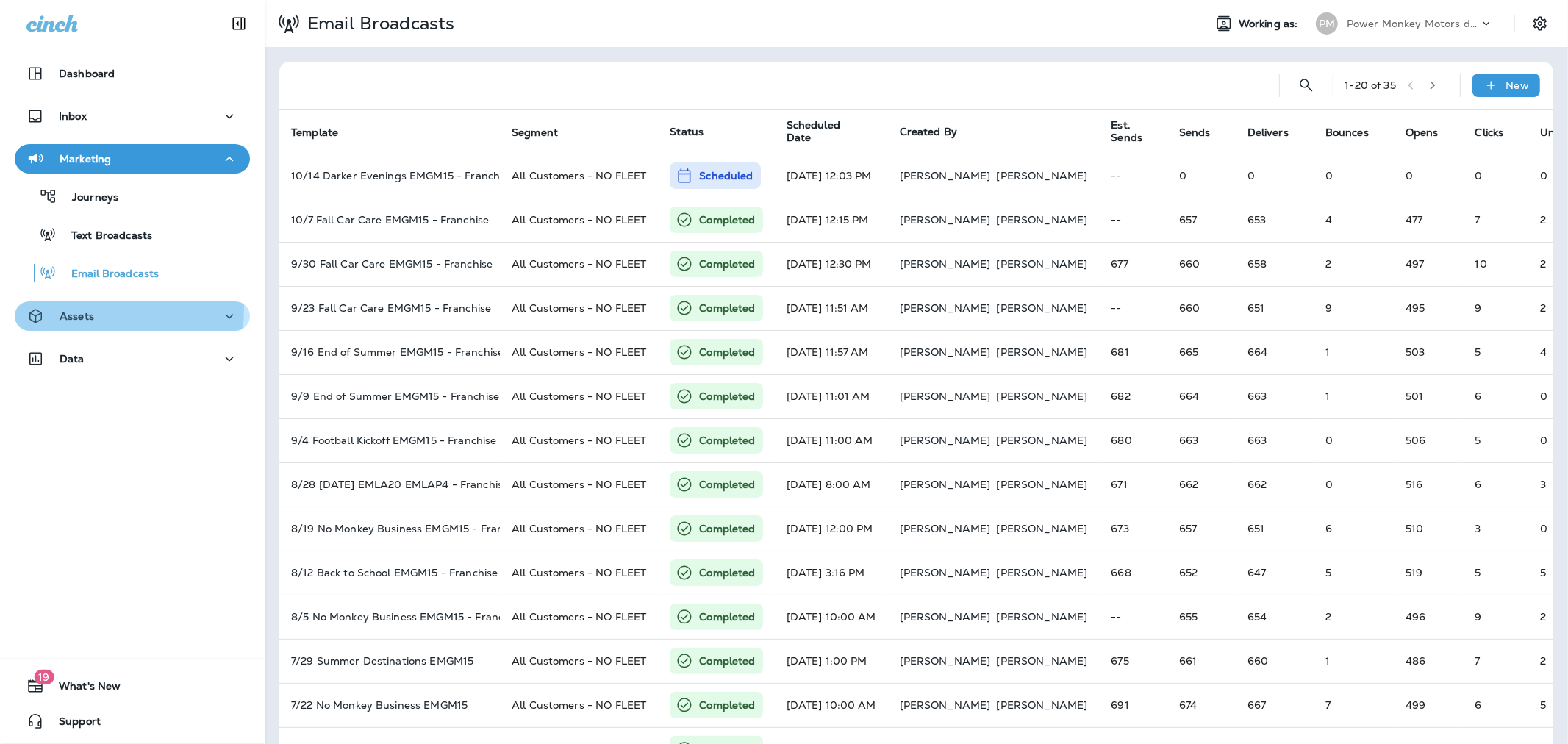
click at [65, 310] on p "Assets" at bounding box center [77, 316] width 34 height 12
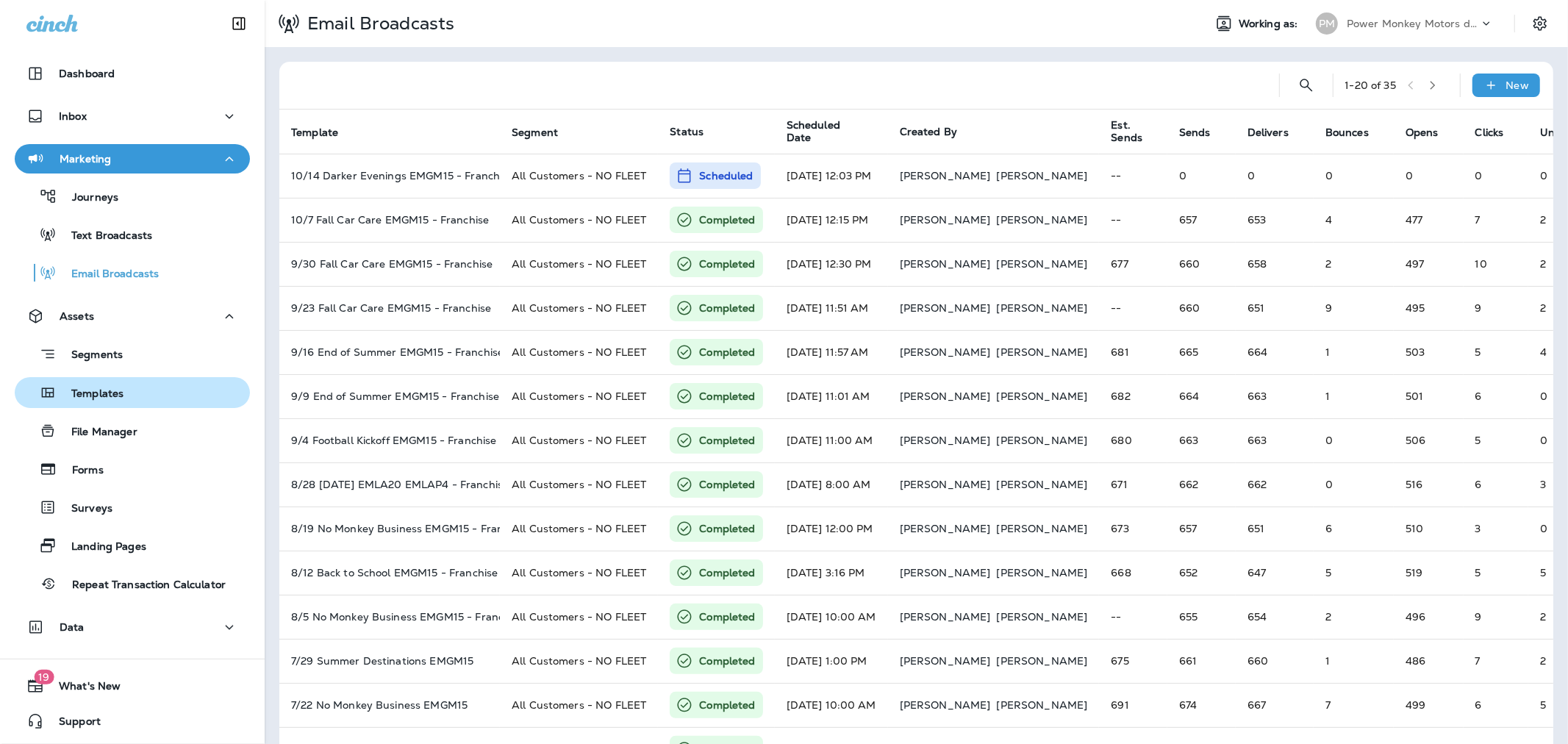
click at [85, 395] on p "Templates" at bounding box center [90, 394] width 67 height 14
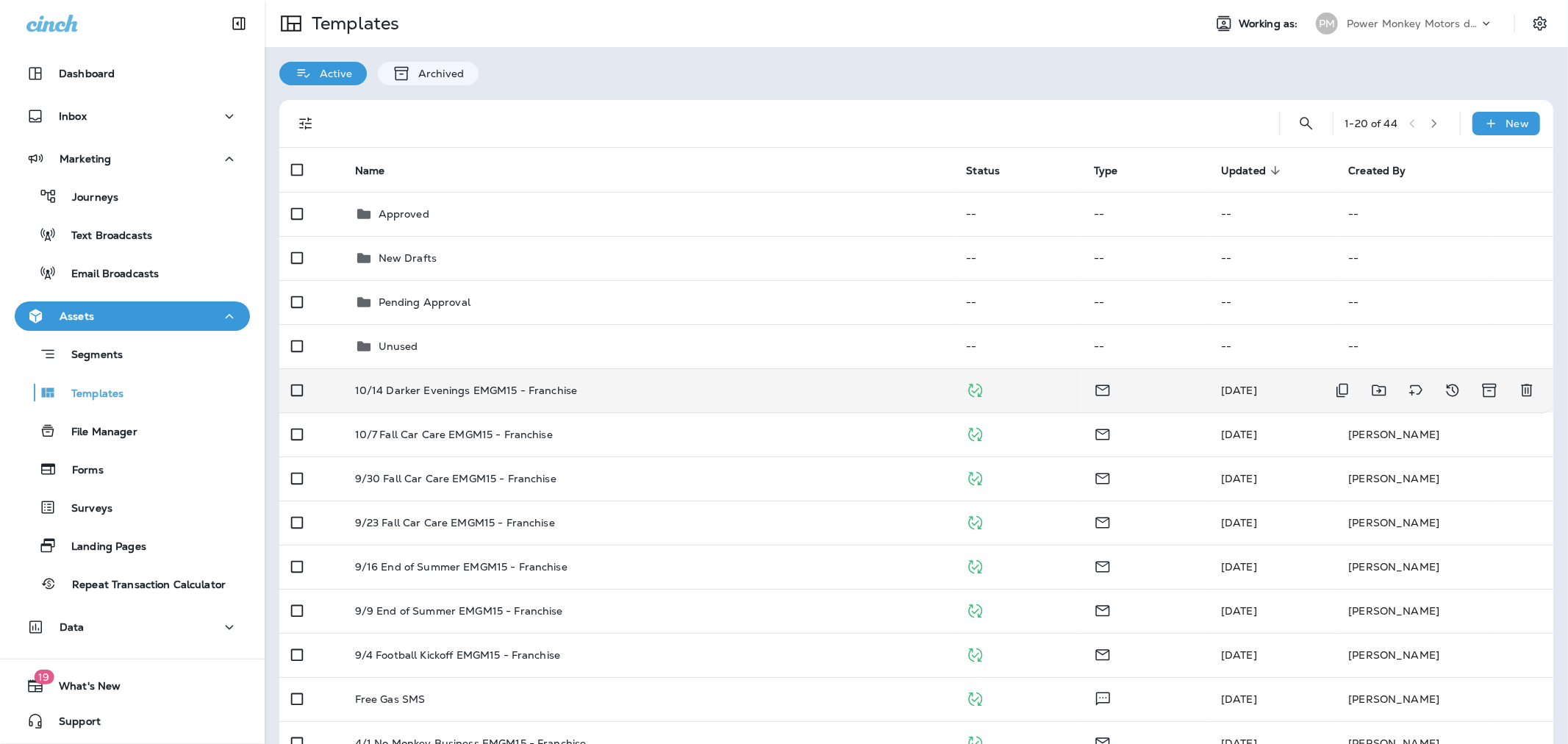
click at [485, 388] on p "10/14 Darker Evenings EMGM15 - Franchise" at bounding box center [466, 390] width 223 height 12
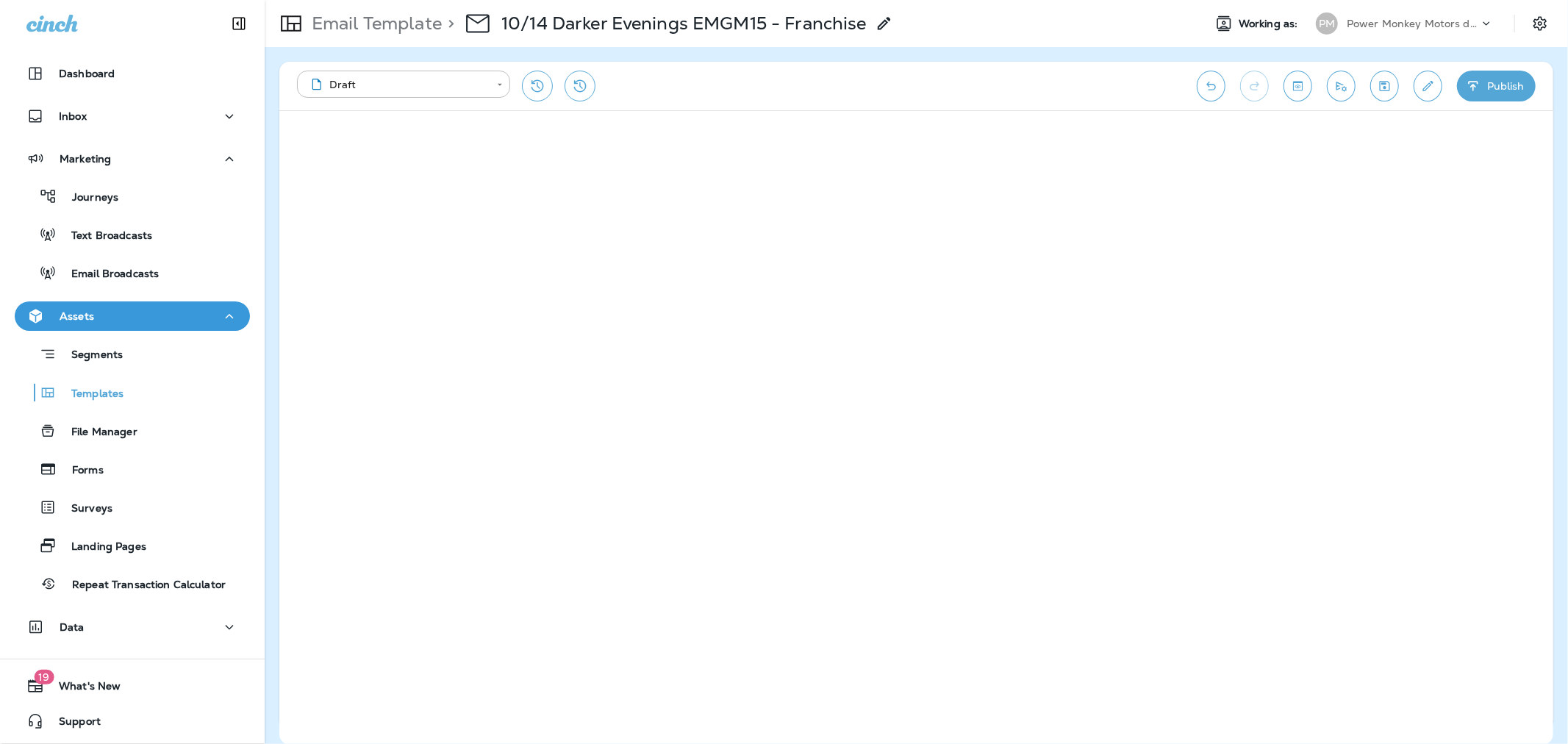
click at [1363, 21] on p "Power Monkey Motors dba Grease Monkey 1120" at bounding box center [1413, 24] width 133 height 12
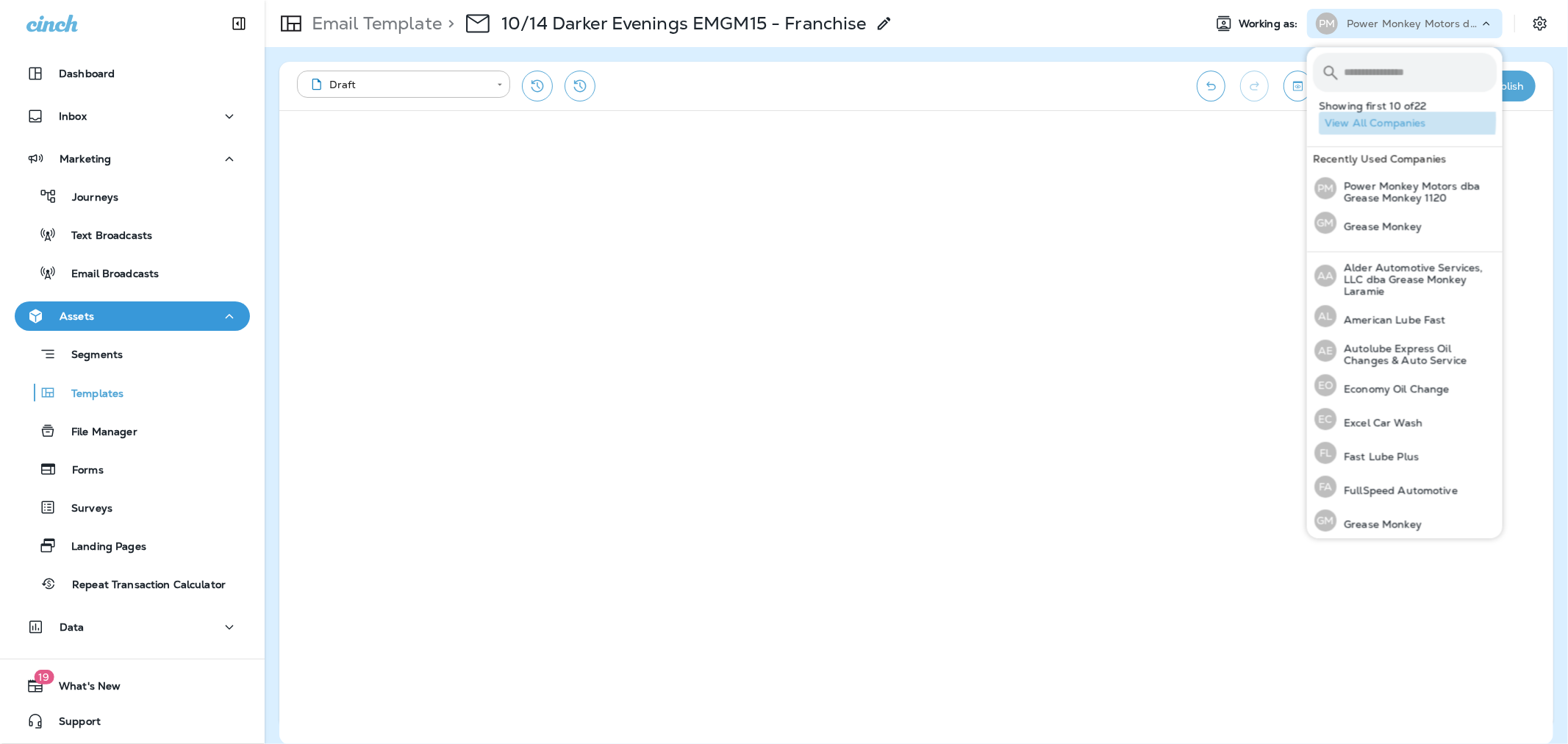
click at [1362, 120] on button "View All Companies" at bounding box center [1410, 123] width 184 height 23
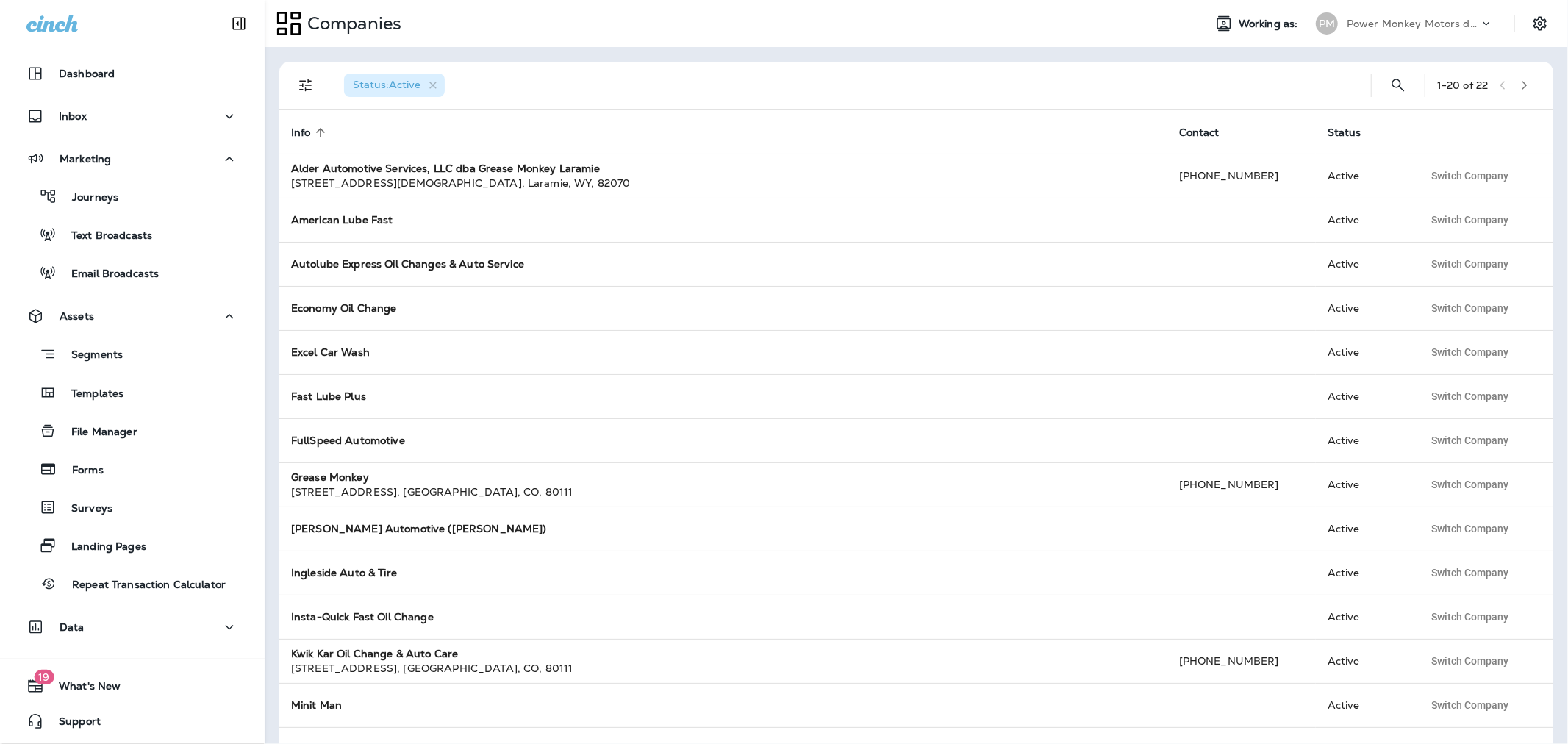
click at [1520, 84] on icon "button" at bounding box center [1525, 86] width 10 height 10
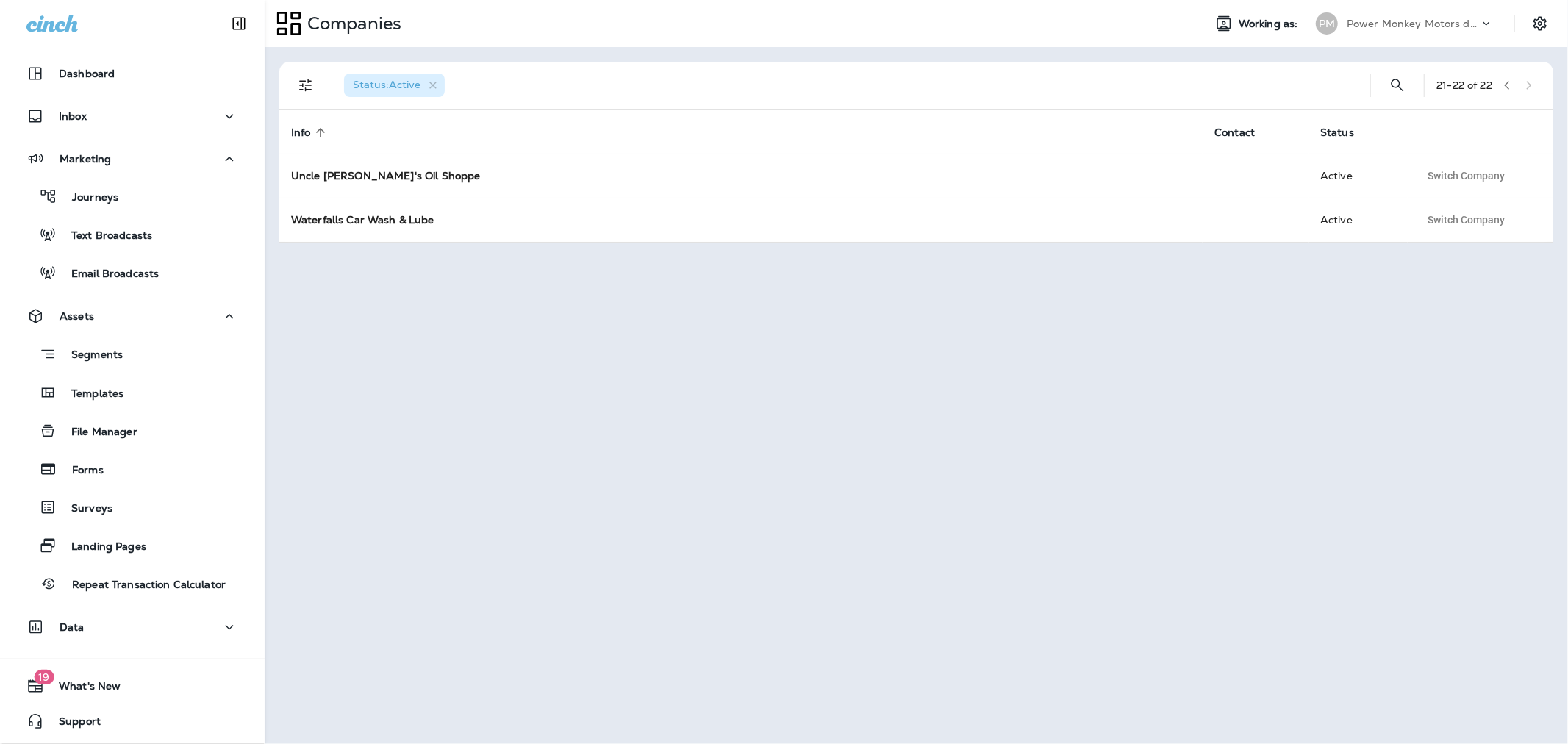
click at [1502, 83] on icon "button" at bounding box center [1507, 86] width 10 height 10
